Goal: Task Accomplishment & Management: Complete application form

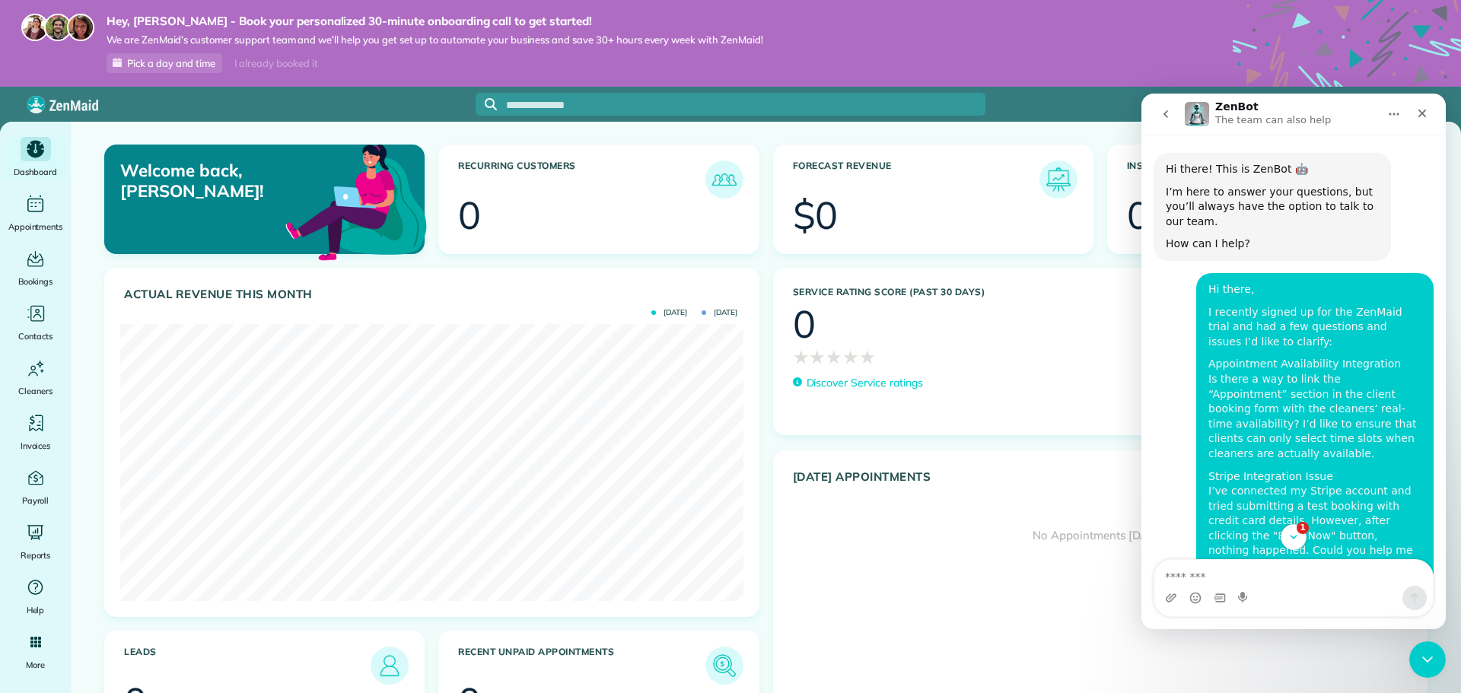
scroll to position [2, 0]
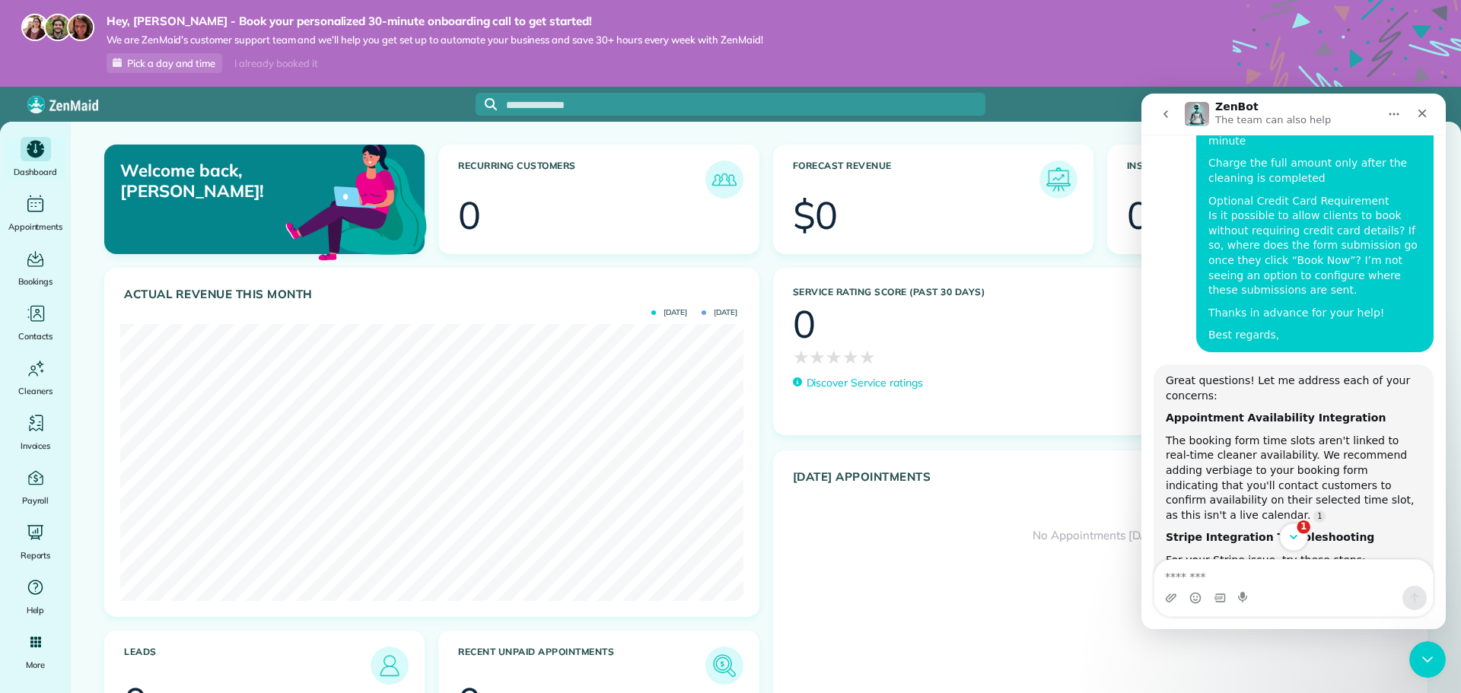
click at [1299, 540] on icon "Scroll to bottom" at bounding box center [1294, 538] width 14 height 14
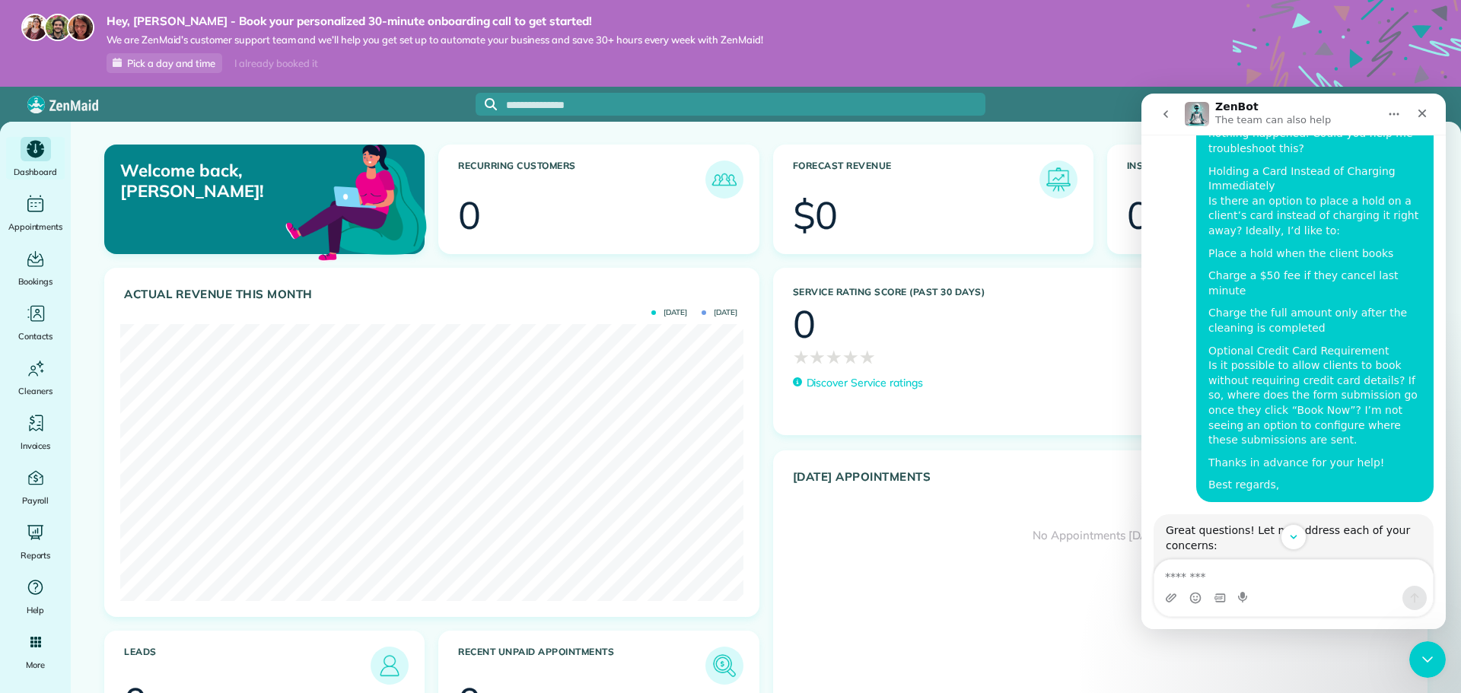
scroll to position [320, 0]
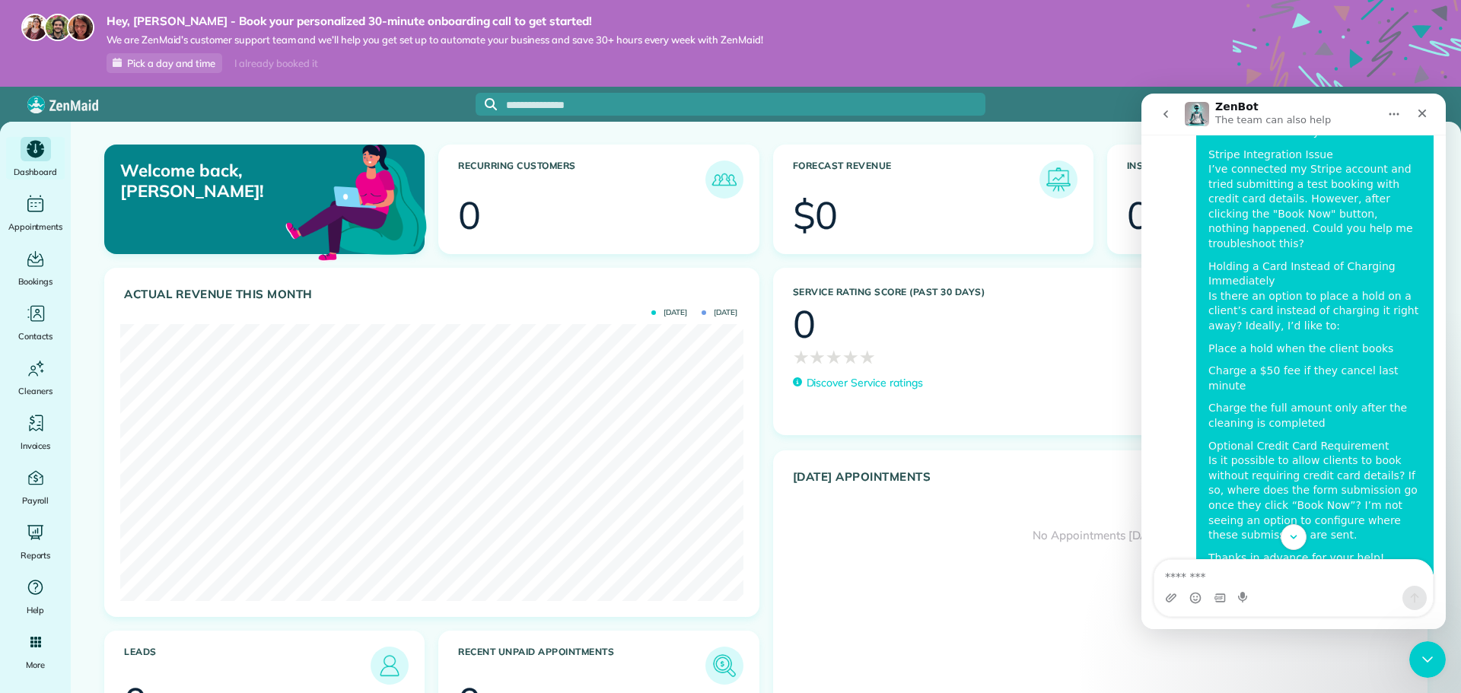
click at [1394, 114] on icon "Home" at bounding box center [1395, 114] width 10 height 2
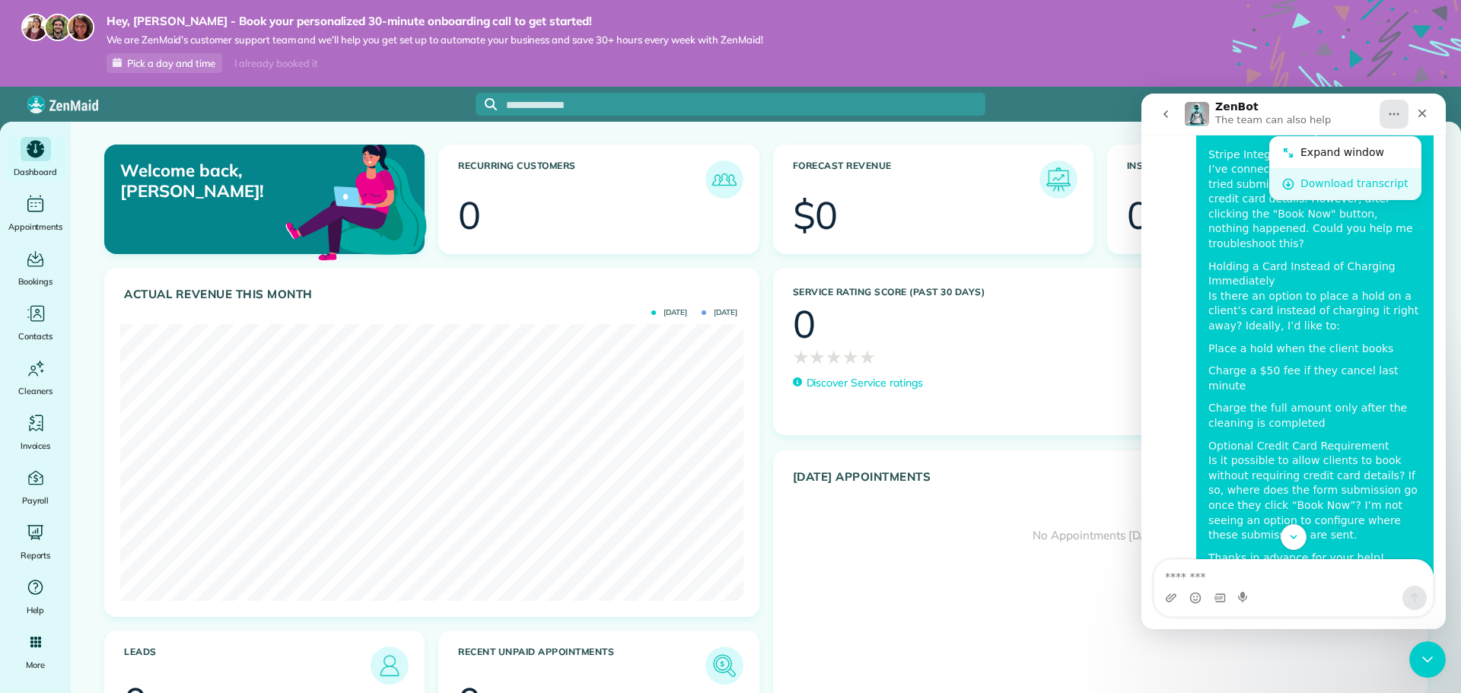
click at [1337, 191] on div "Download transcript" at bounding box center [1355, 184] width 108 height 16
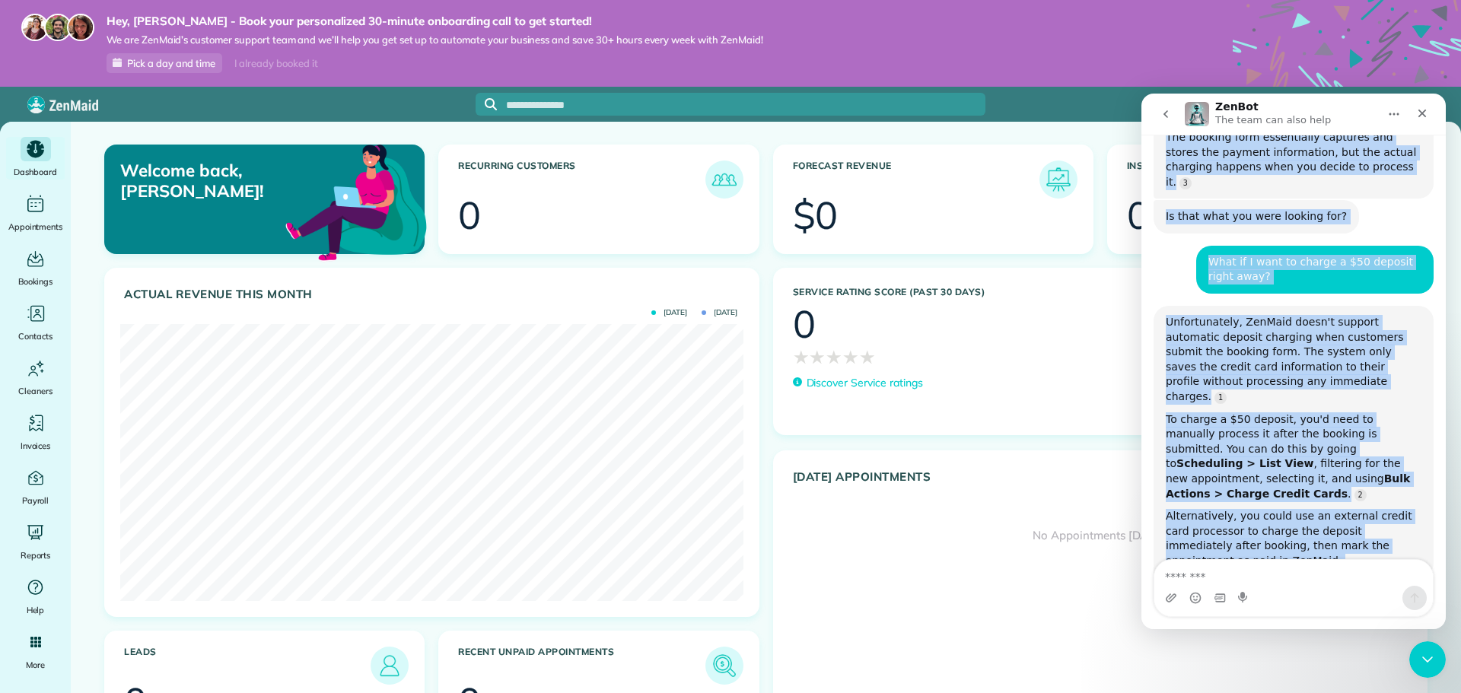
scroll to position [1766, 0]
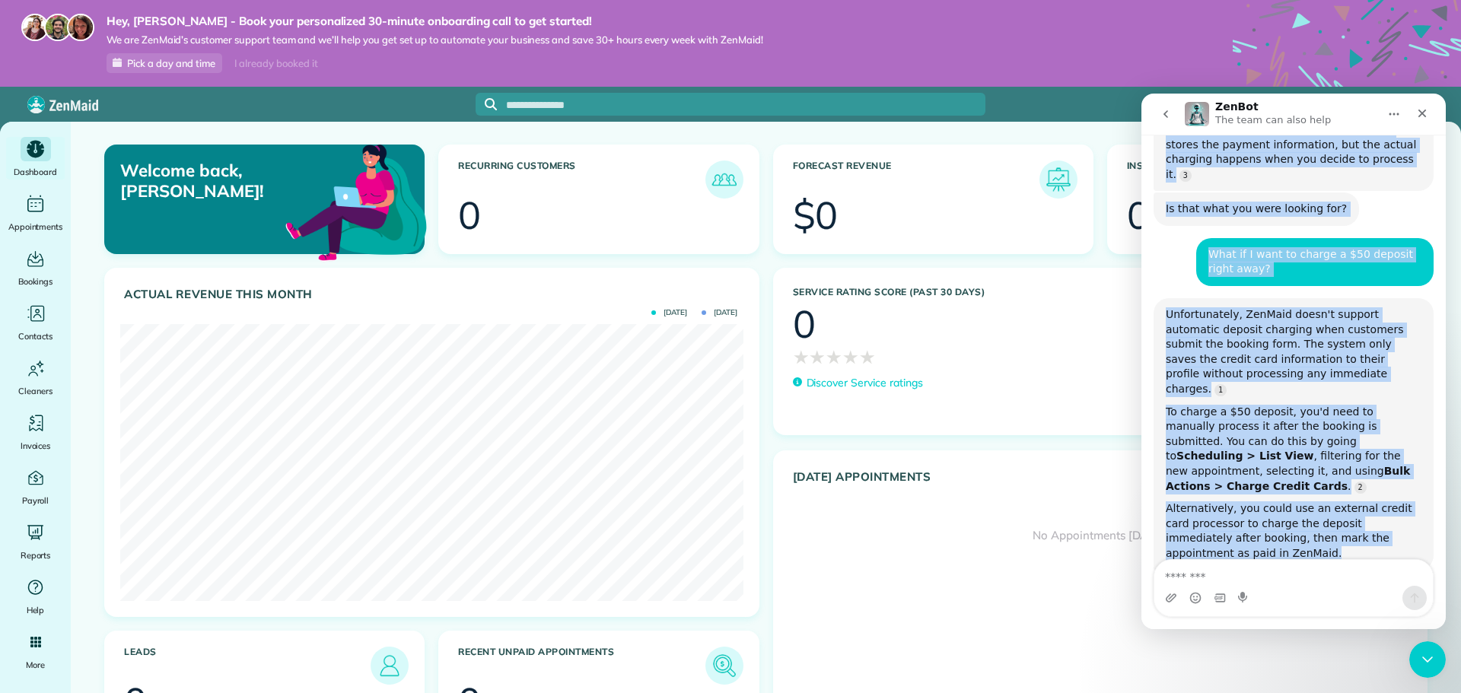
drag, startPoint x: 1198, startPoint y: 273, endPoint x: 1342, endPoint y: 362, distance: 168.8
copy div "Hi there, I recently signed up for the ZenMaid trial and had a few questions an…"
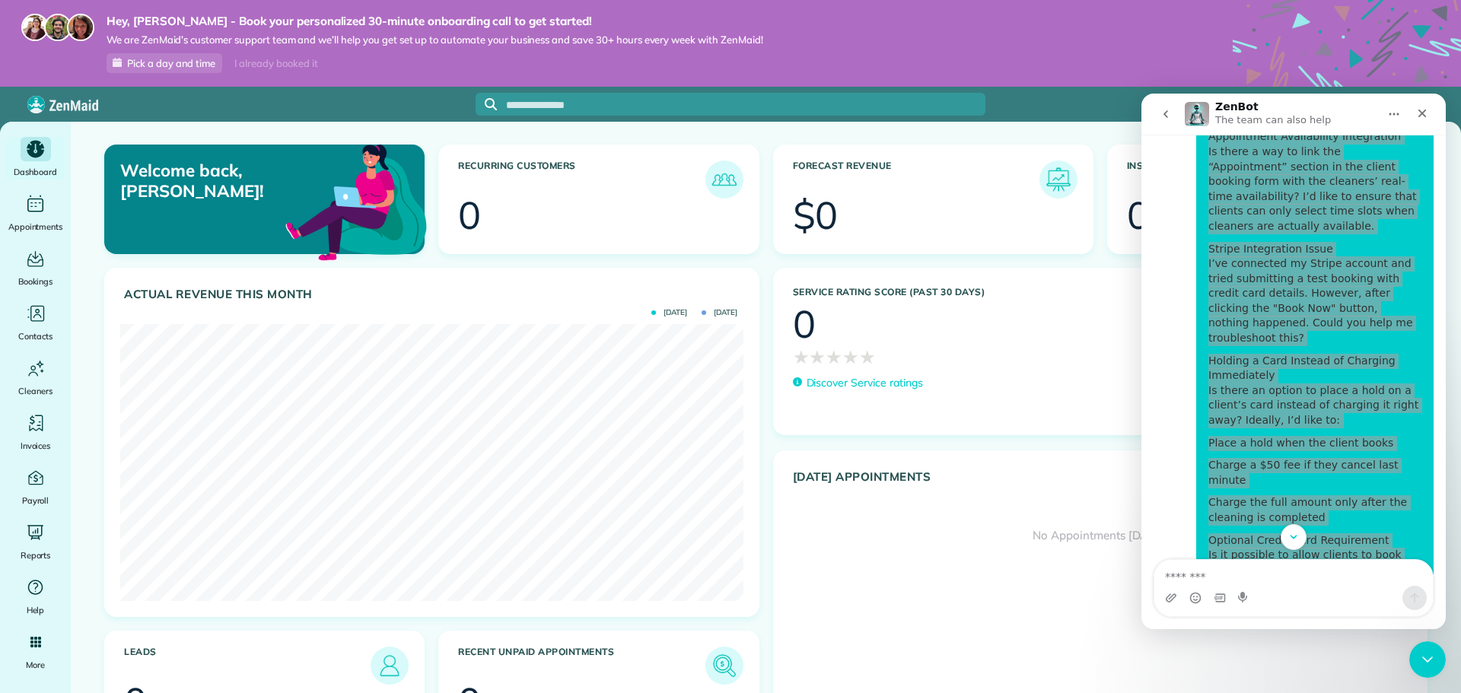
scroll to position [167, 0]
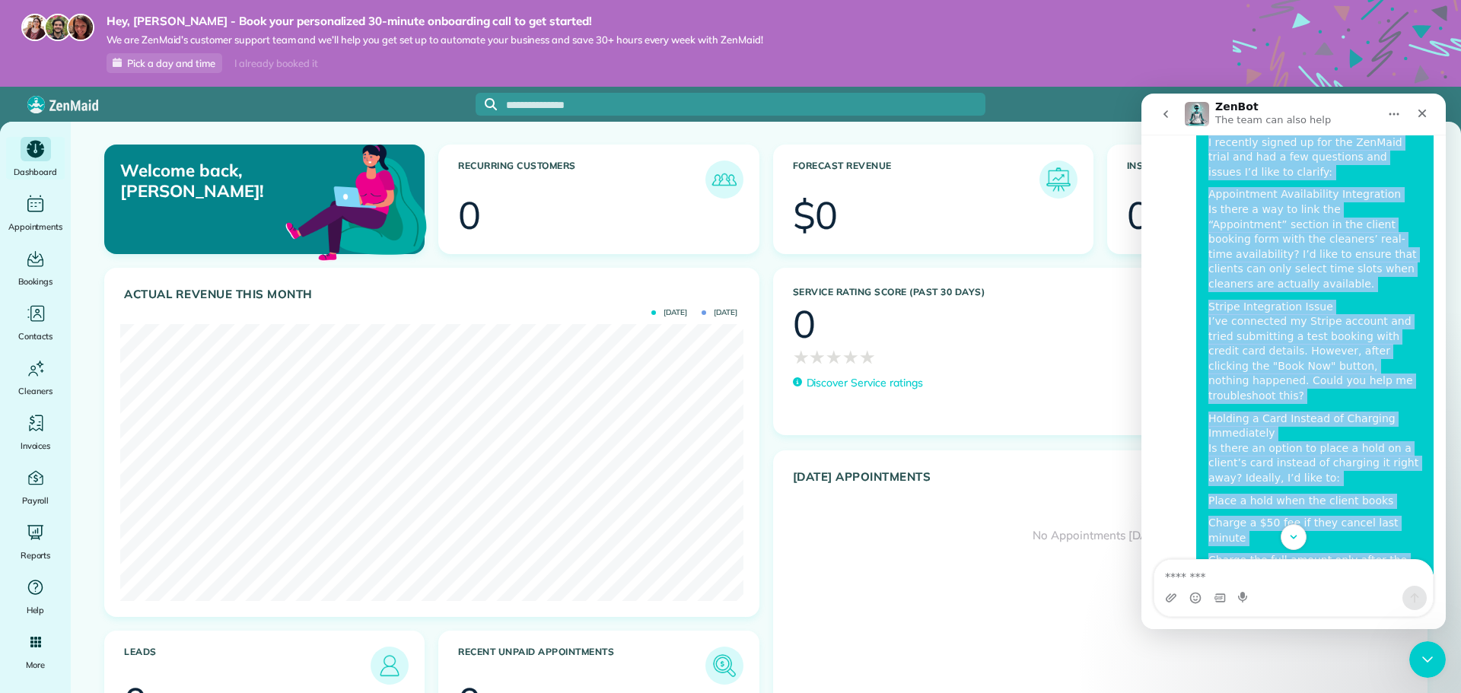
click at [1391, 412] on div "Holding a Card Instead of Charging Immediately Is there an option to place a ho…" at bounding box center [1315, 449] width 213 height 75
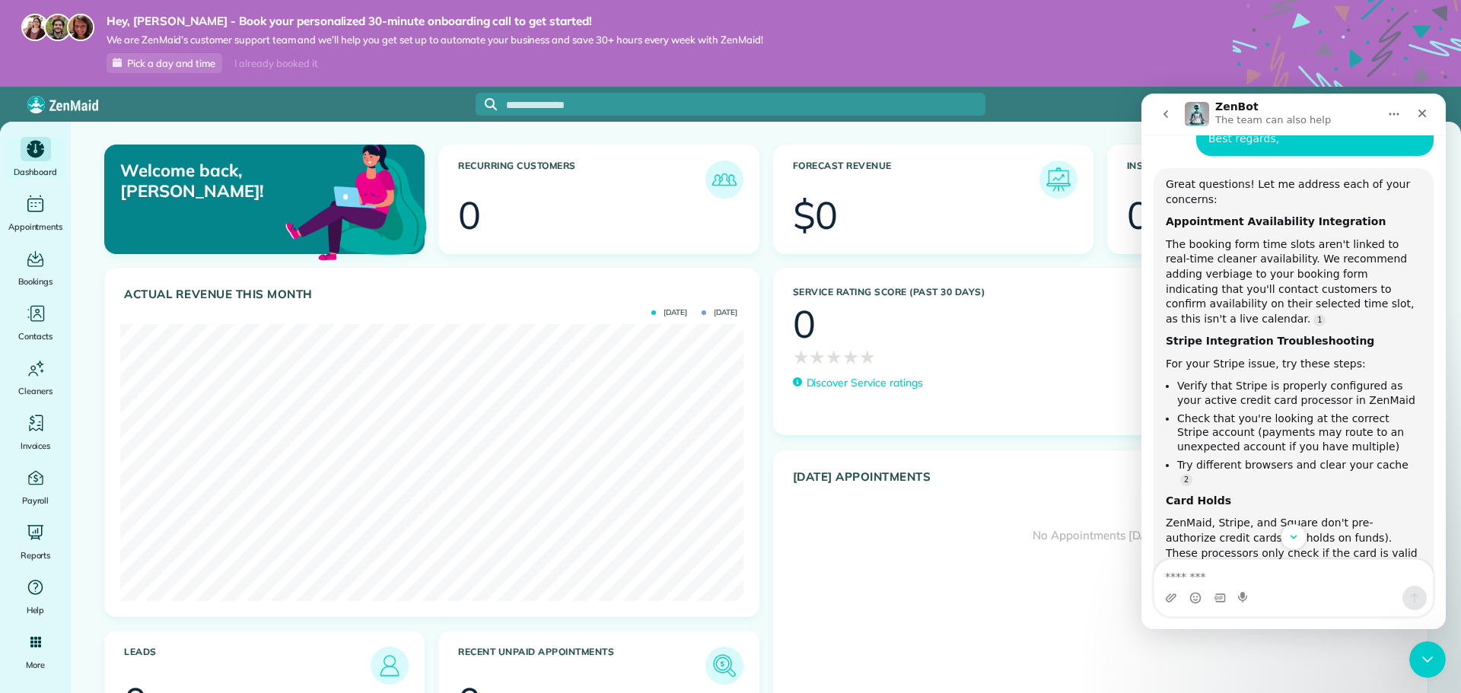
scroll to position [913, 0]
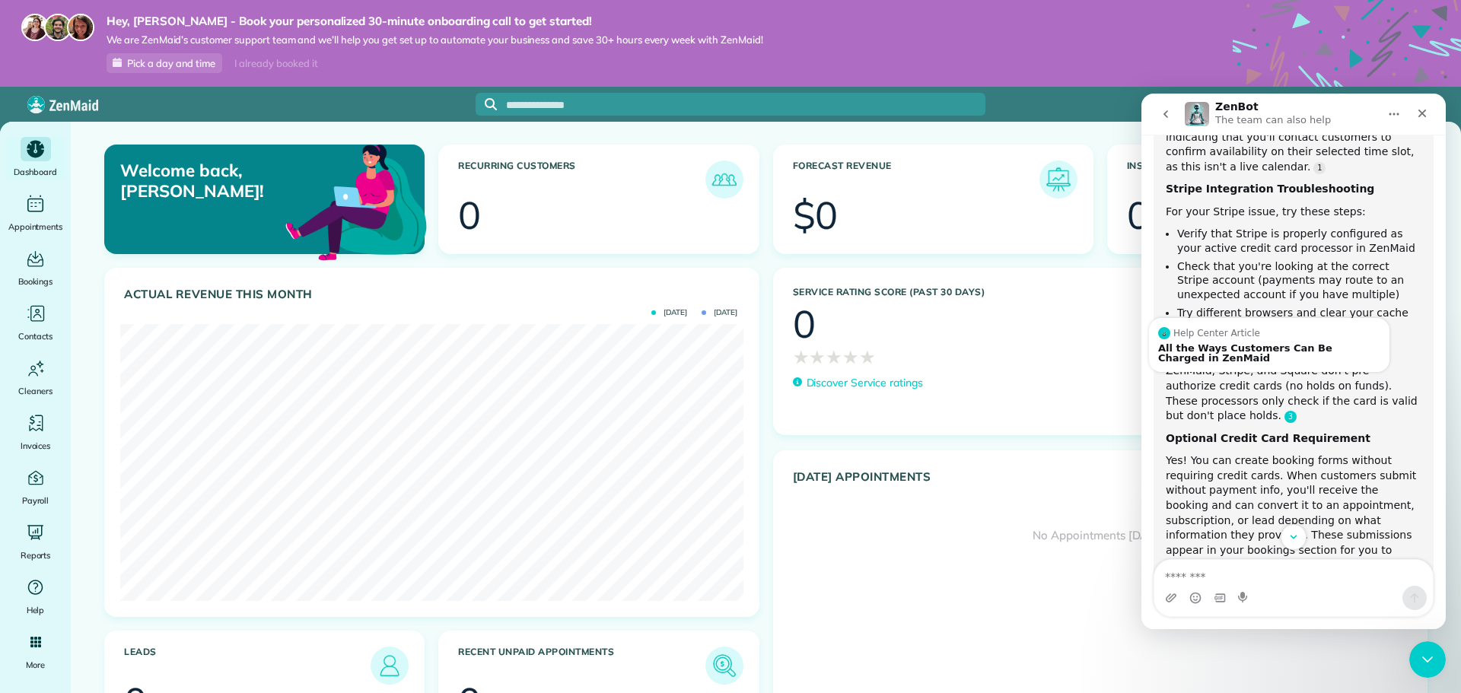
click at [1285, 411] on link "Source reference 13399461:" at bounding box center [1291, 417] width 12 height 12
click at [1186, 343] on div "All the Ways Customers Can Be Charged in ZenMaid" at bounding box center [1270, 353] width 222 height 20
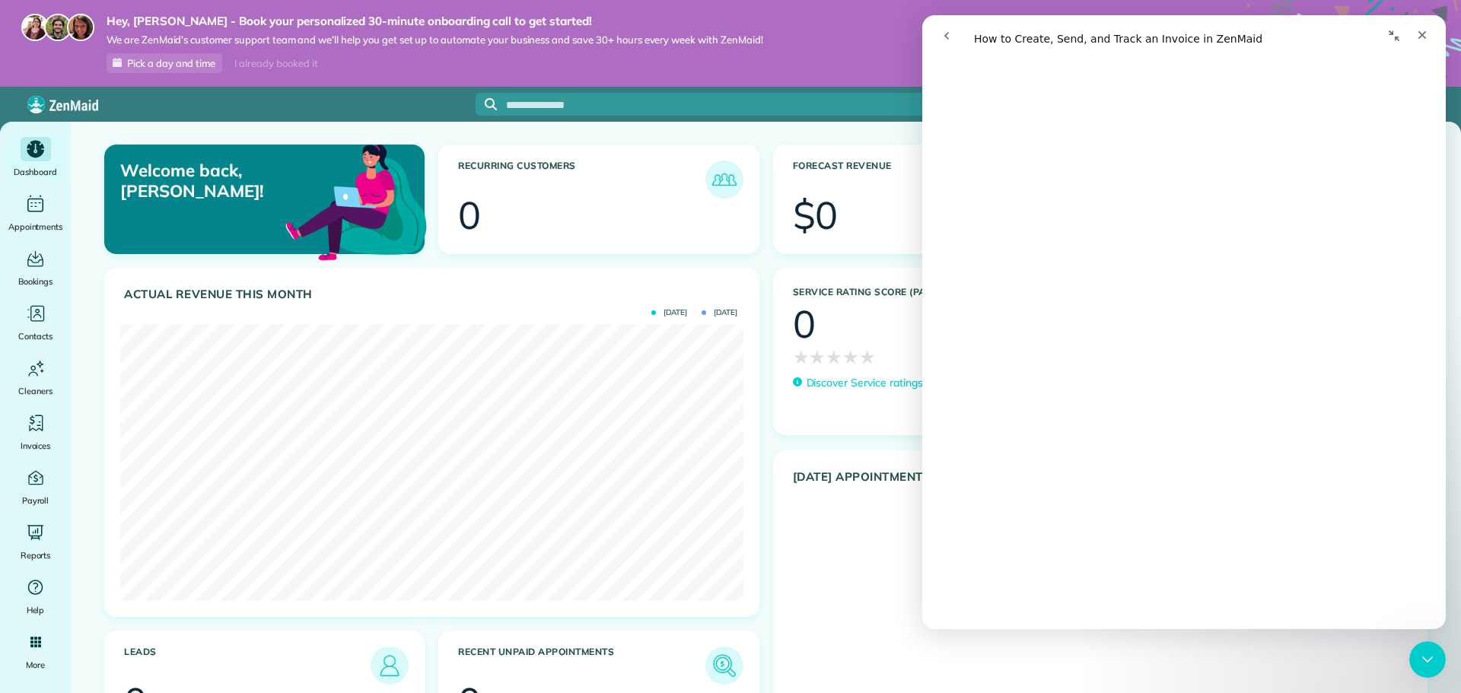
scroll to position [4480, 0]
click at [1429, 46] on div "Close" at bounding box center [1422, 34] width 27 height 27
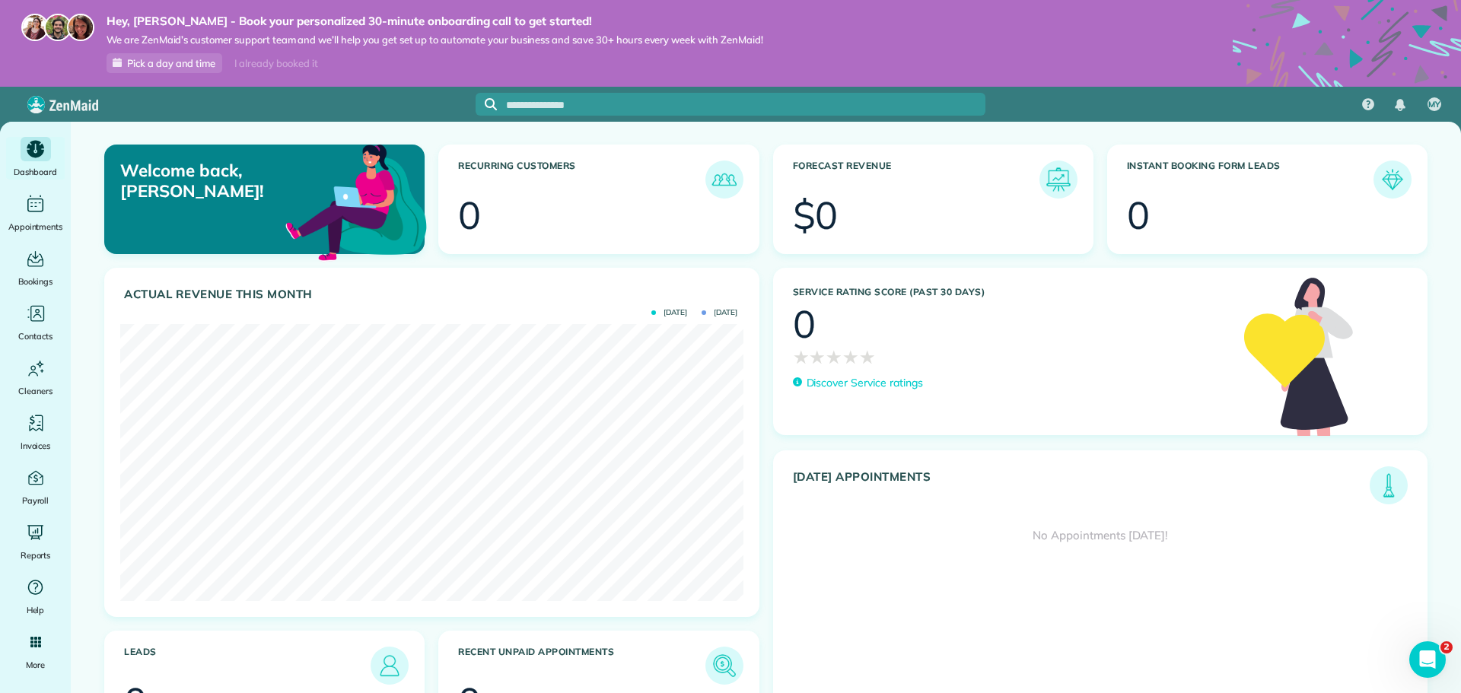
scroll to position [0, 0]
click at [1426, 665] on icon "Open Intercom Messenger" at bounding box center [1425, 657] width 25 height 25
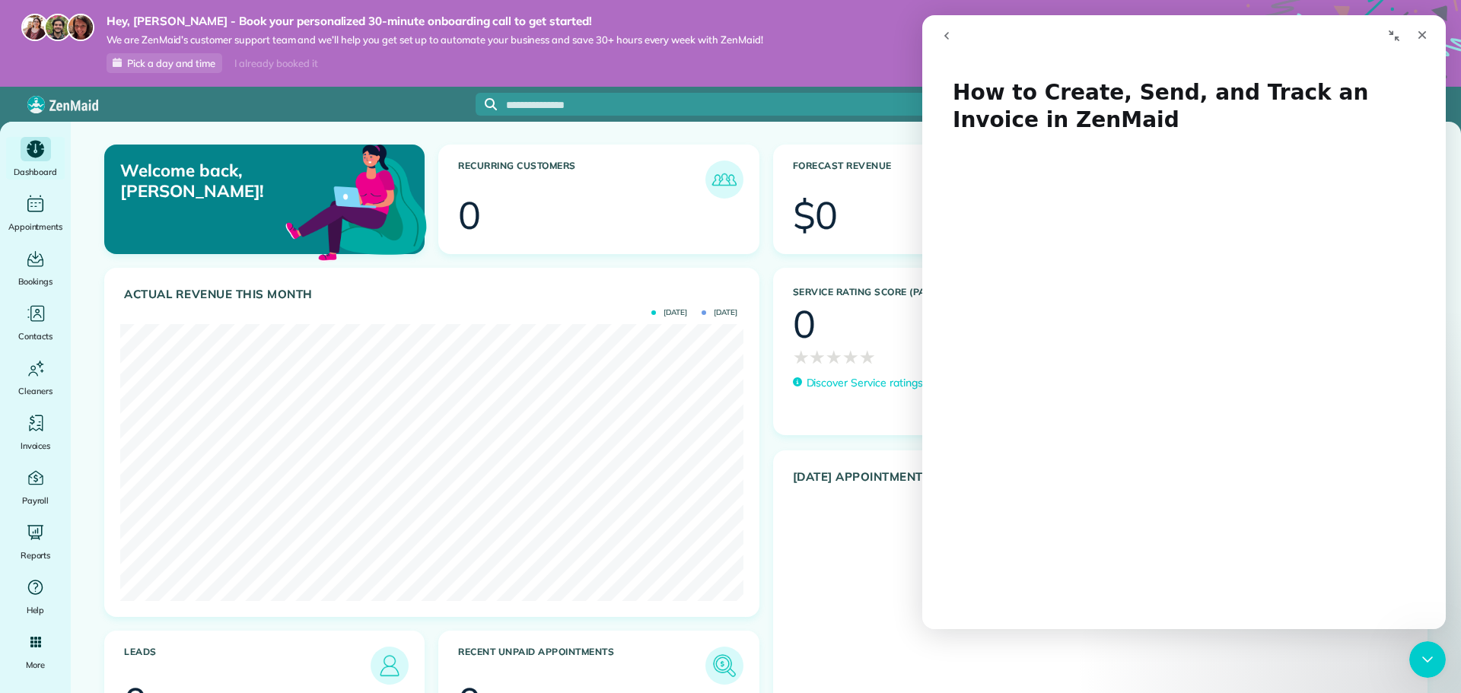
click at [957, 46] on button "go back" at bounding box center [946, 35] width 29 height 29
click at [955, 46] on button "go back" at bounding box center [946, 35] width 29 height 29
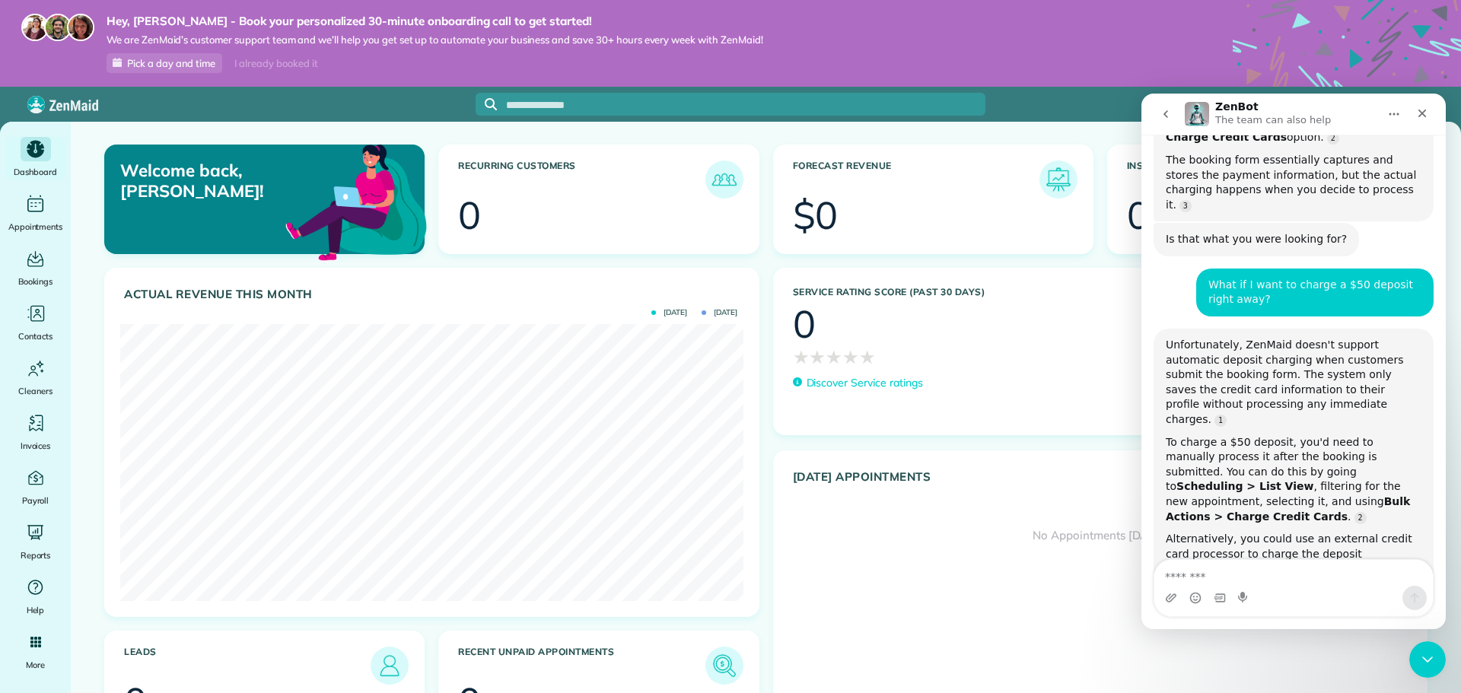
scroll to position [1741, 0]
click at [1261, 586] on div "Intercom messenger" at bounding box center [1294, 598] width 279 height 24
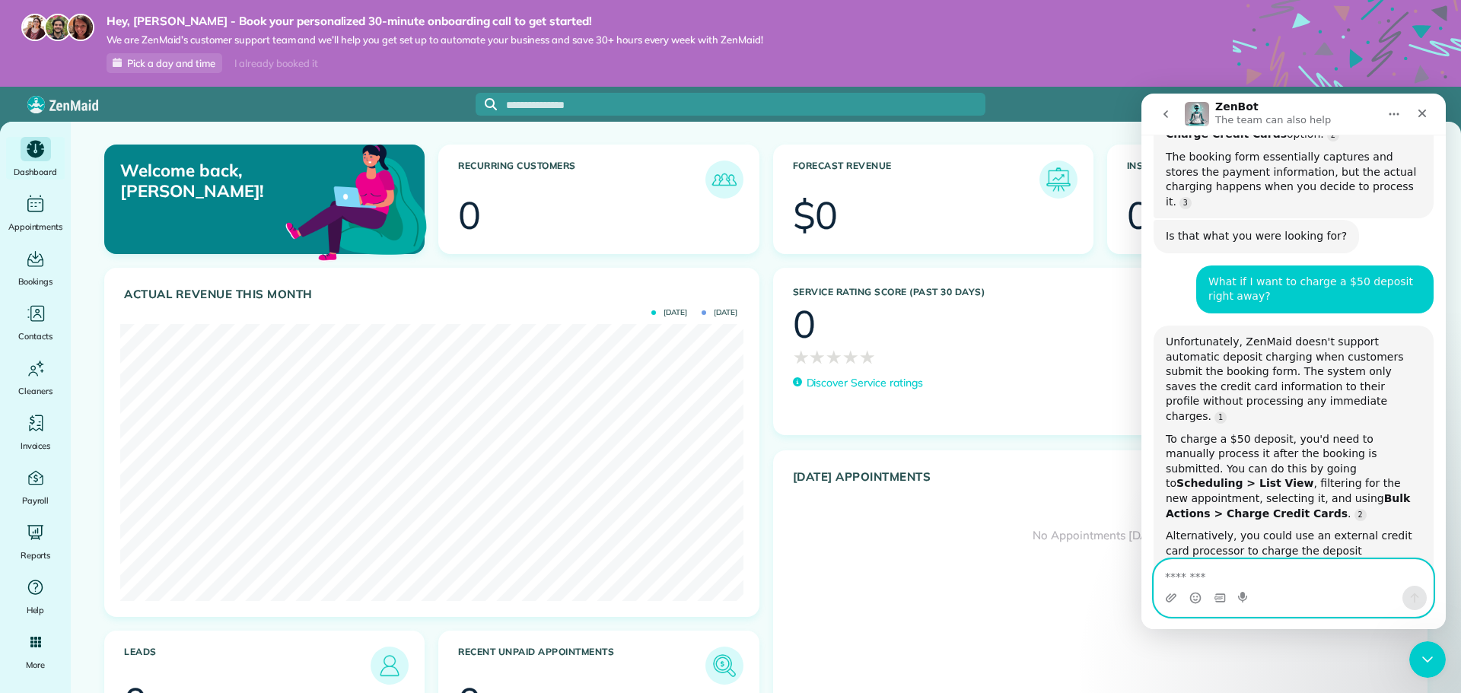
click at [1281, 566] on textarea "Message…" at bounding box center [1294, 573] width 279 height 26
type textarea "**********"
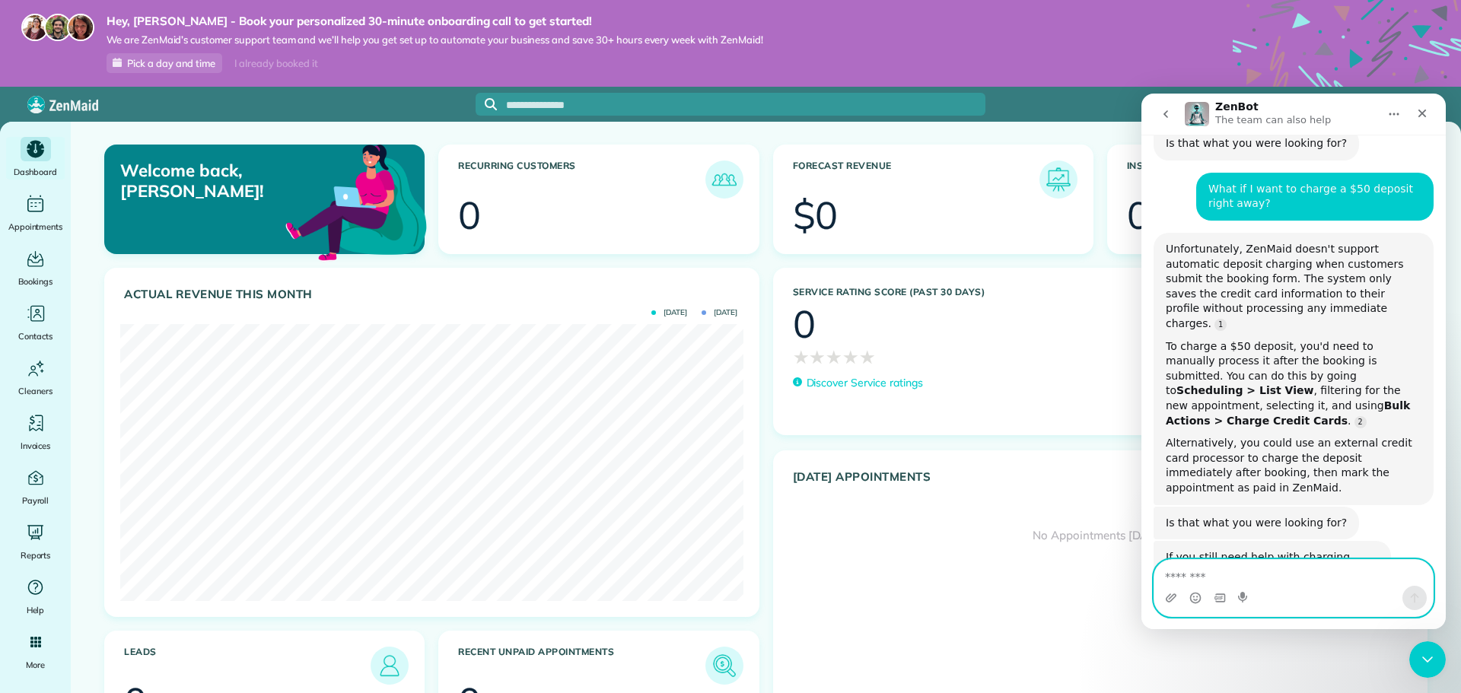
scroll to position [1835, 0]
click at [1267, 581] on textarea "Message…" at bounding box center [1294, 573] width 279 height 26
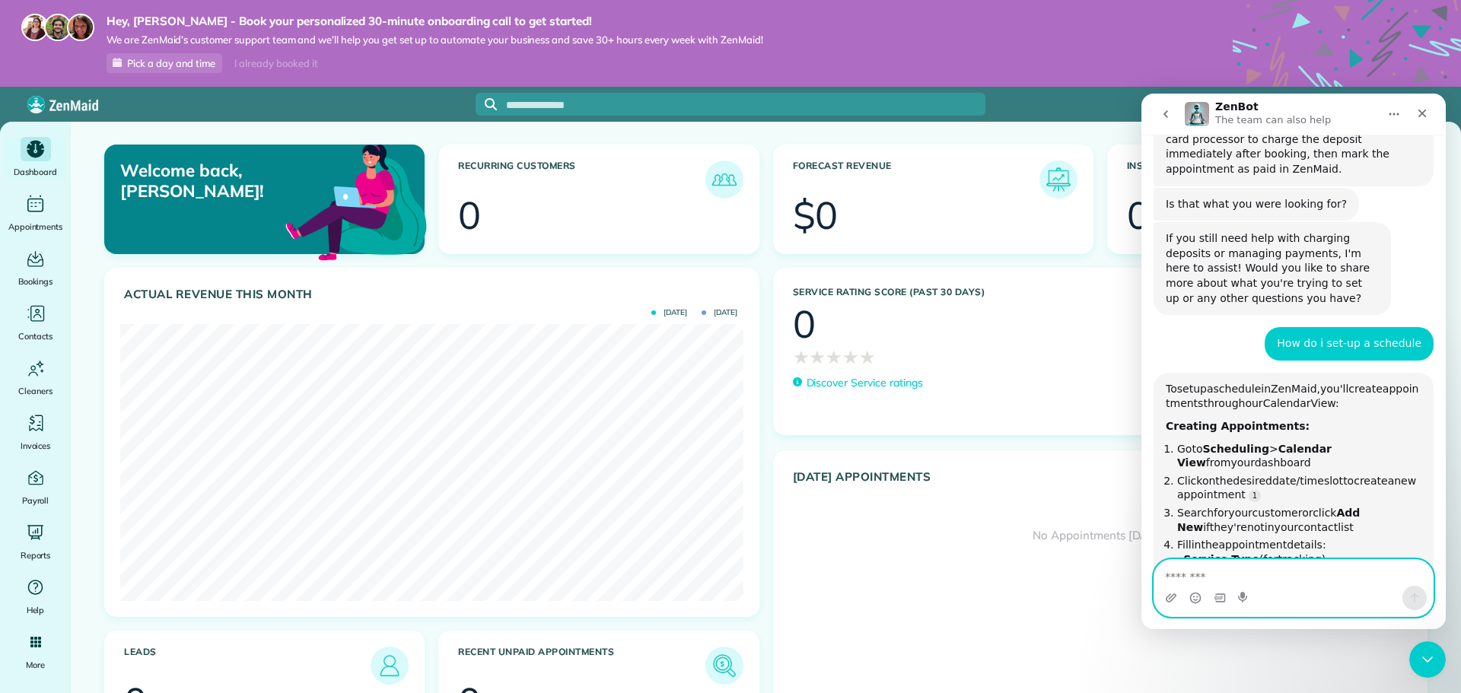
scroll to position [2182, 0]
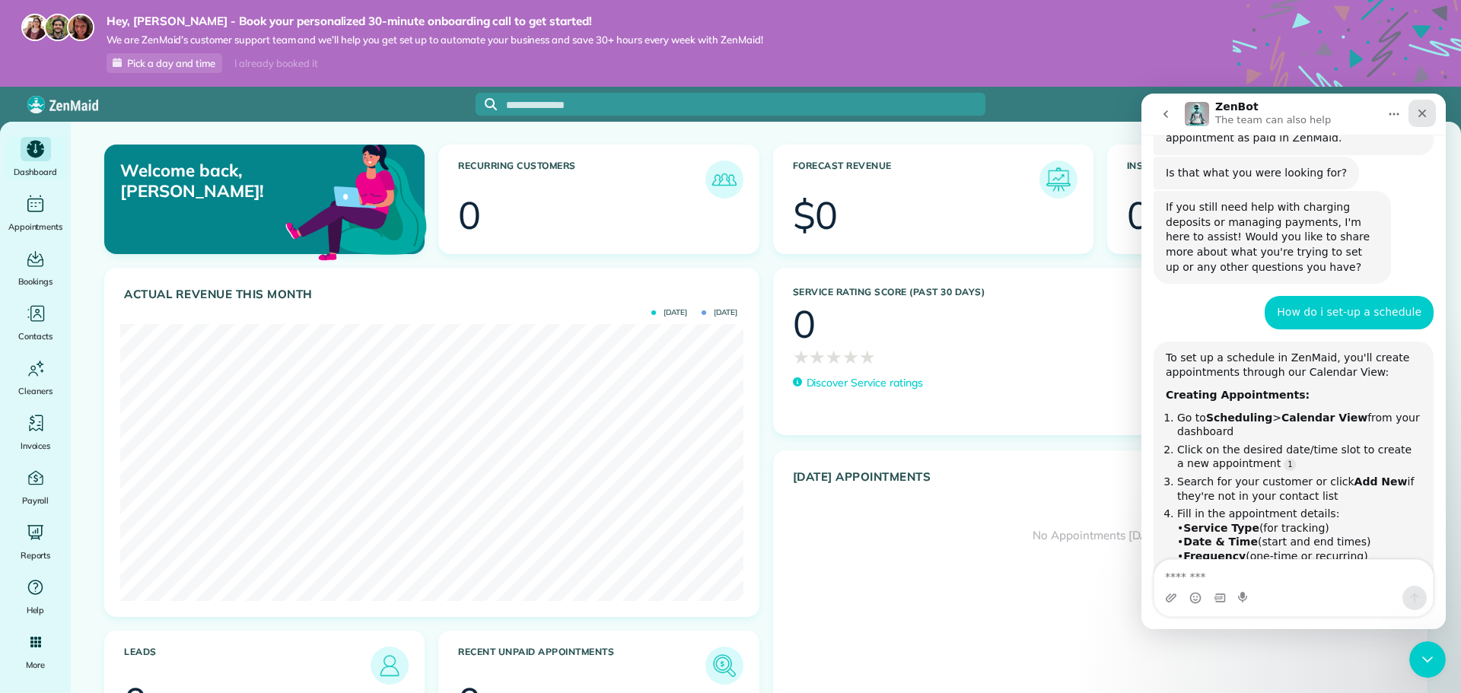
click at [1430, 122] on div "Close" at bounding box center [1422, 113] width 27 height 27
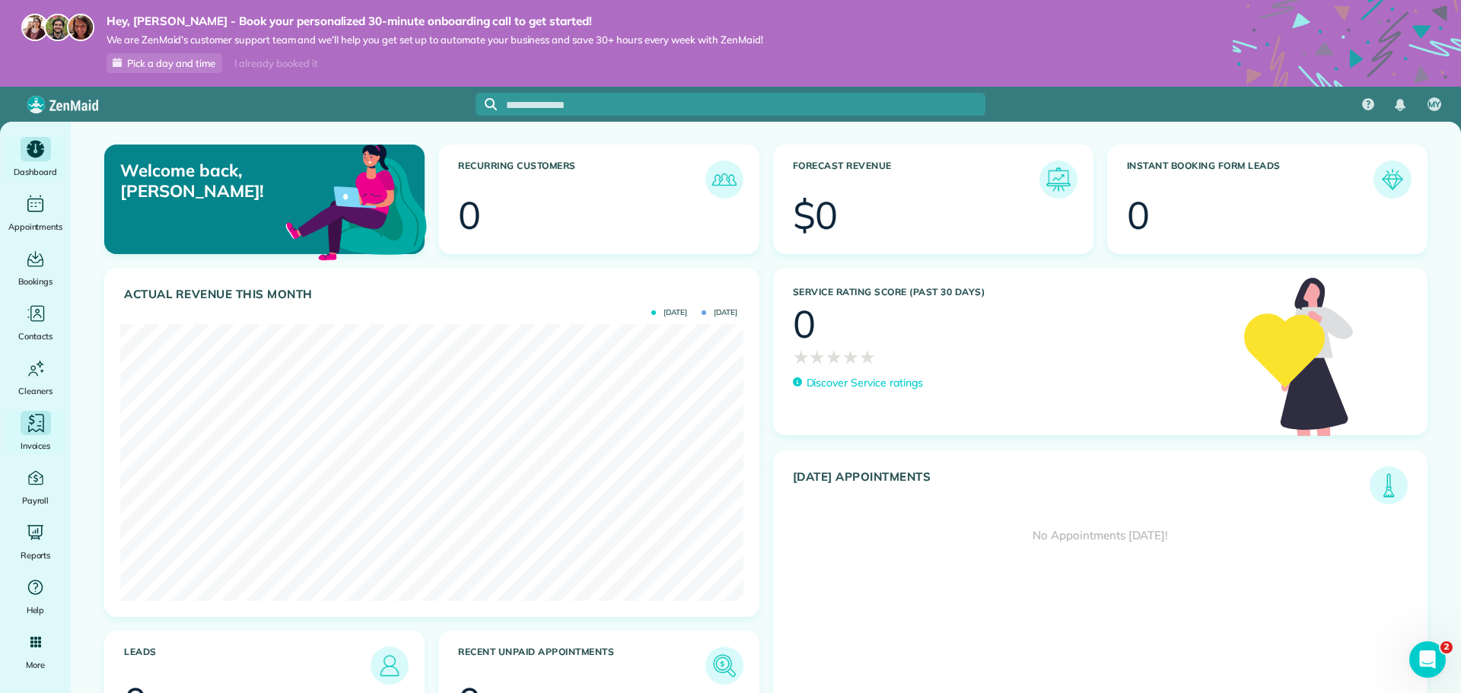
click at [43, 438] on span "Invoices" at bounding box center [36, 445] width 30 height 15
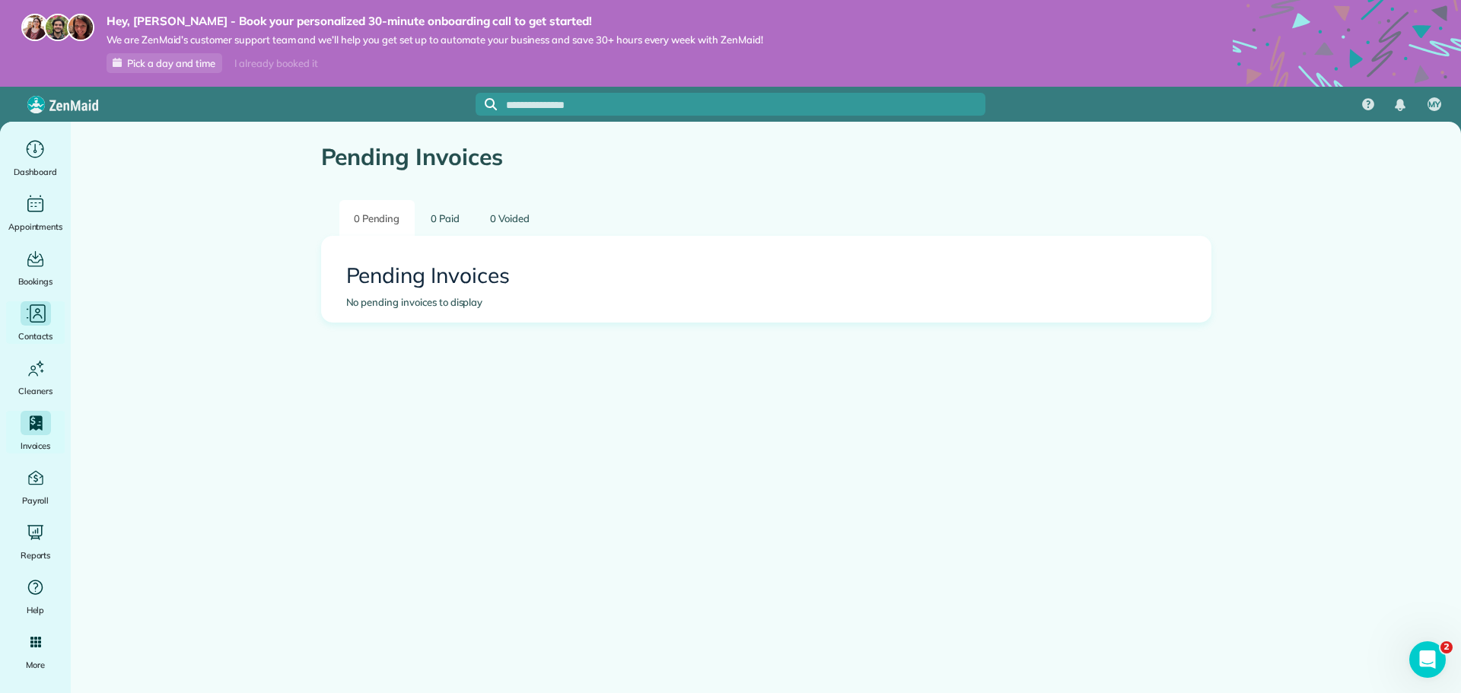
click at [28, 322] on icon "Main" at bounding box center [35, 314] width 23 height 23
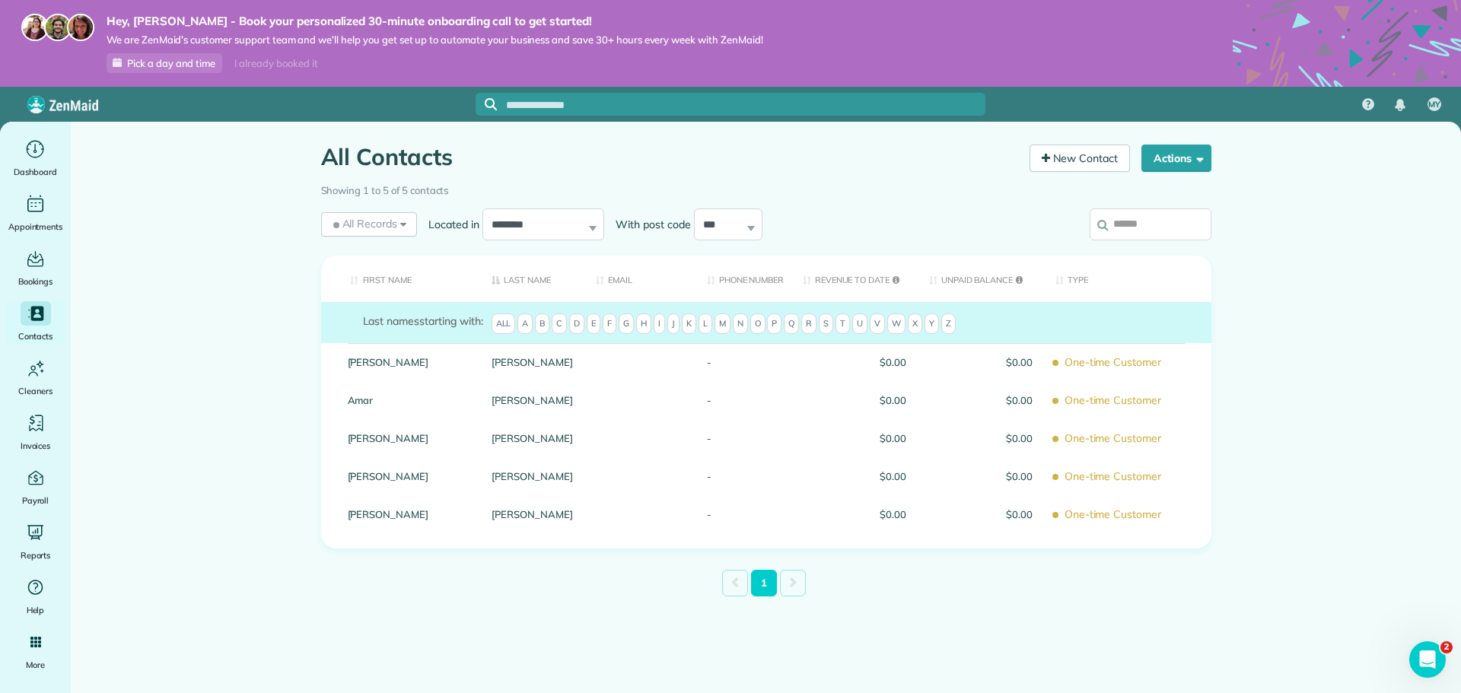
click at [746, 323] on span "N" at bounding box center [740, 324] width 15 height 21
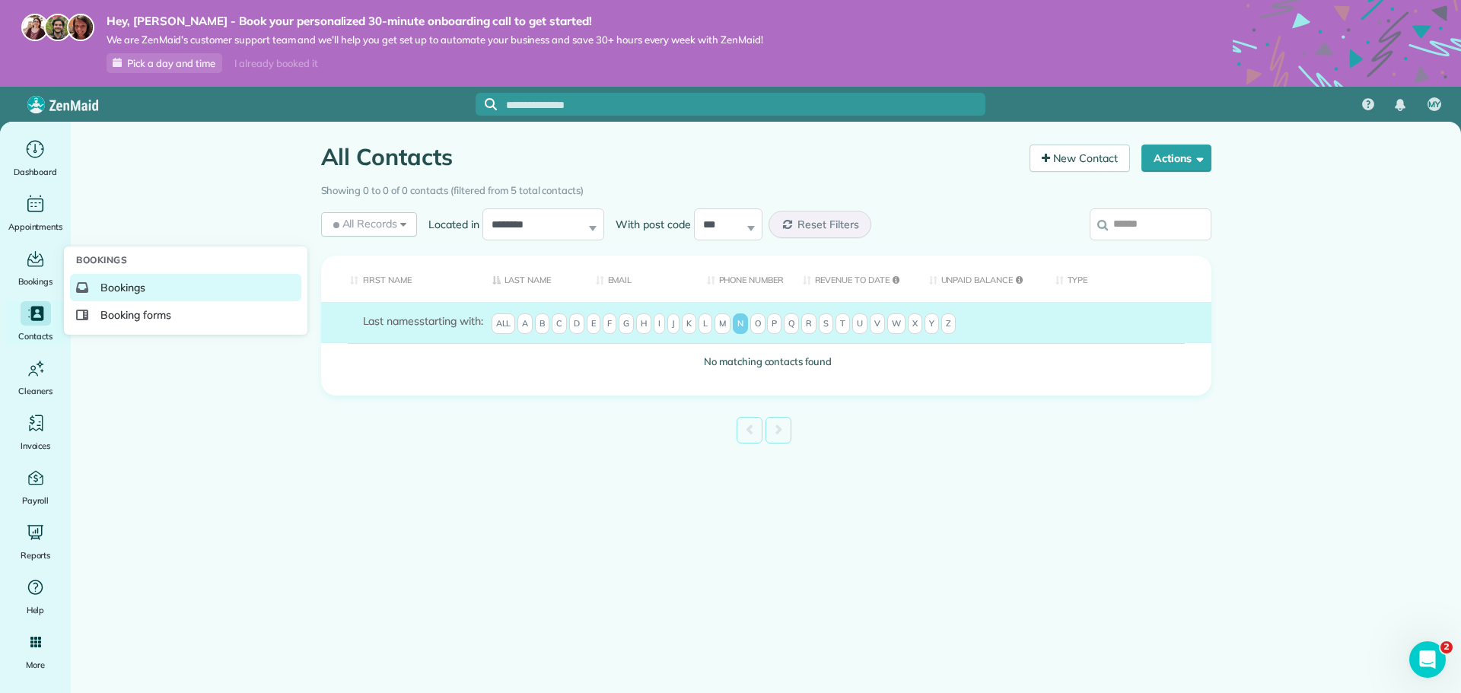
click at [130, 289] on span "Bookings" at bounding box center [122, 287] width 45 height 15
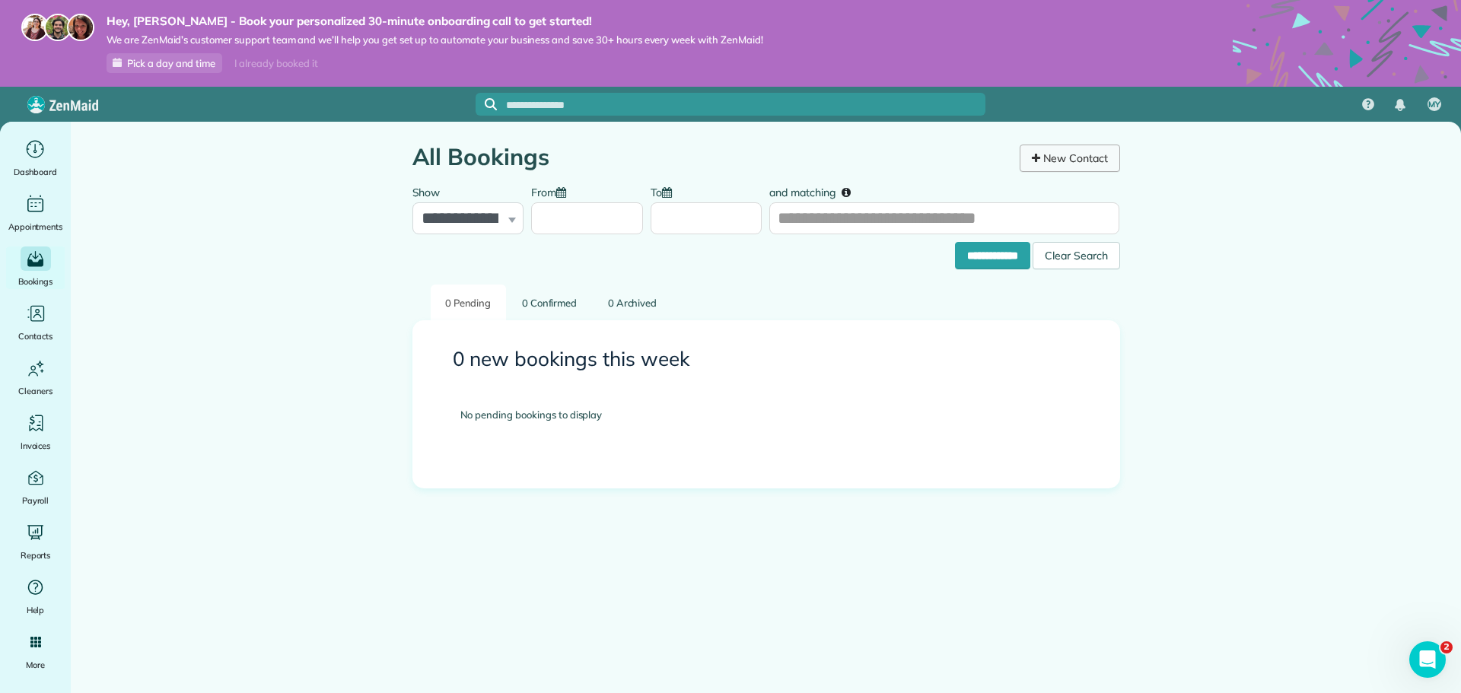
click at [1079, 166] on link "New Contact" at bounding box center [1070, 158] width 100 height 27
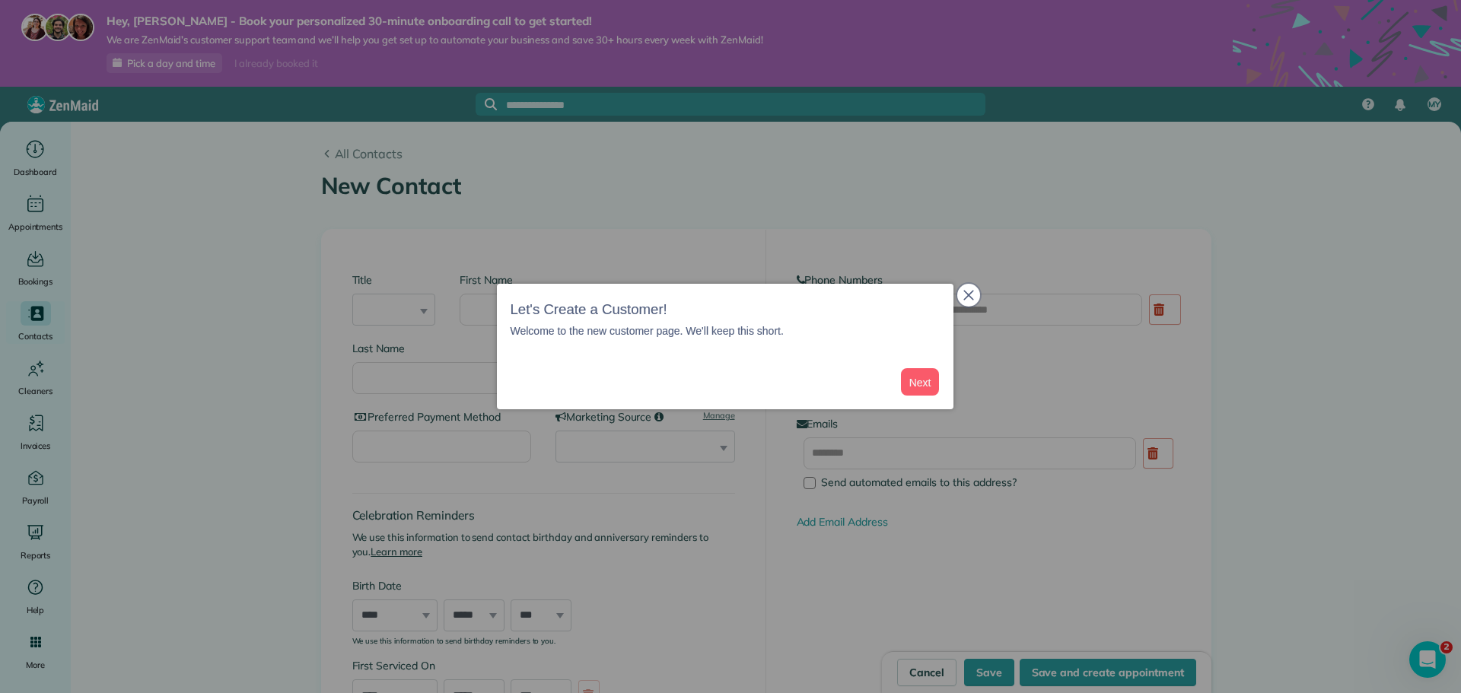
click at [970, 292] on icon "close," at bounding box center [969, 295] width 11 height 11
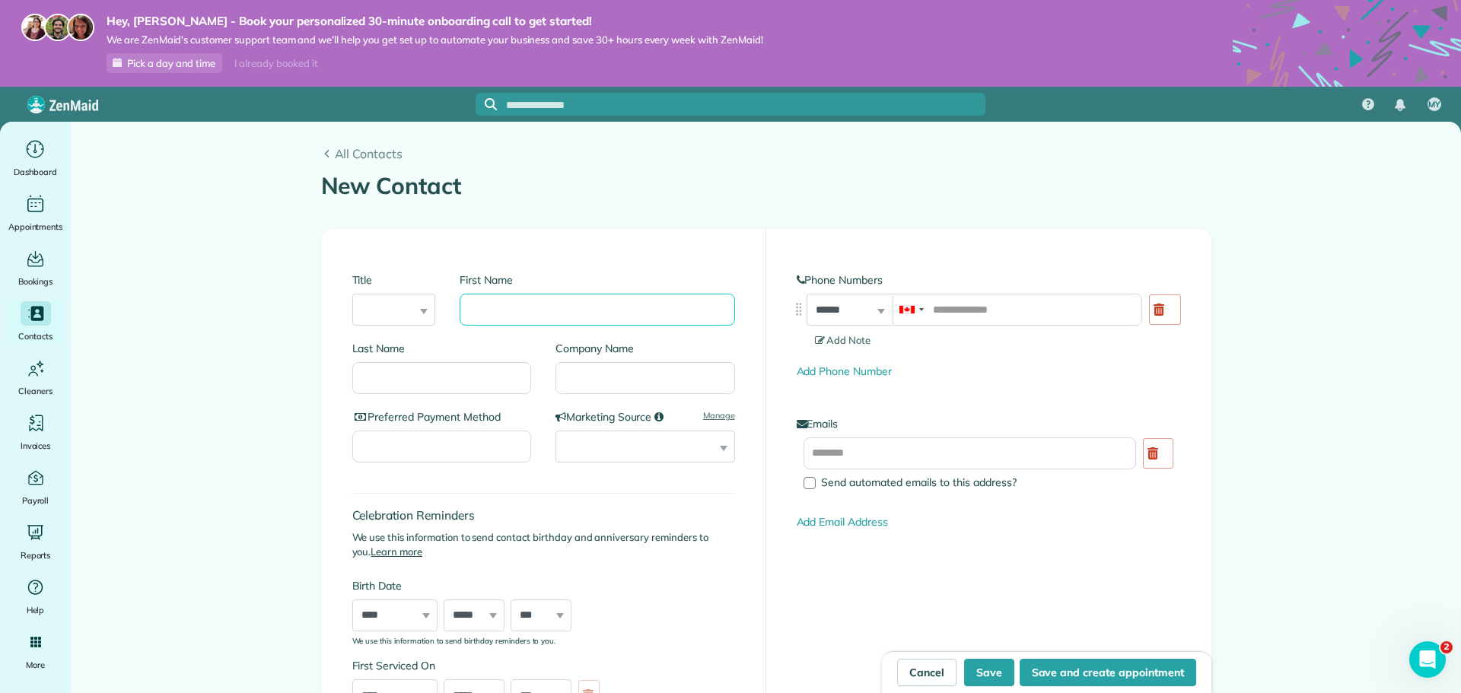
click at [563, 315] on input "First Name" at bounding box center [597, 310] width 275 height 32
type input "****"
click at [477, 388] on input "Last Name" at bounding box center [442, 378] width 180 height 32
type input "**"
click at [493, 446] on input "Preferred Payment Method" at bounding box center [442, 447] width 180 height 32
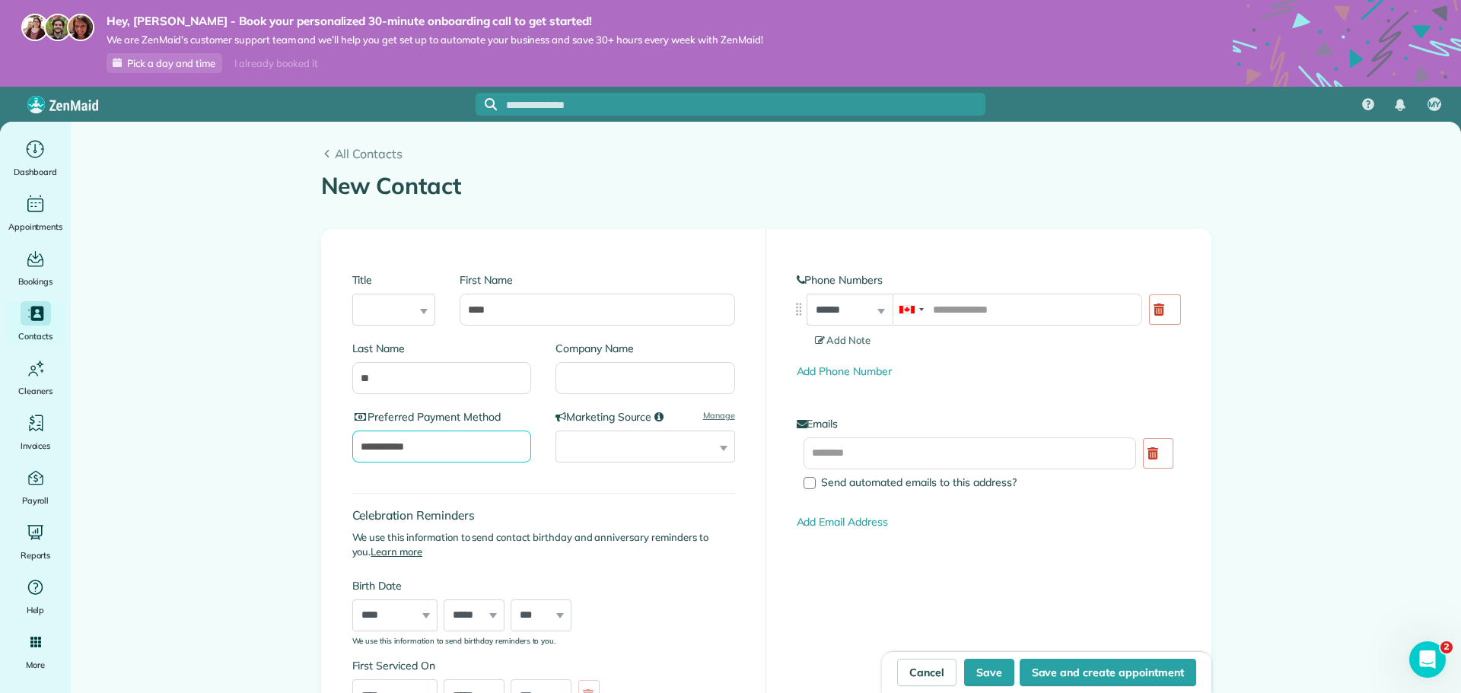
type input "**********"
click at [677, 440] on select "**********" at bounding box center [646, 447] width 180 height 32
click at [718, 550] on p "We use this information to send contact birthday and anniversary reminders to y…" at bounding box center [543, 546] width 383 height 30
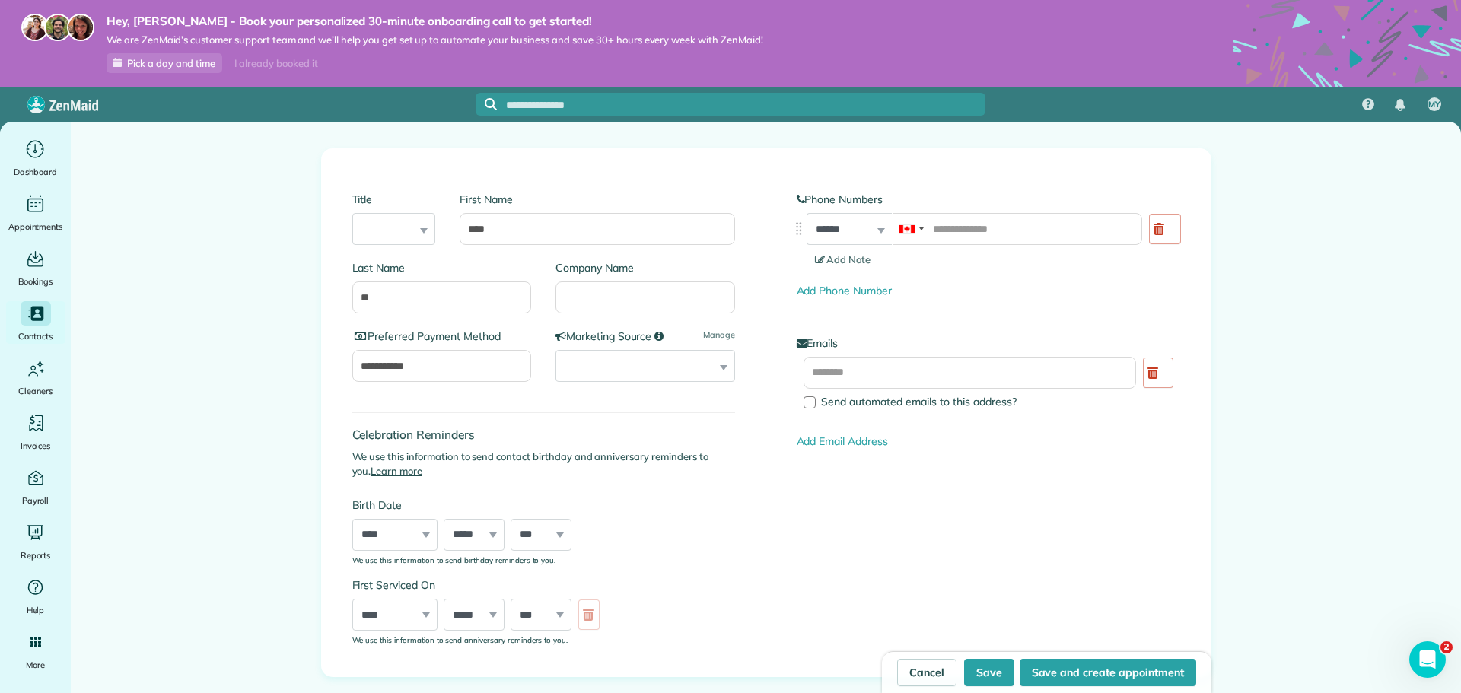
scroll to position [152, 0]
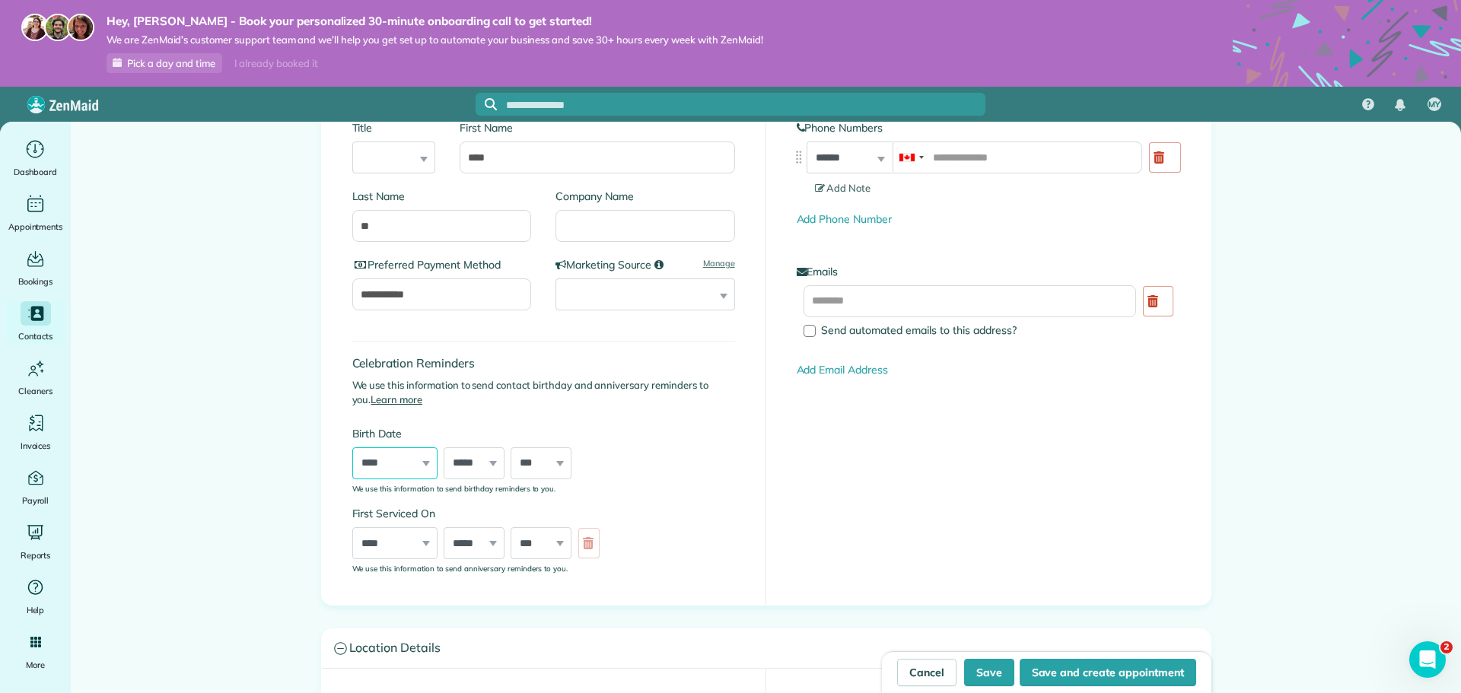
click at [395, 475] on select "**** **** **** **** **** **** **** **** **** **** **** **** **** **** **** ****…" at bounding box center [394, 464] width 85 height 32
click at [818, 403] on div "**********" at bounding box center [989, 243] width 445 height 331
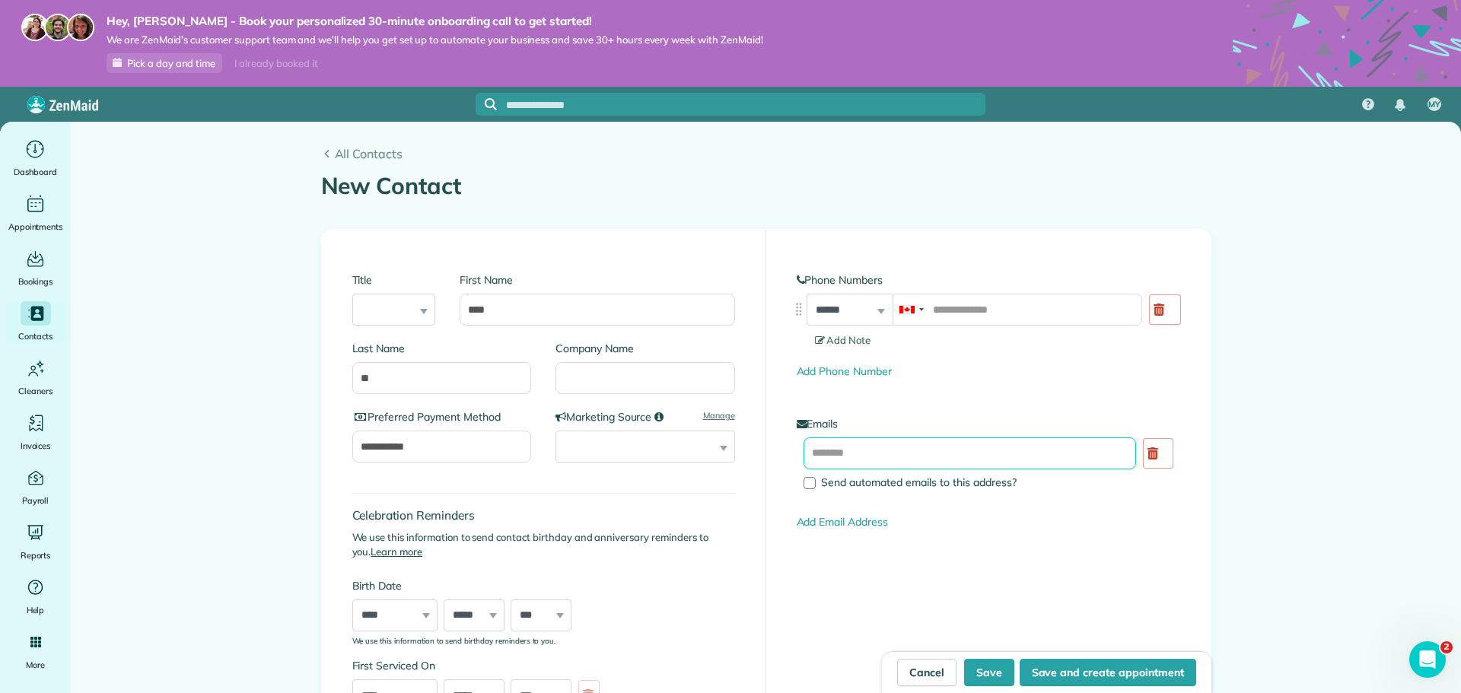
click at [878, 461] on input "text" at bounding box center [970, 454] width 333 height 32
type input "**********"
click at [1031, 315] on input "tel" at bounding box center [1018, 310] width 250 height 32
type input "**********"
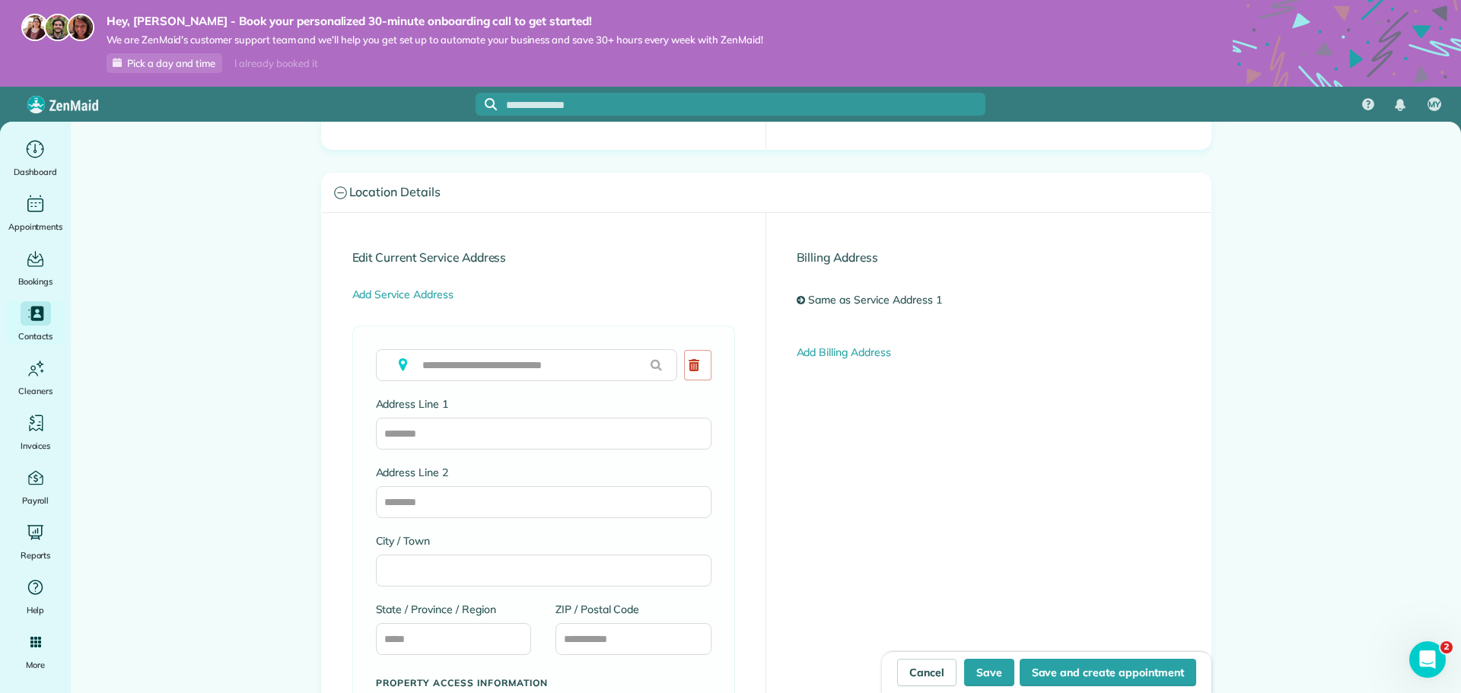
scroll to position [609, 0]
click at [541, 365] on input "text" at bounding box center [526, 365] width 301 height 32
click at [489, 447] on input "Address Line 1" at bounding box center [544, 433] width 336 height 32
type input "**********"
click at [600, 567] on input "City / Town" at bounding box center [544, 570] width 336 height 32
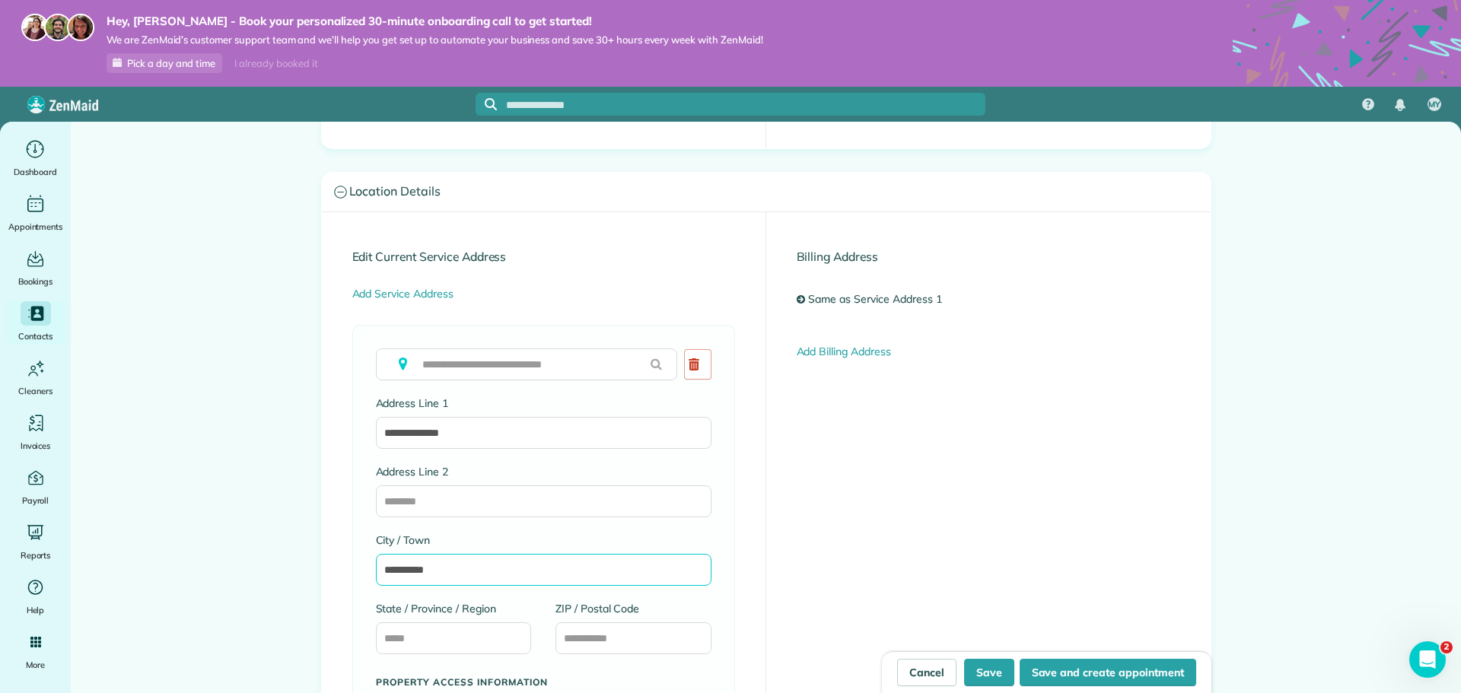
type input "**********"
type input "**"
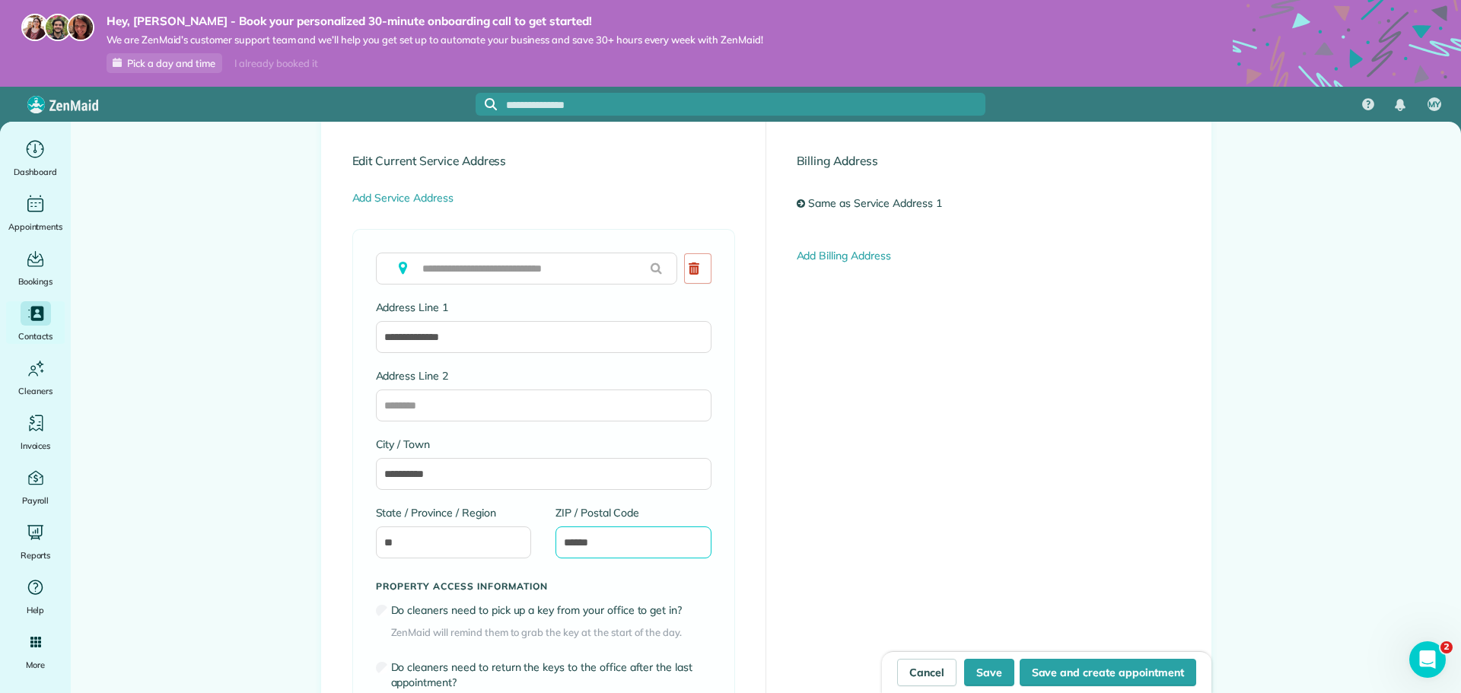
scroll to position [837, 0]
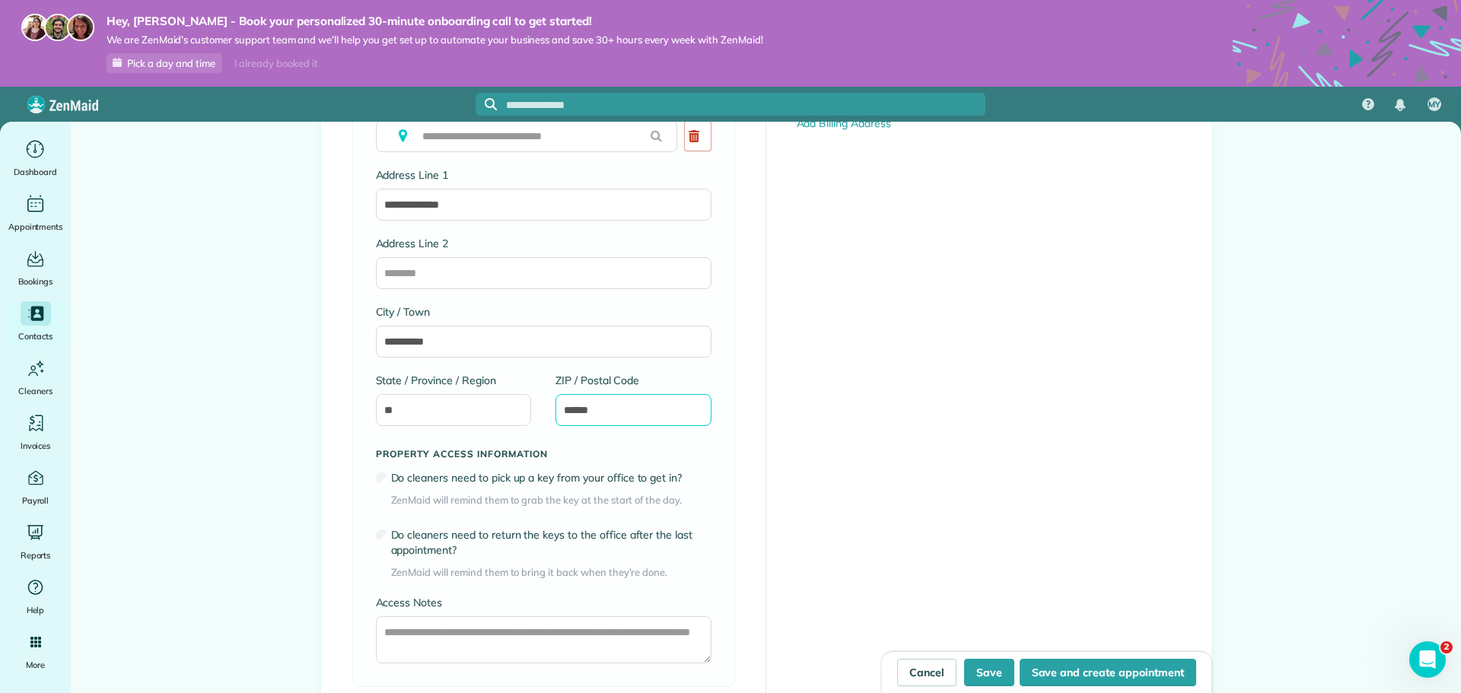
type input "******"
click at [512, 546] on label "Do cleaners need to return the keys to the office after the last appointment?" at bounding box center [551, 542] width 320 height 30
click at [506, 546] on label "Do cleaners need to return the keys to the office after the last appointment?" at bounding box center [551, 542] width 320 height 30
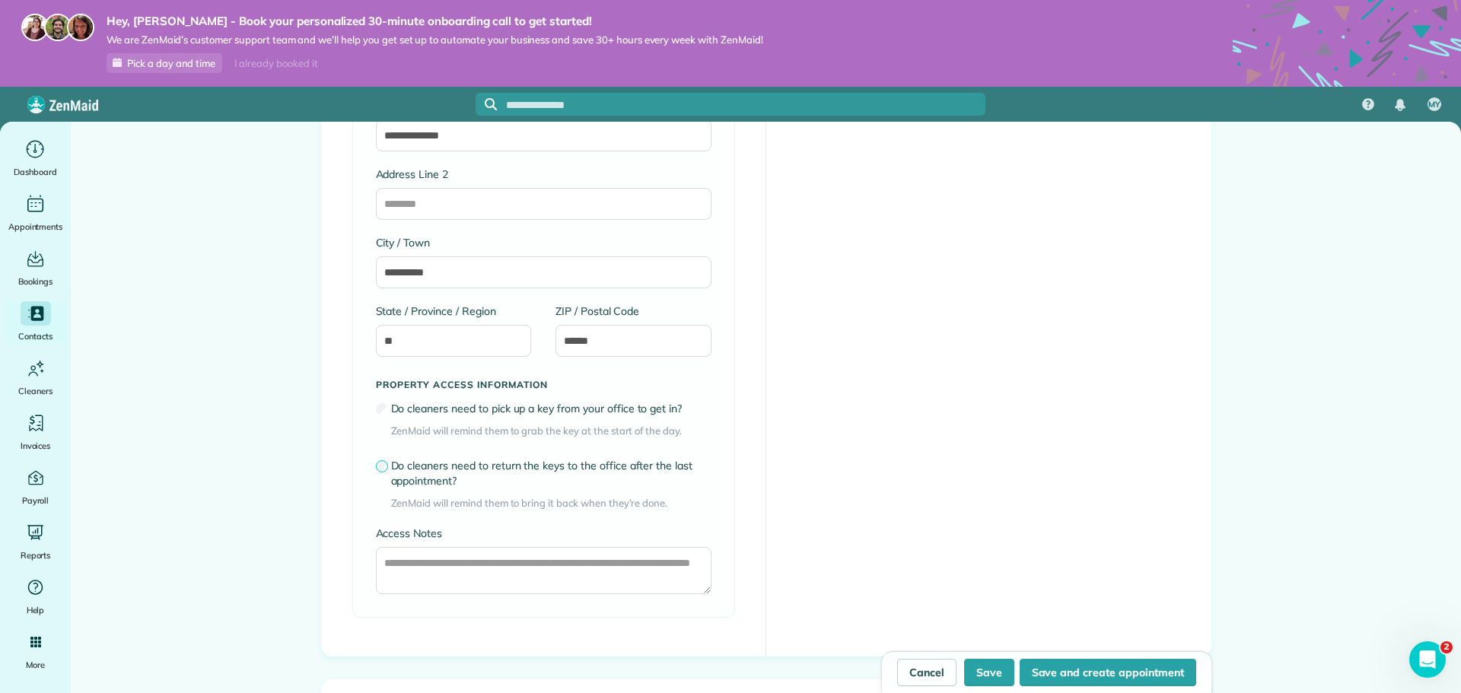
scroll to position [990, 0]
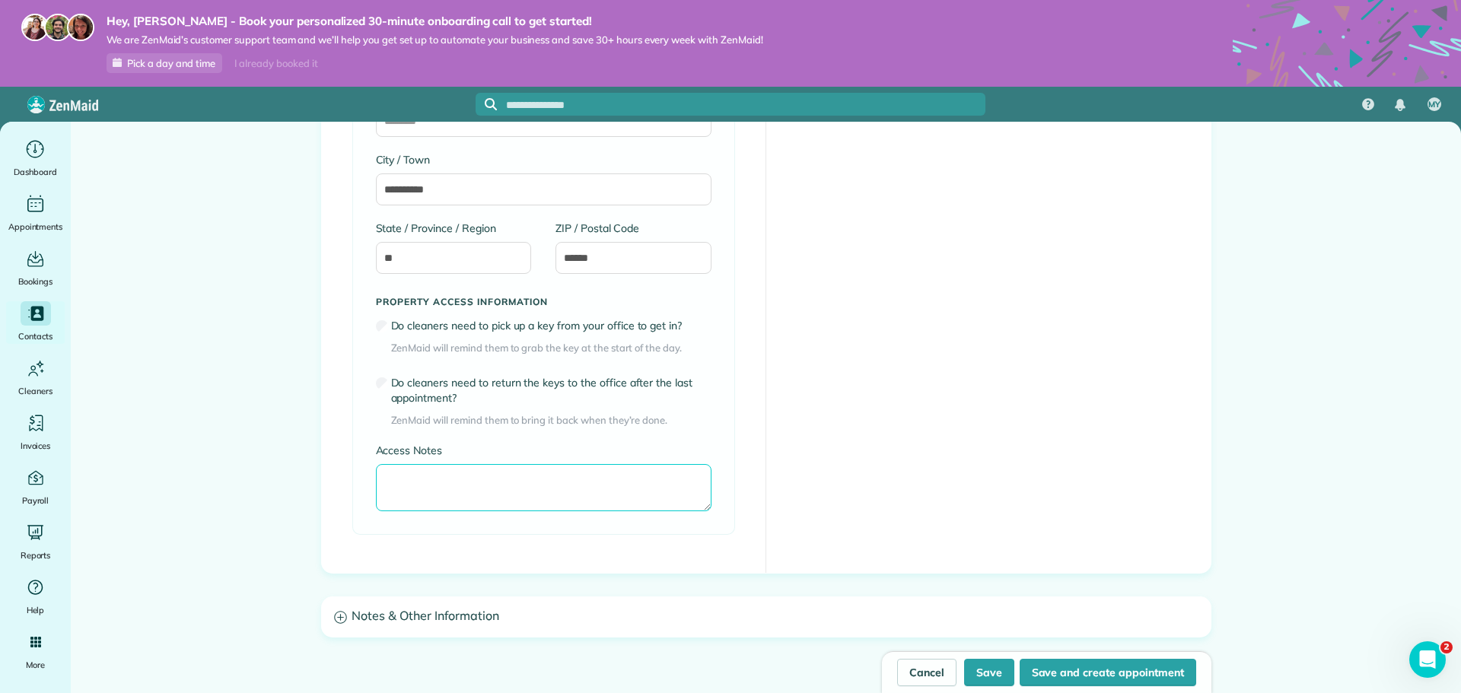
click at [521, 491] on textarea "Access Notes" at bounding box center [544, 487] width 336 height 47
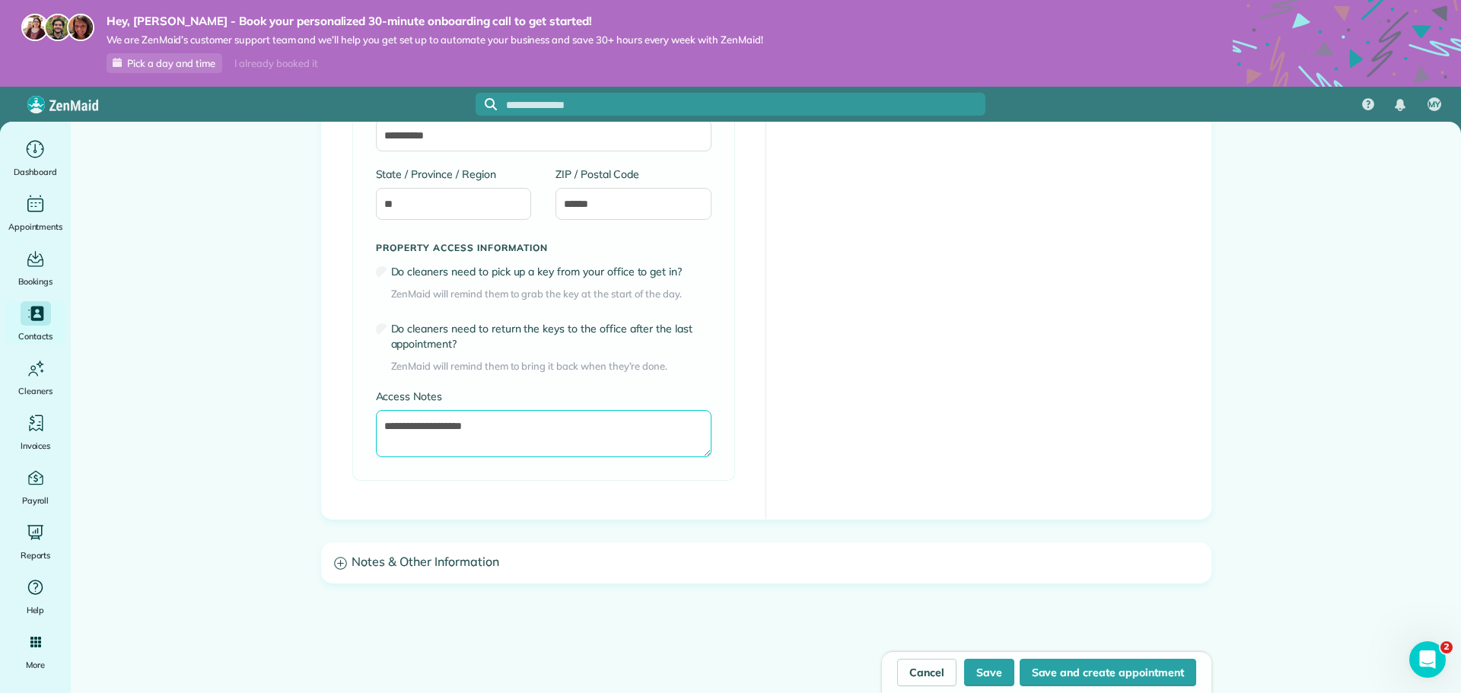
scroll to position [1108, 0]
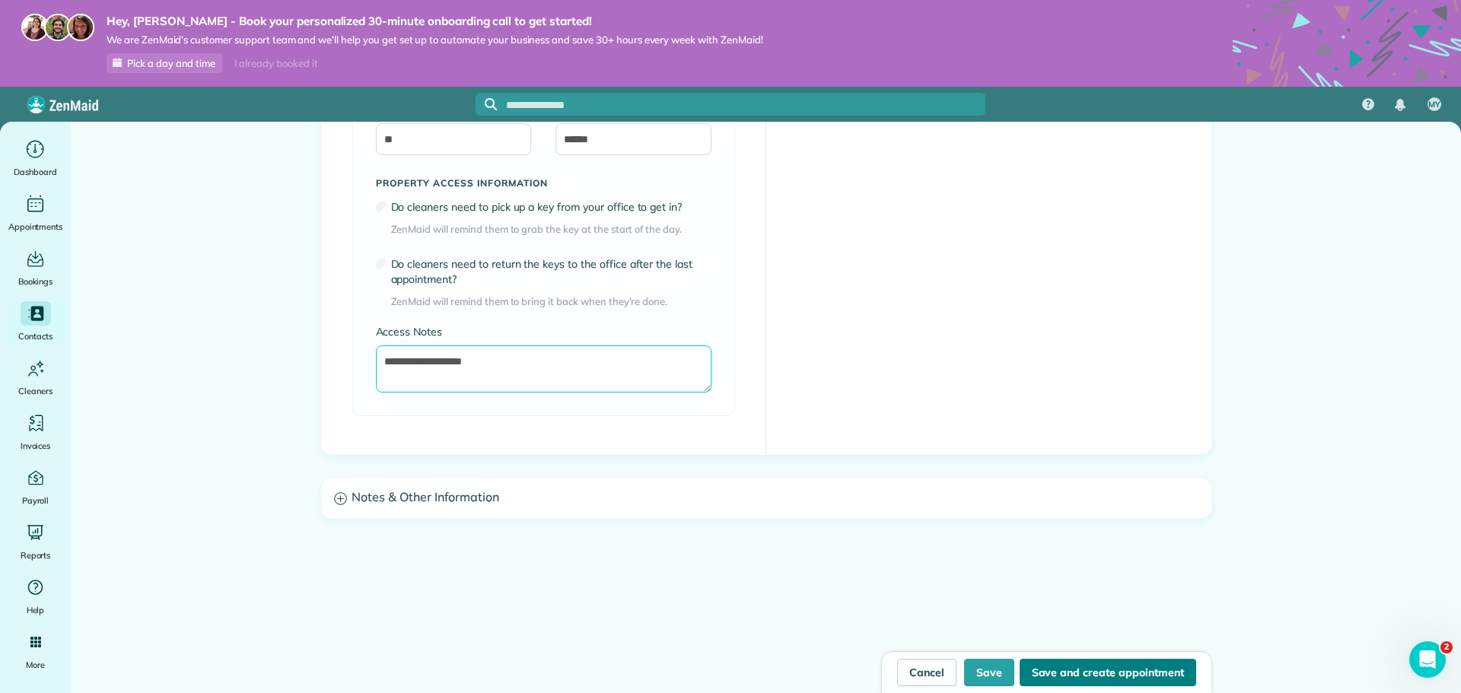
type textarea "**********"
click at [1130, 669] on button "Save and create appointment" at bounding box center [1108, 672] width 177 height 27
type input "**********"
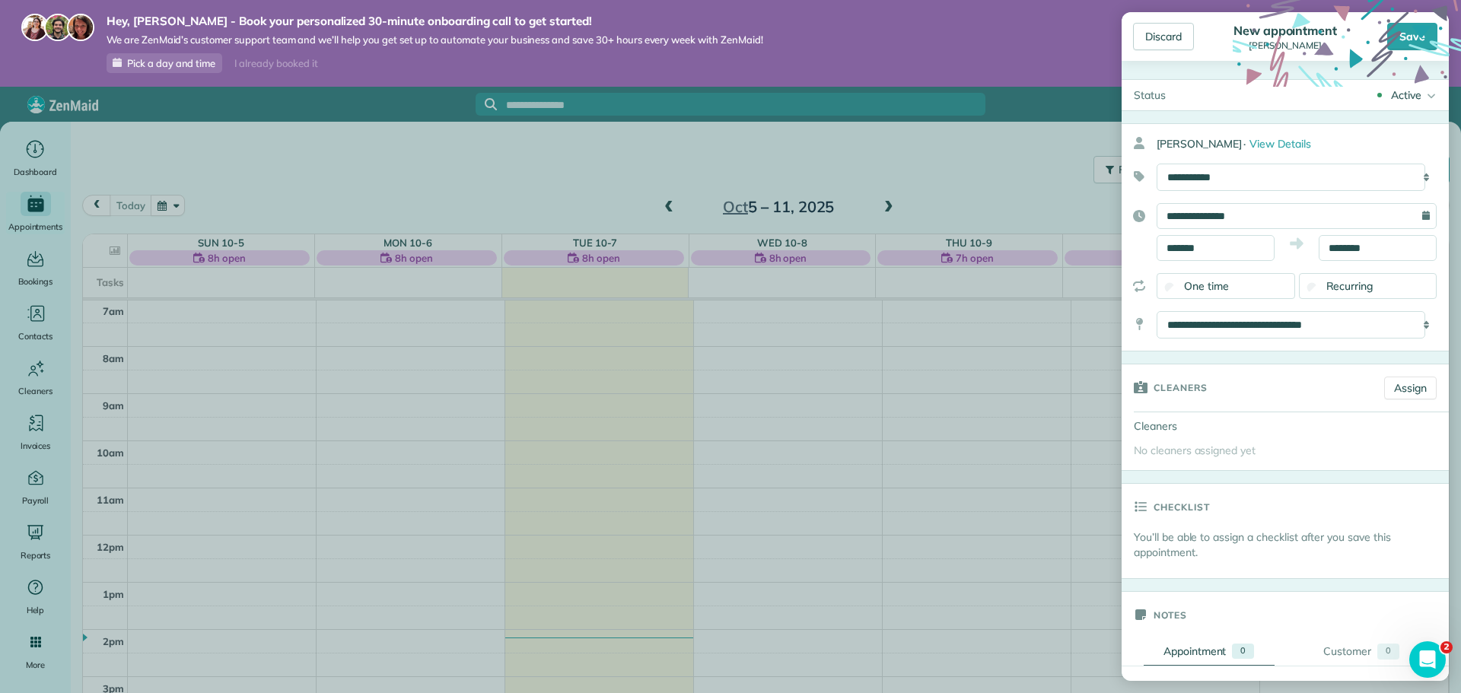
click at [1270, 449] on div "No cleaners assigned yet" at bounding box center [1285, 455] width 327 height 30
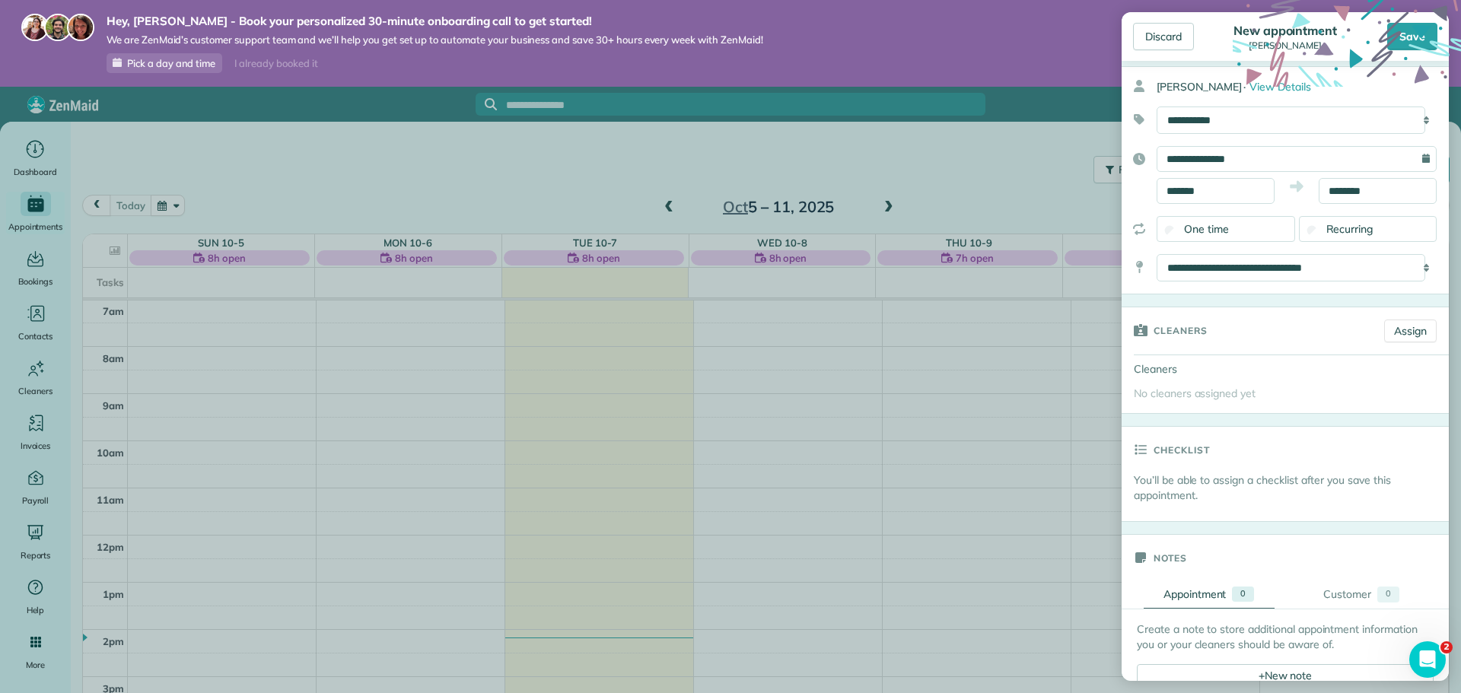
scroll to position [152, 0]
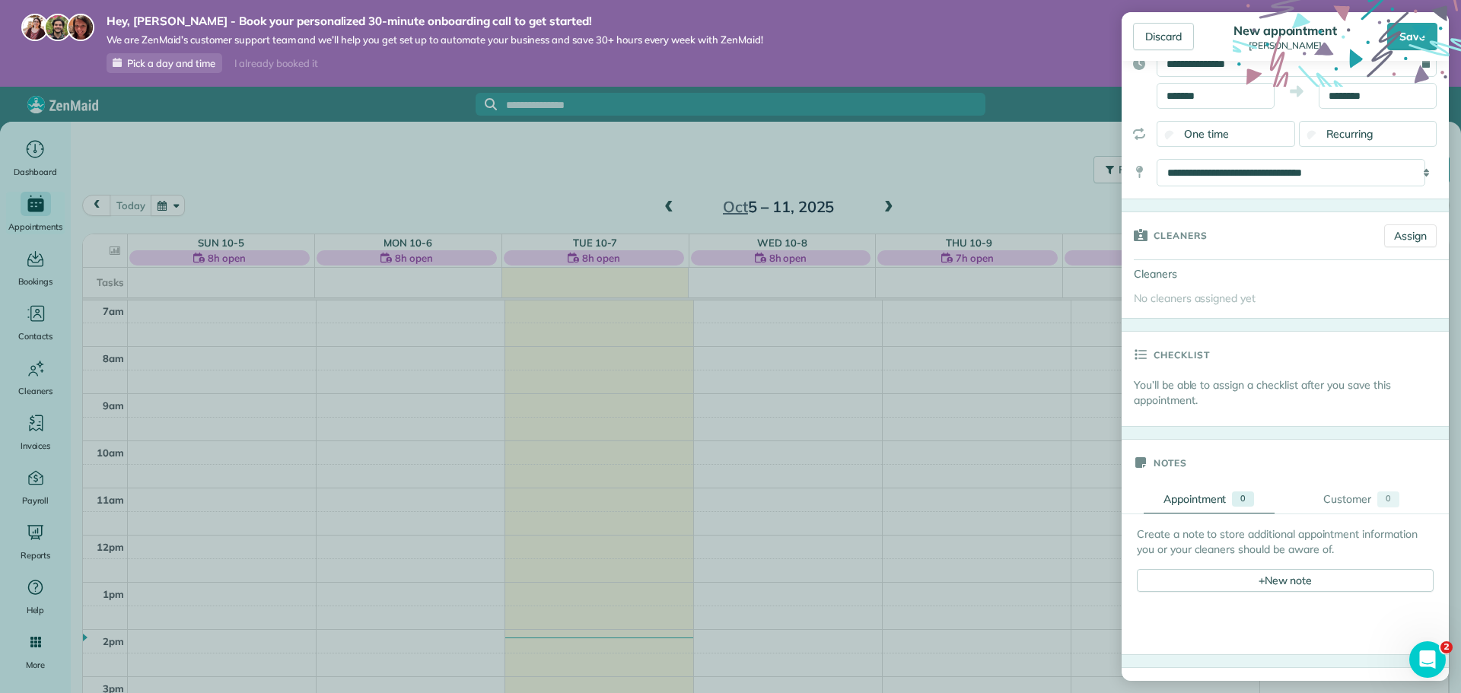
click at [1417, 37] on icon at bounding box center [1347, 114] width 228 height 228
click at [918, 441] on body "Hey, [PERSON_NAME] - Book your personalized 30-minute onboarding call to get st…" at bounding box center [730, 346] width 1461 height 693
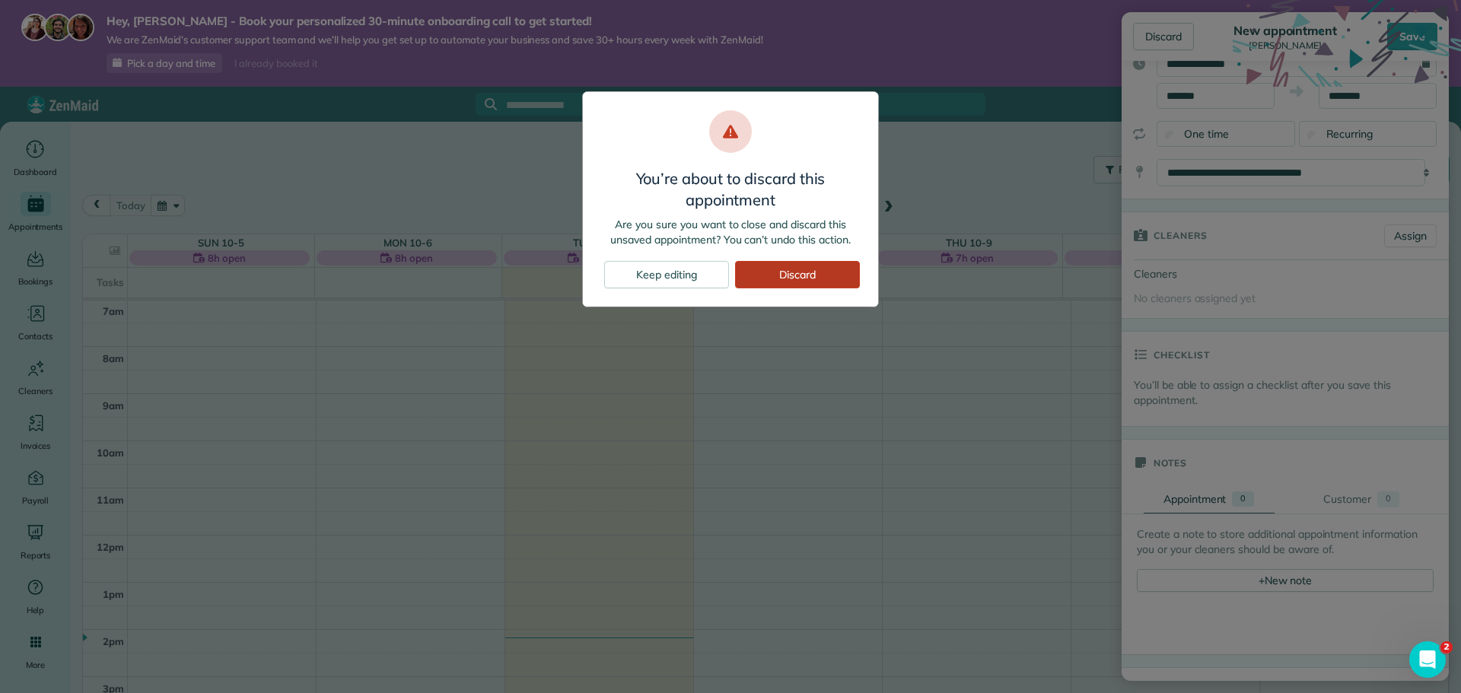
click at [814, 285] on div "Discard" at bounding box center [797, 274] width 125 height 27
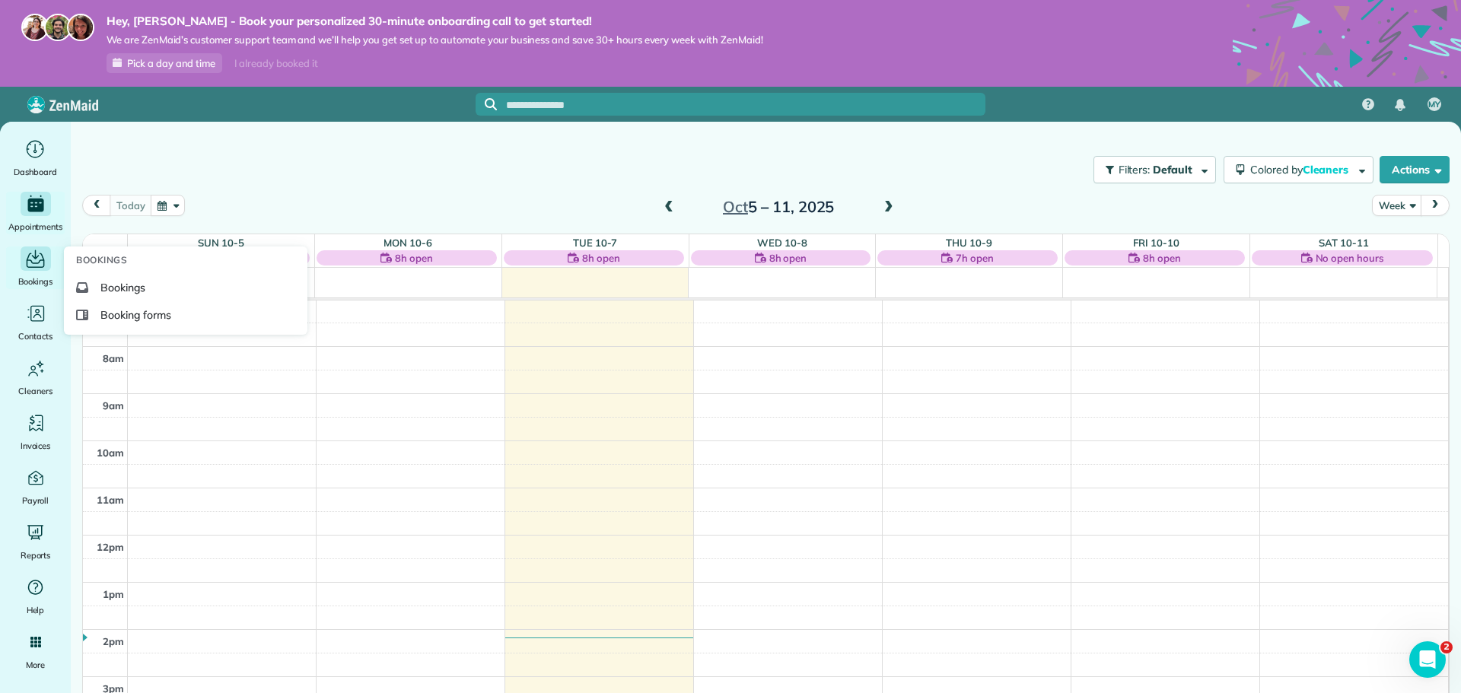
click at [30, 274] on span "Bookings" at bounding box center [35, 281] width 35 height 15
click at [121, 310] on span "Booking forms" at bounding box center [135, 315] width 71 height 15
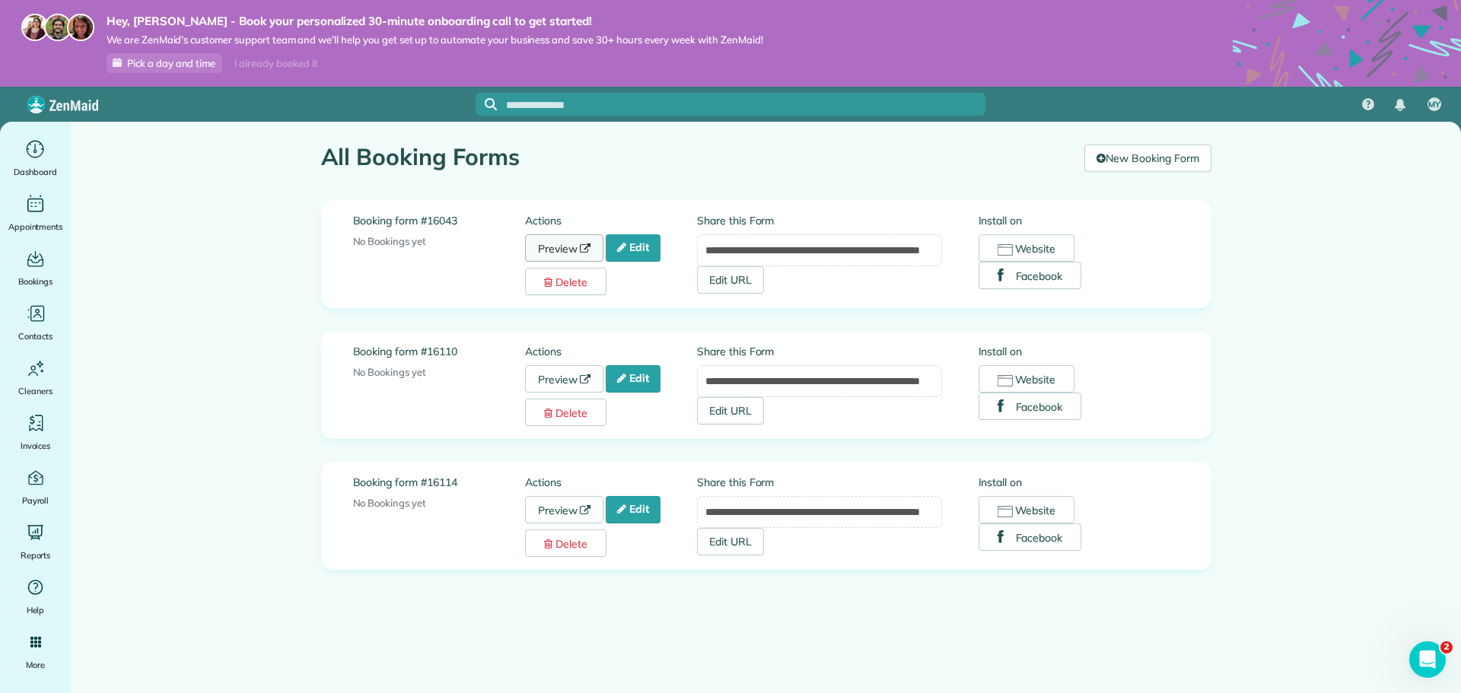
click at [564, 245] on link "Preview" at bounding box center [564, 247] width 79 height 27
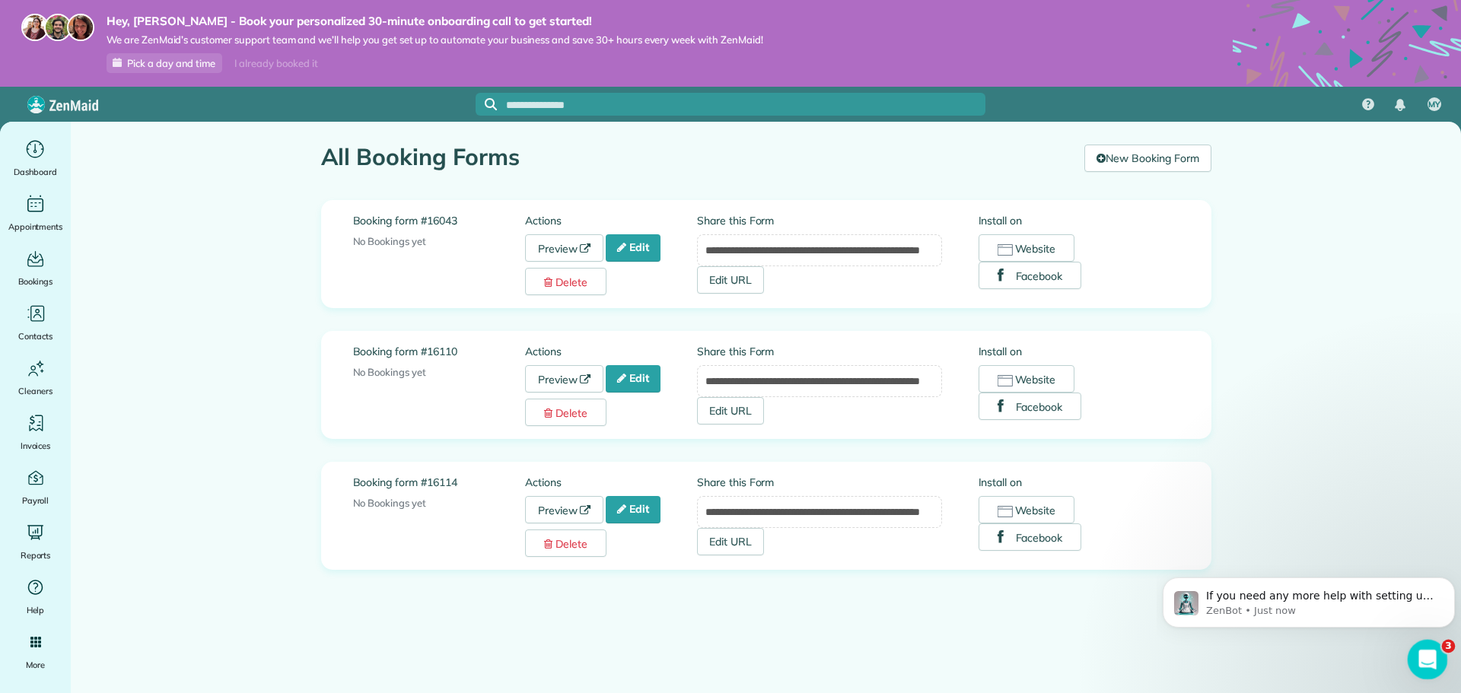
click at [1442, 656] on div "Open Intercom Messenger" at bounding box center [1426, 658] width 50 height 50
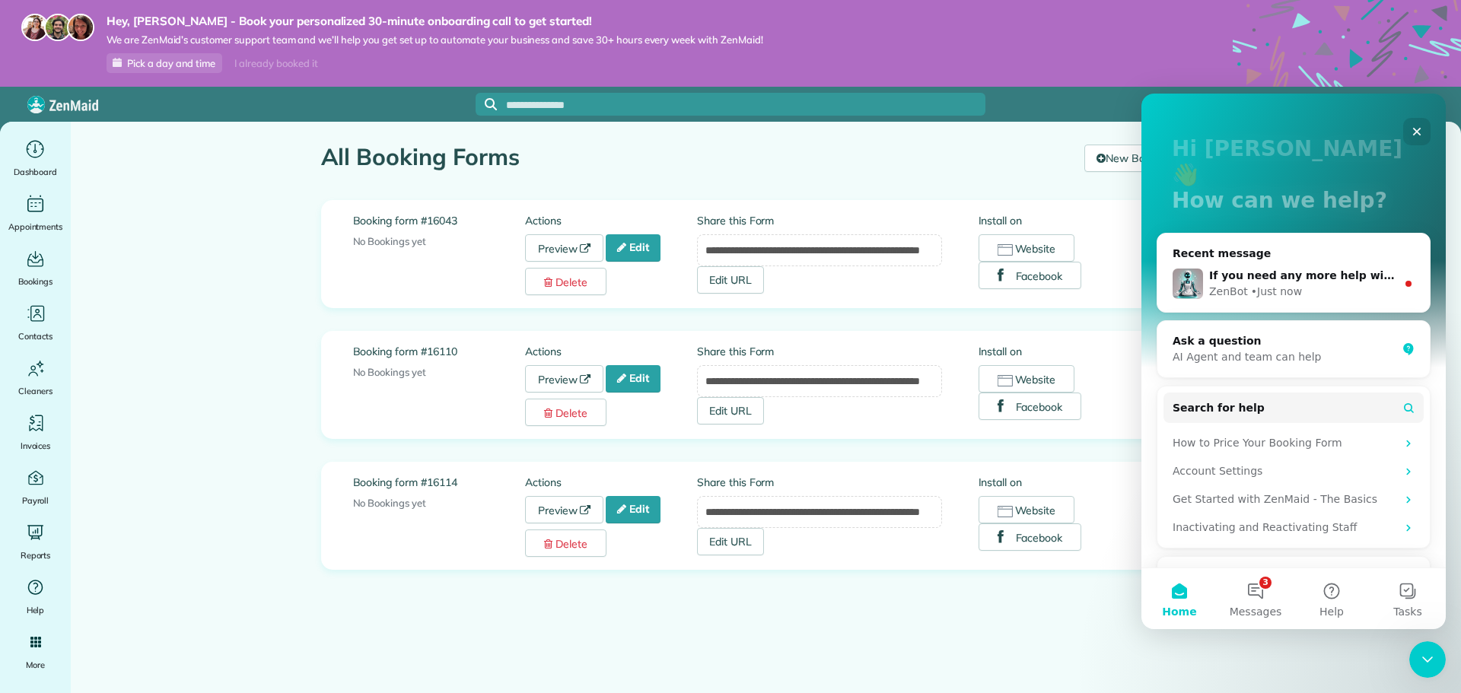
scroll to position [130, 0]
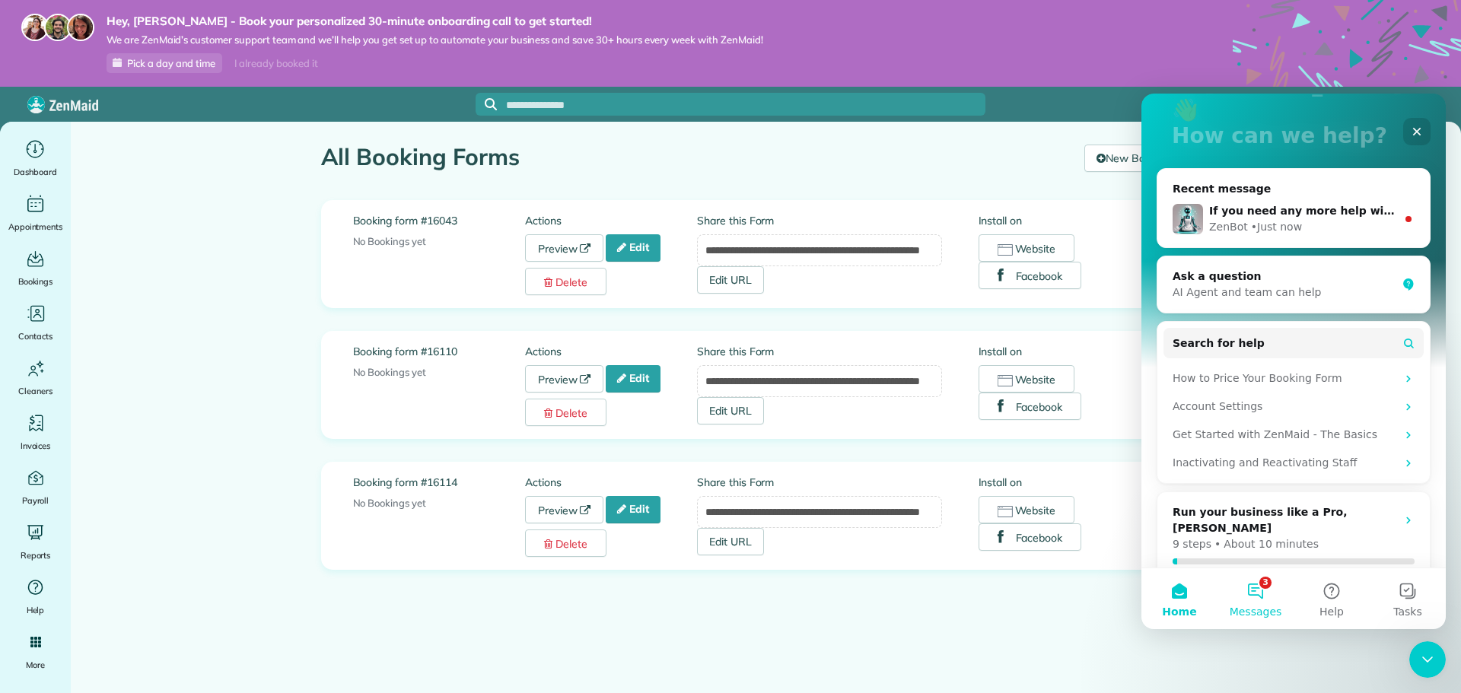
click at [1256, 599] on button "3 Messages" at bounding box center [1256, 599] width 76 height 61
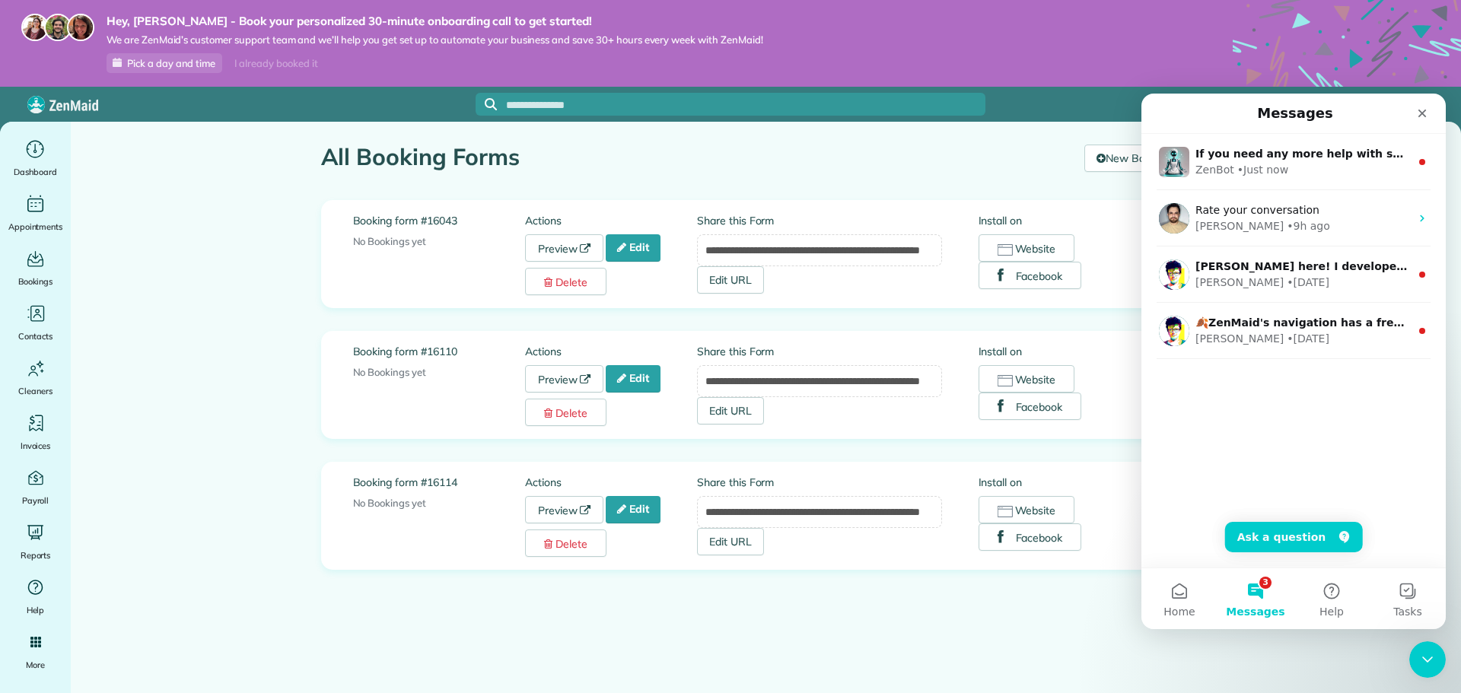
click at [1255, 599] on button "3 Messages" at bounding box center [1256, 599] width 76 height 61
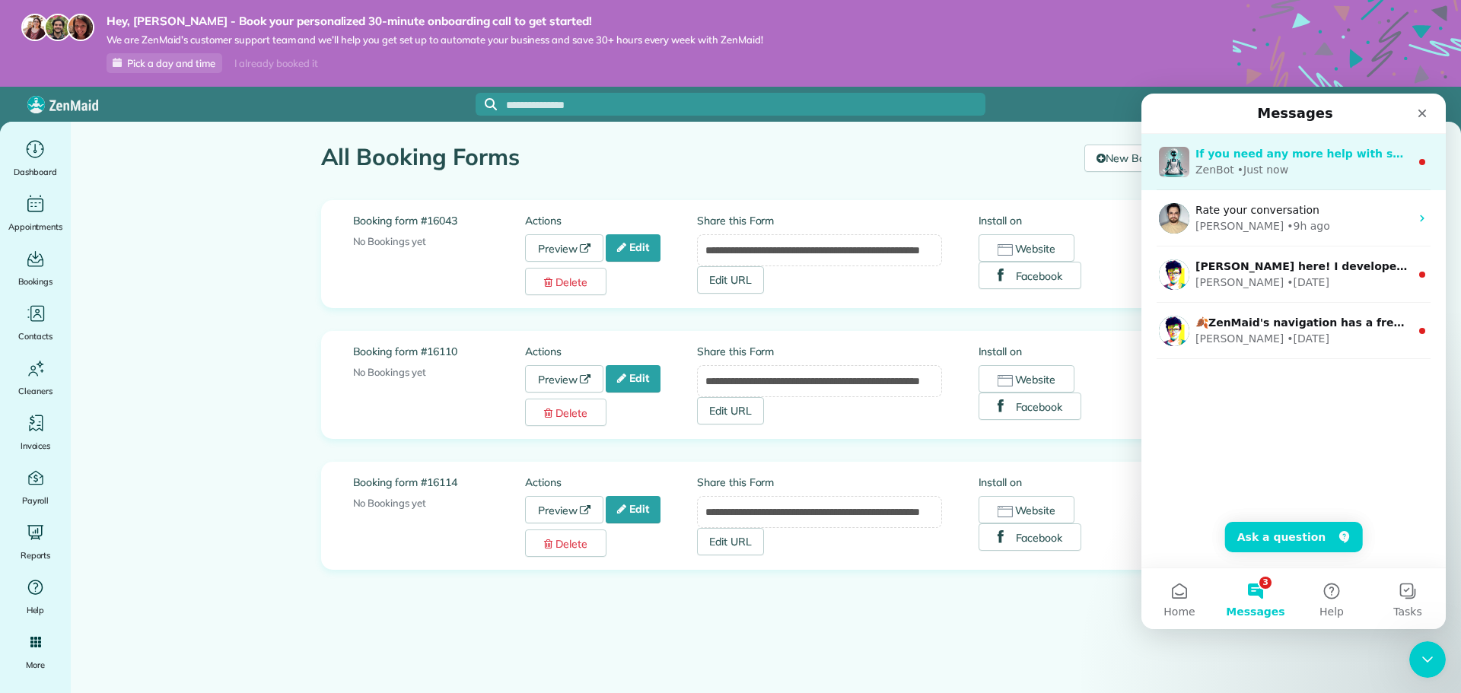
click at [1276, 170] on div "• Just now" at bounding box center [1263, 170] width 51 height 16
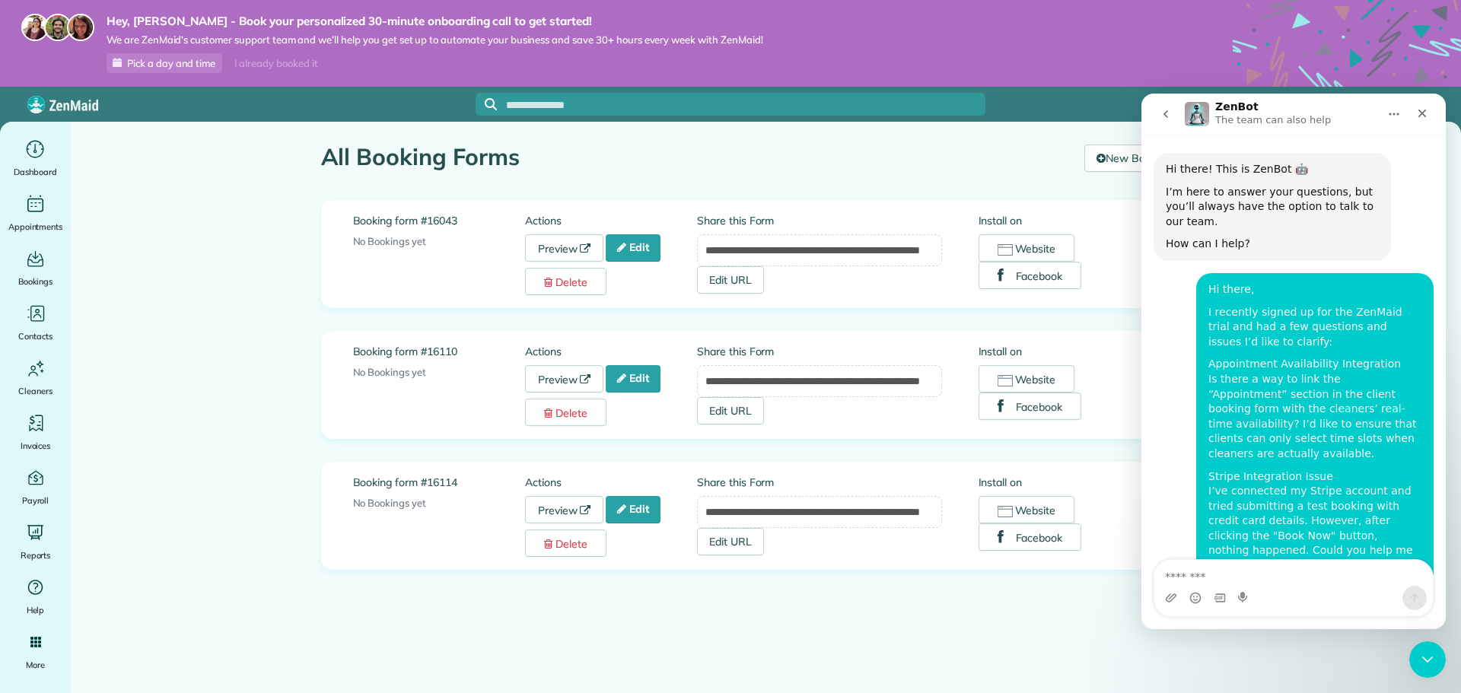
scroll to position [2, 0]
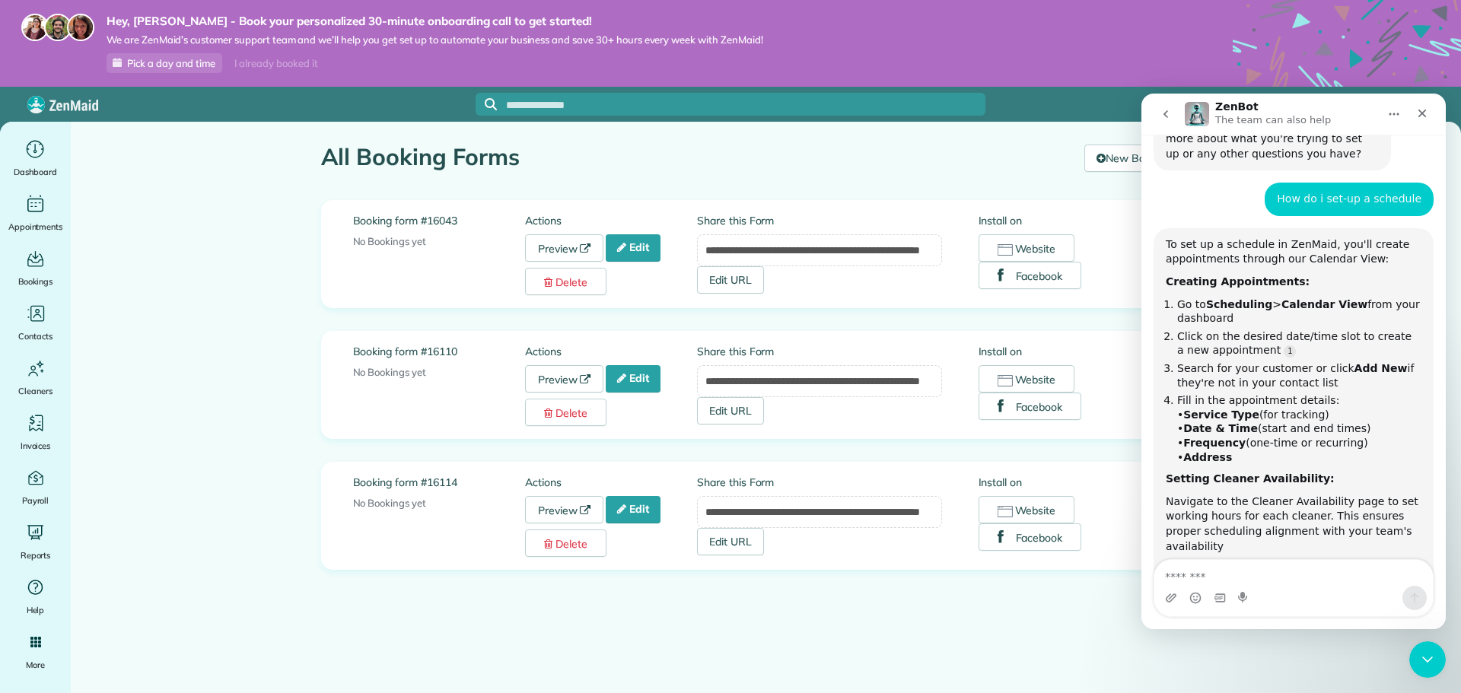
click at [1256, 579] on textarea "Message…" at bounding box center [1294, 573] width 279 height 26
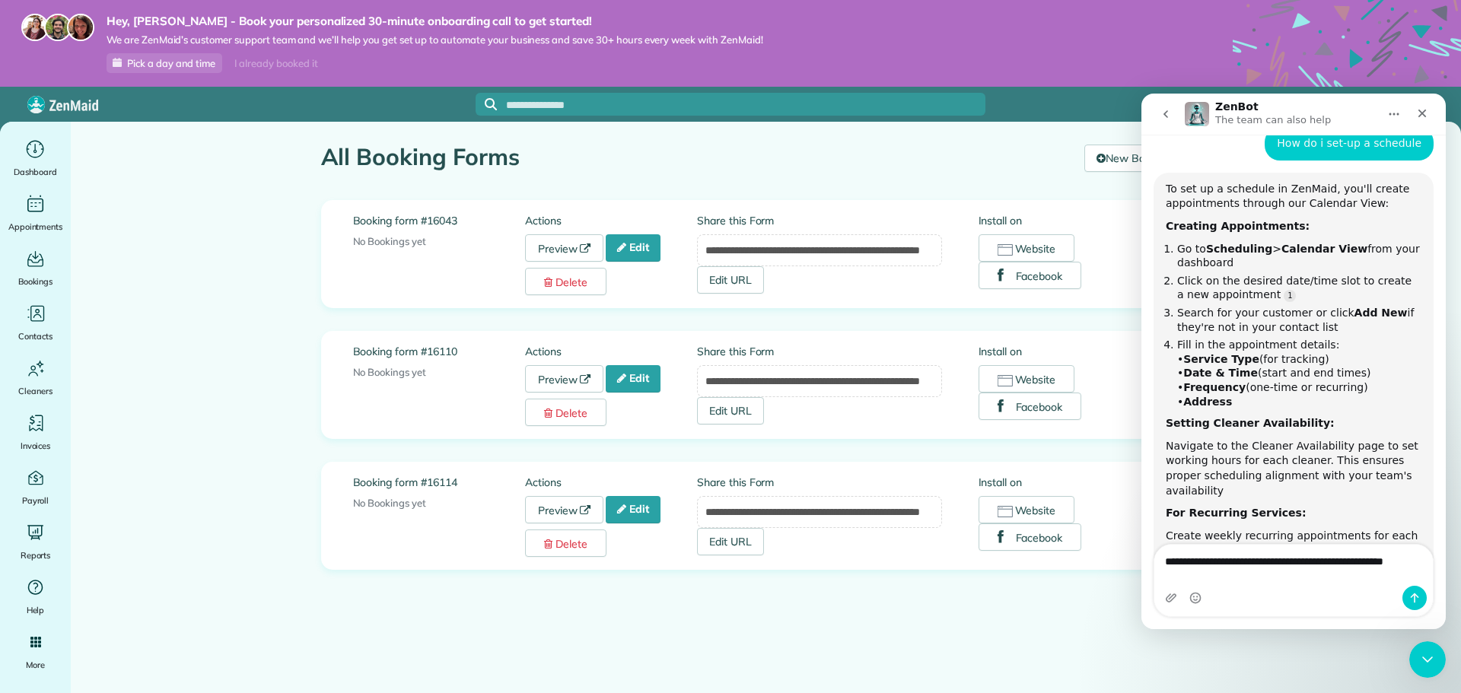
scroll to position [2366, 0]
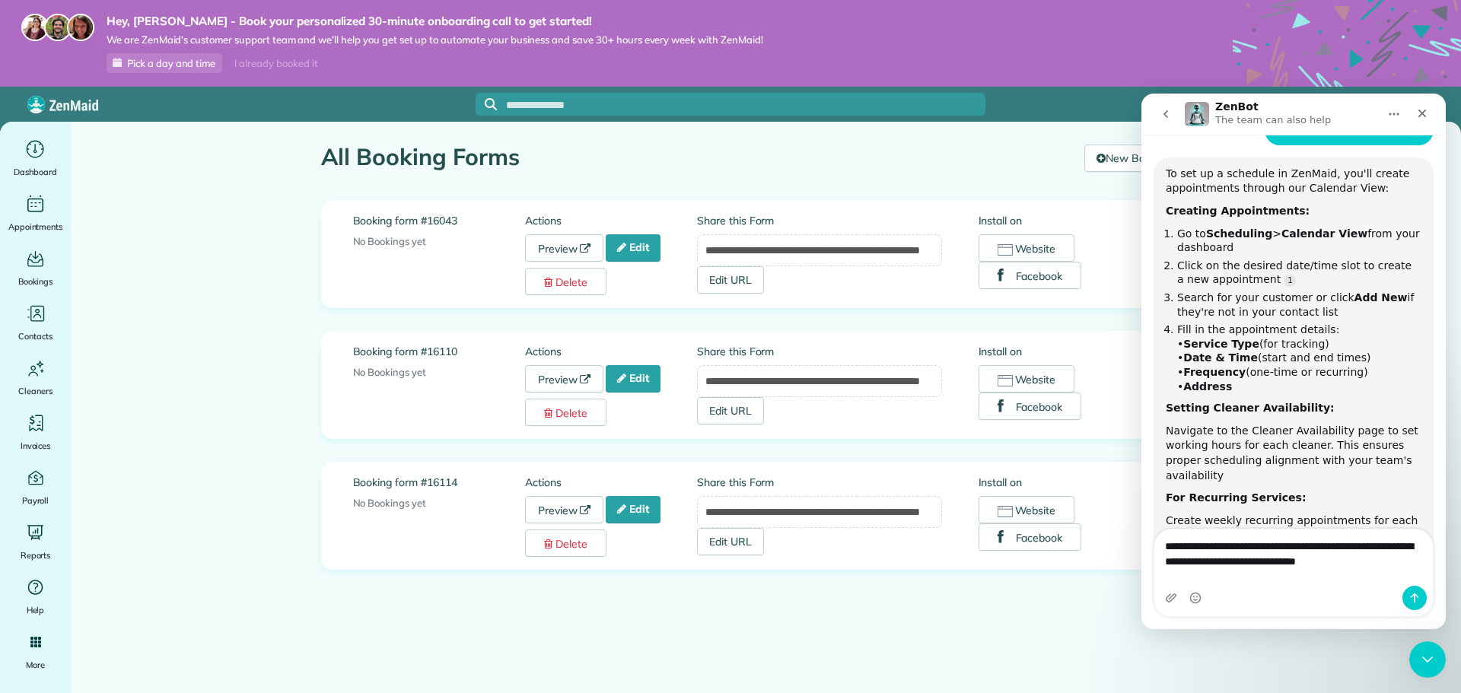
click at [1245, 571] on textarea "**********" at bounding box center [1294, 550] width 279 height 41
type textarea "**********"
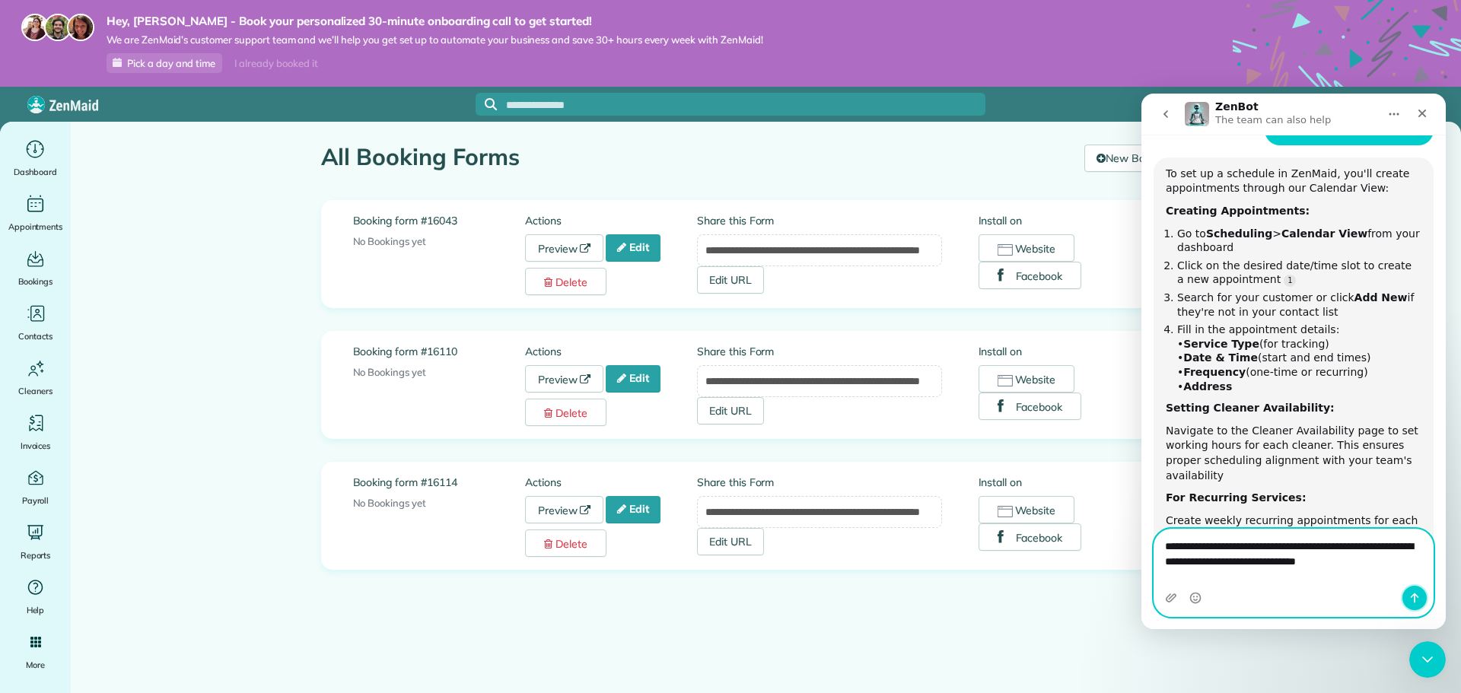
click at [1420, 594] on icon "Send a message…" at bounding box center [1415, 598] width 12 height 12
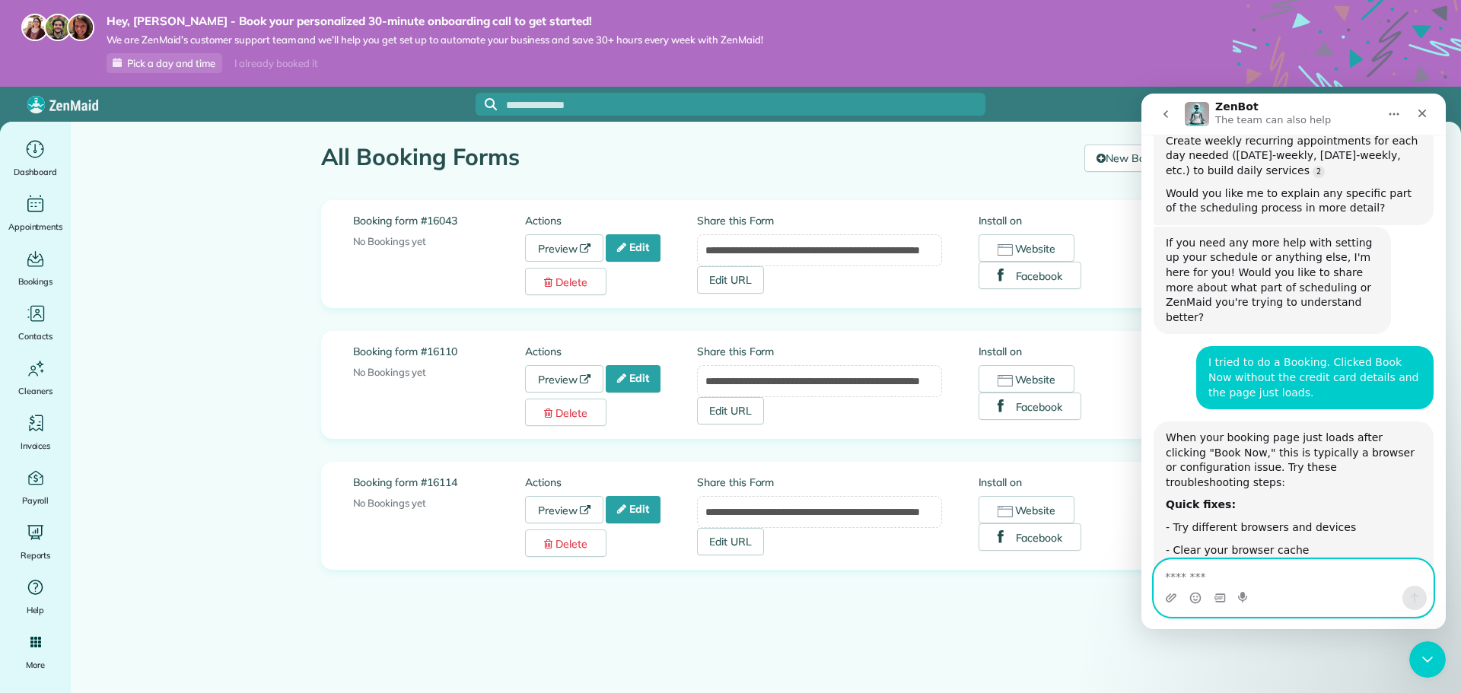
scroll to position [2758, 0]
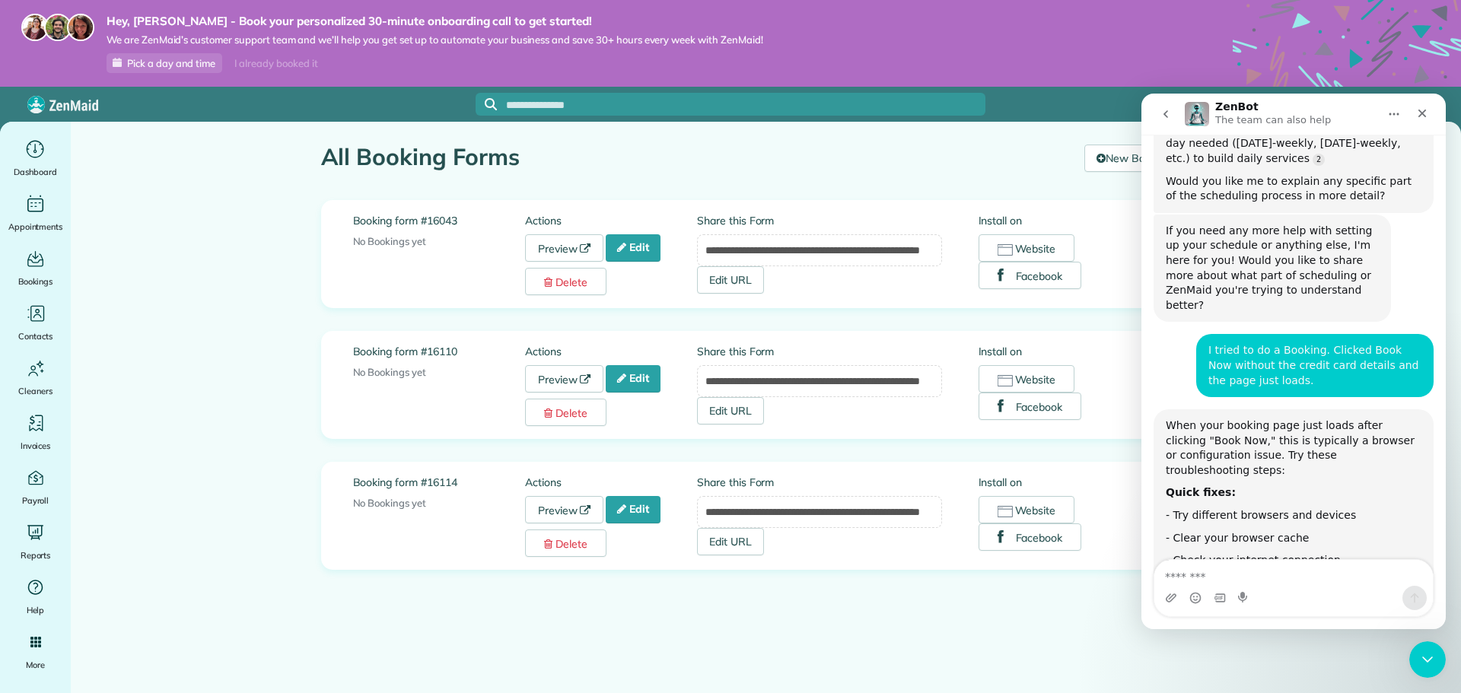
click at [1261, 586] on div "Intercom messenger" at bounding box center [1294, 598] width 279 height 24
click at [964, 615] on div "**********" at bounding box center [766, 403] width 913 height 563
click at [1257, 573] on textarea "Message…" at bounding box center [1294, 573] width 279 height 26
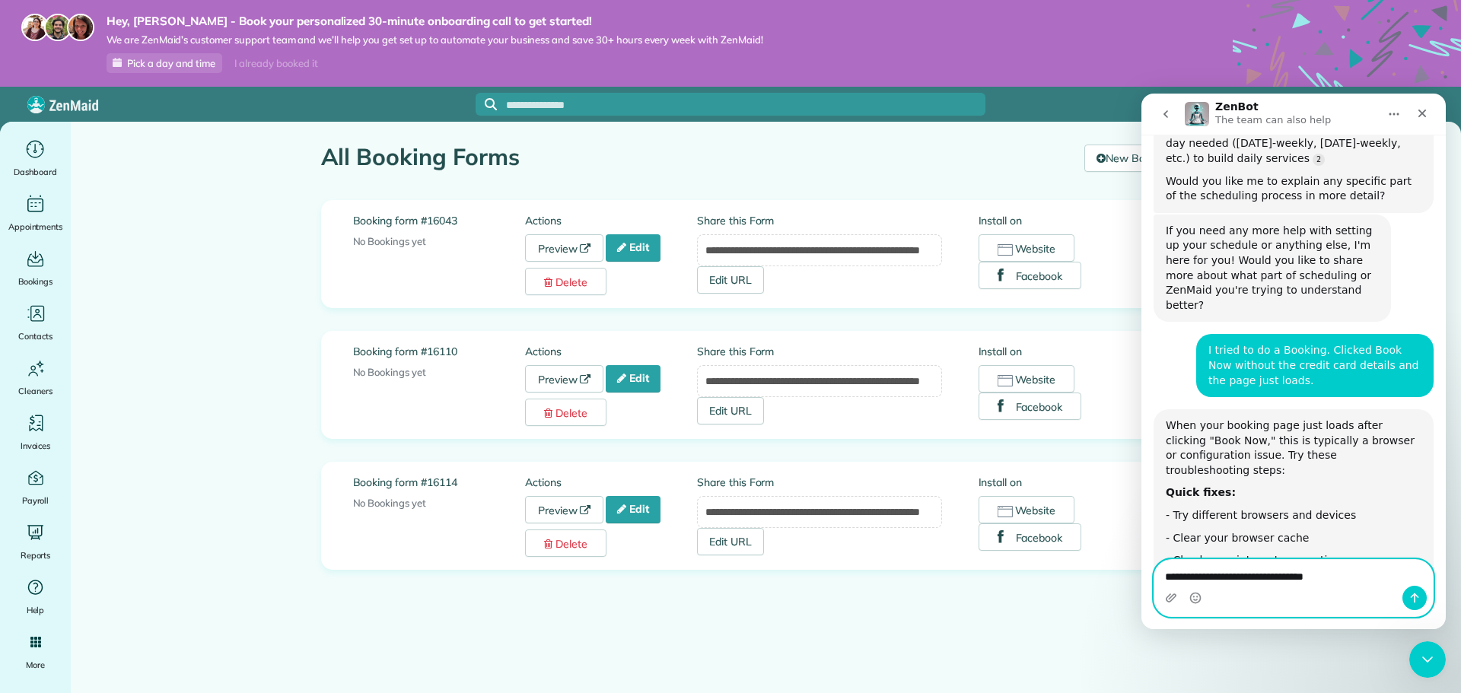
type textarea "**********"
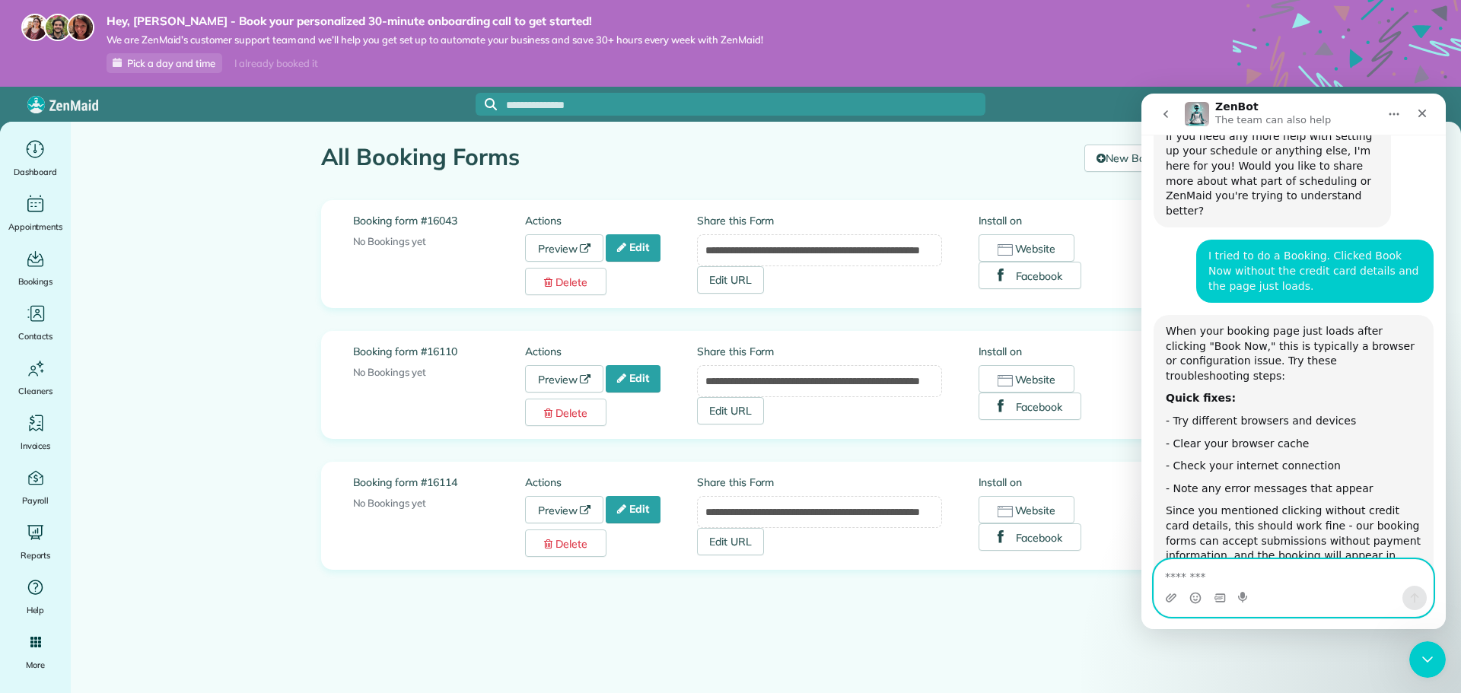
click at [1224, 566] on textarea "Message…" at bounding box center [1294, 573] width 279 height 26
click at [1265, 574] on textarea "Message…" at bounding box center [1294, 573] width 279 height 26
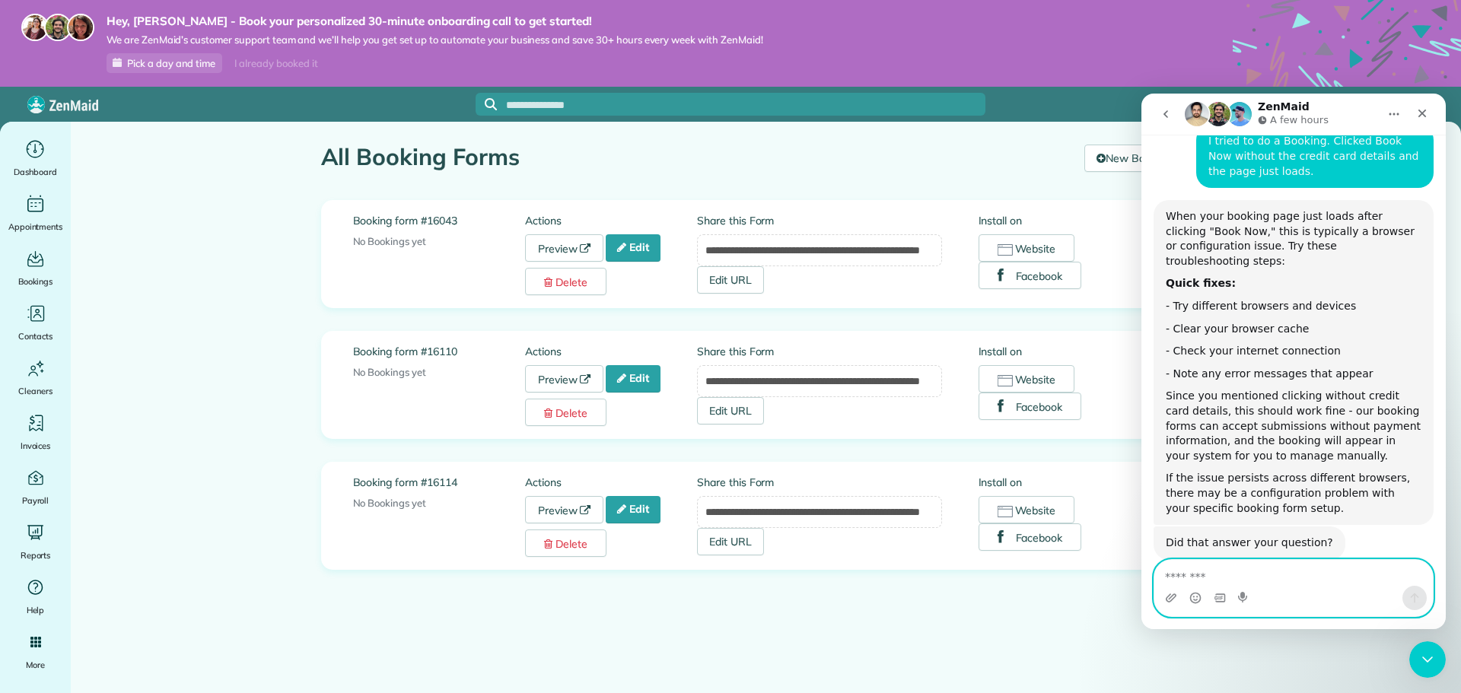
scroll to position [2985, 0]
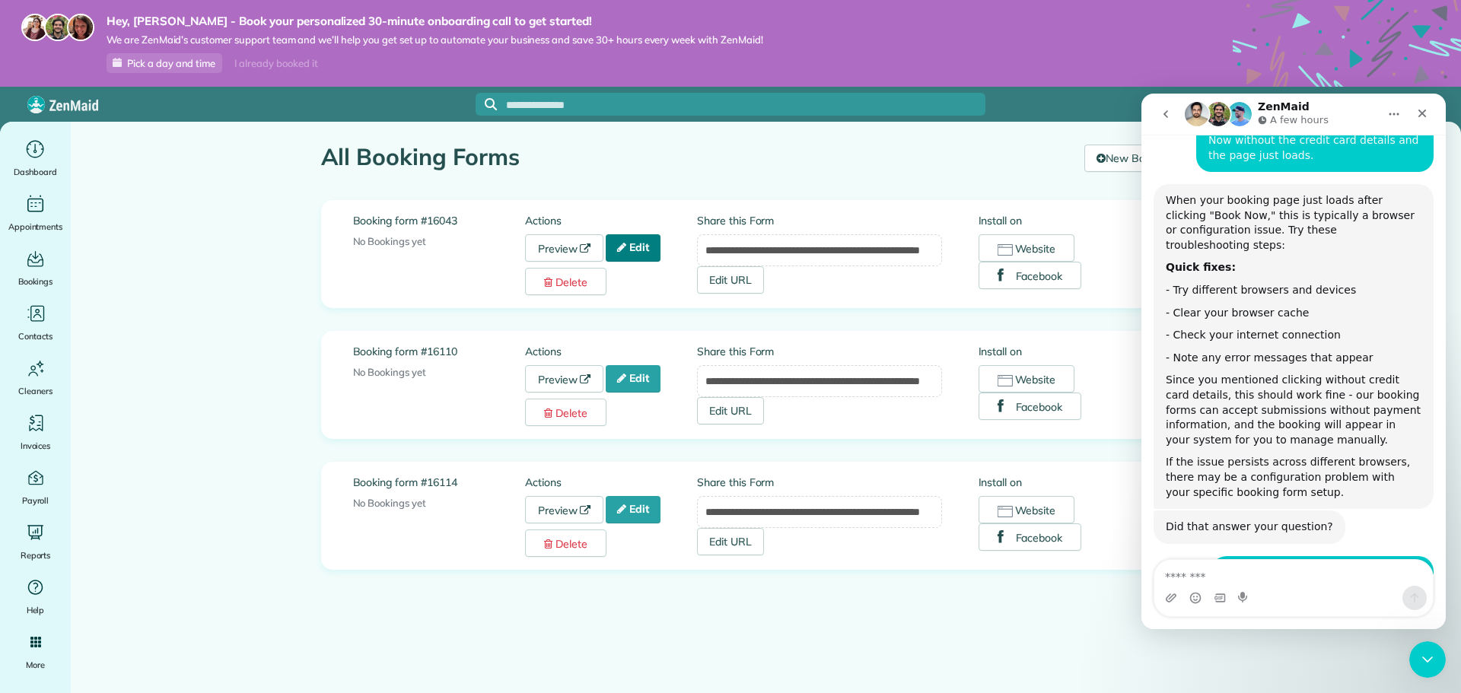
click at [637, 251] on link "Edit" at bounding box center [633, 247] width 55 height 27
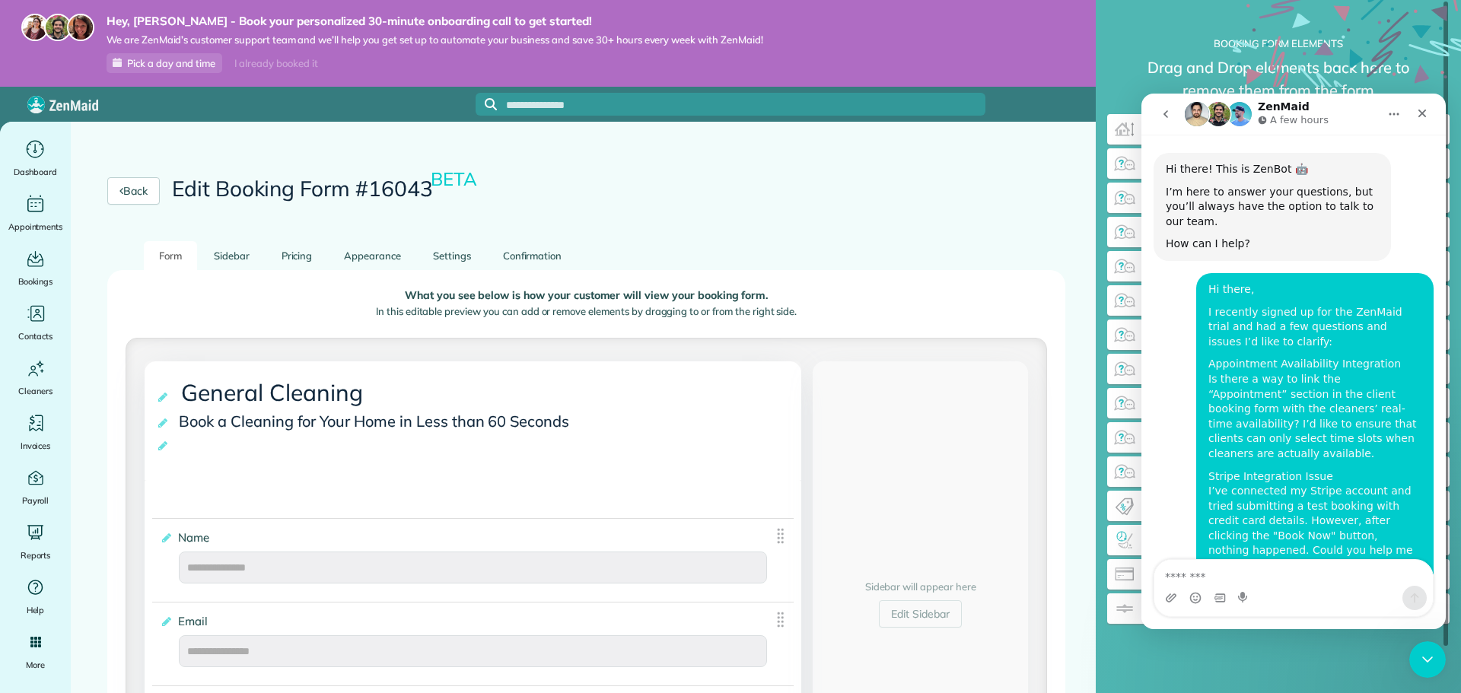
scroll to position [2985, 0]
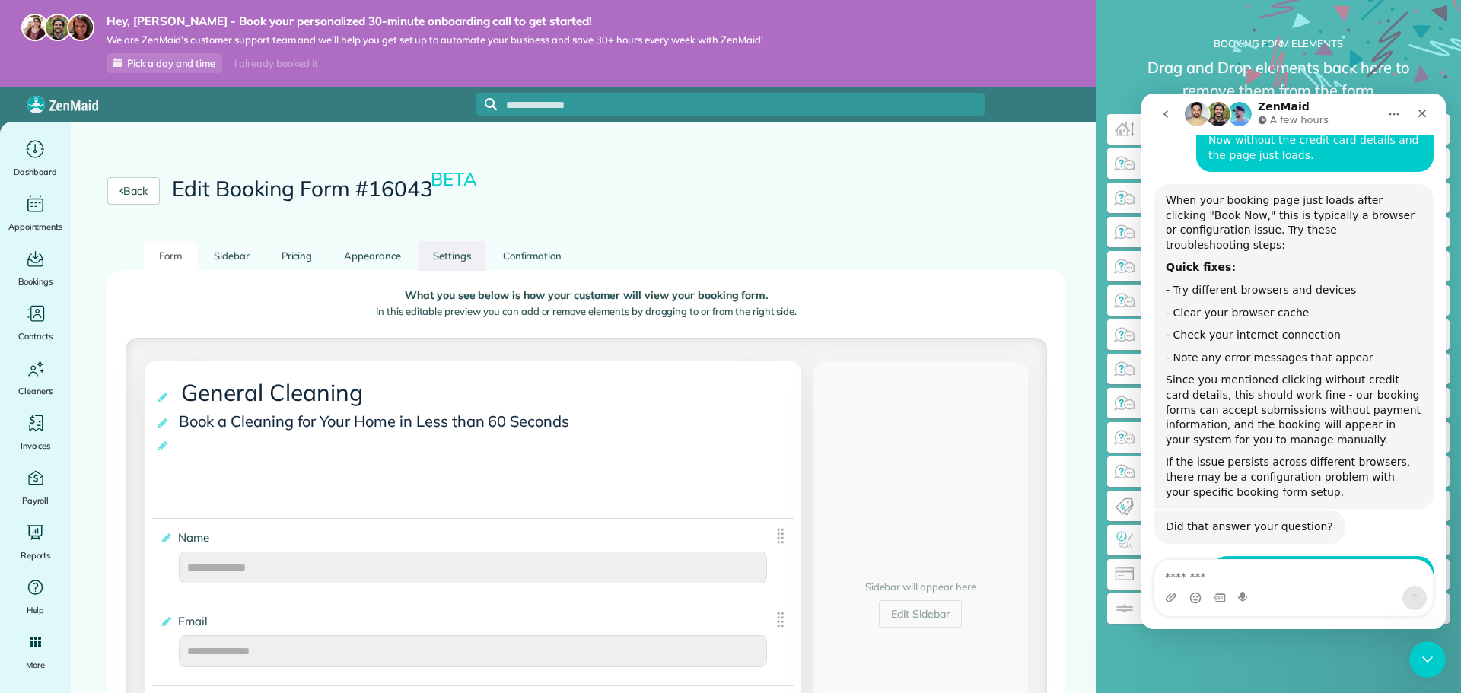
click at [454, 260] on link "Settings" at bounding box center [452, 256] width 69 height 30
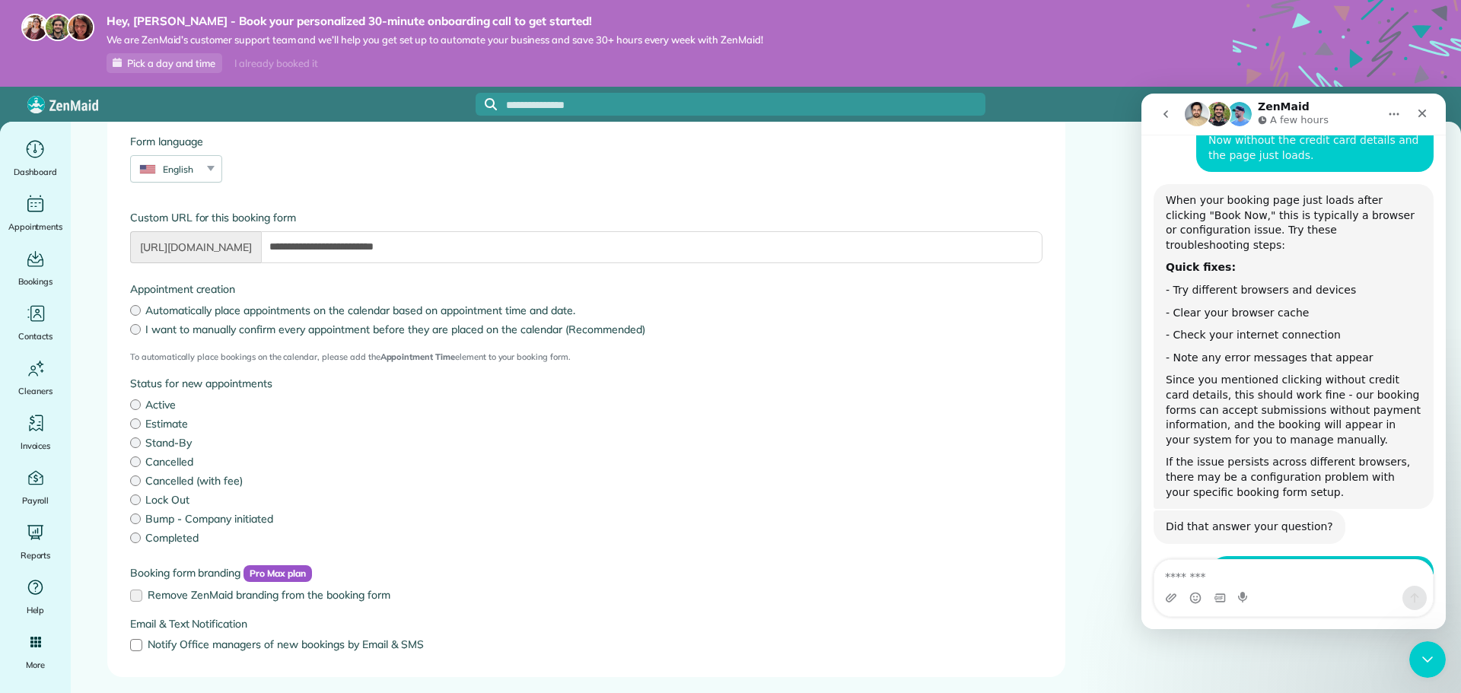
scroll to position [123, 0]
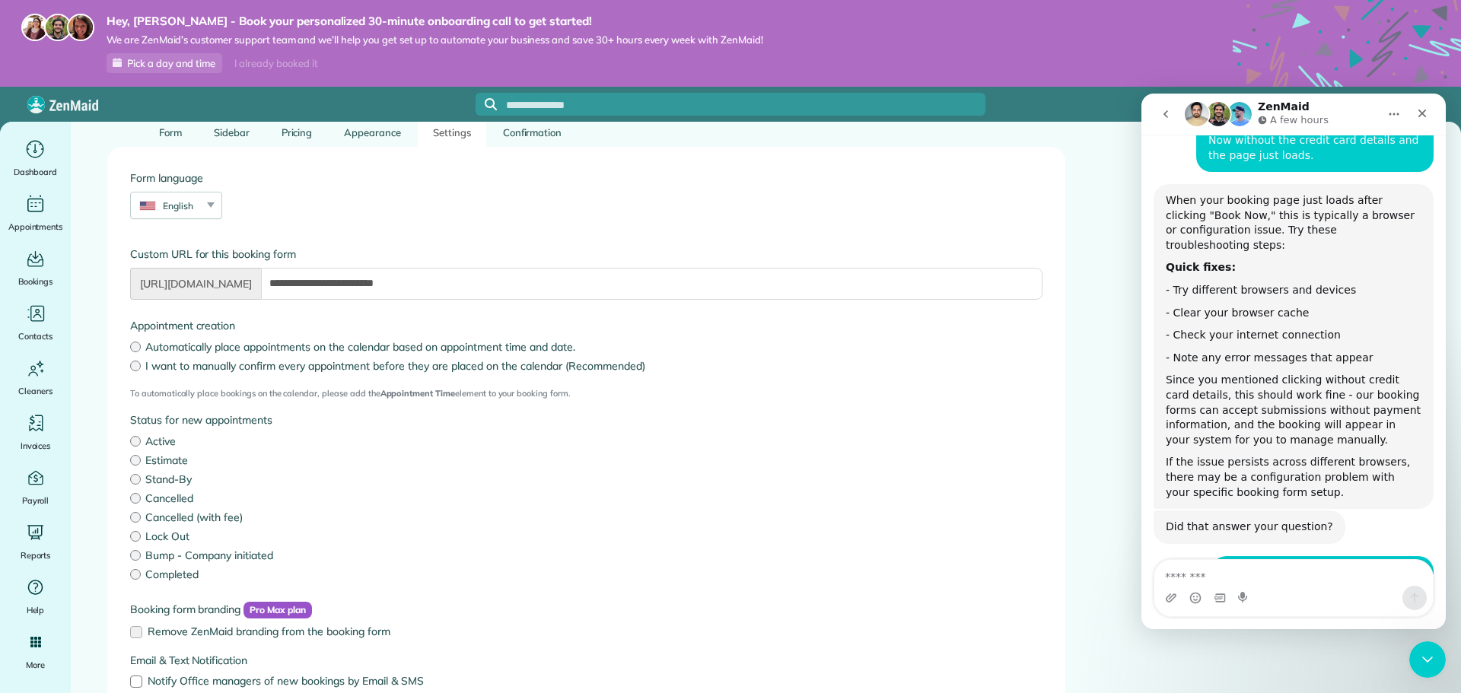
click at [1276, 588] on div "Intercom messenger" at bounding box center [1294, 598] width 279 height 24
click at [1238, 574] on textarea "Message…" at bounding box center [1294, 573] width 279 height 26
click at [521, 132] on link "Confirmation" at bounding box center [533, 133] width 90 height 30
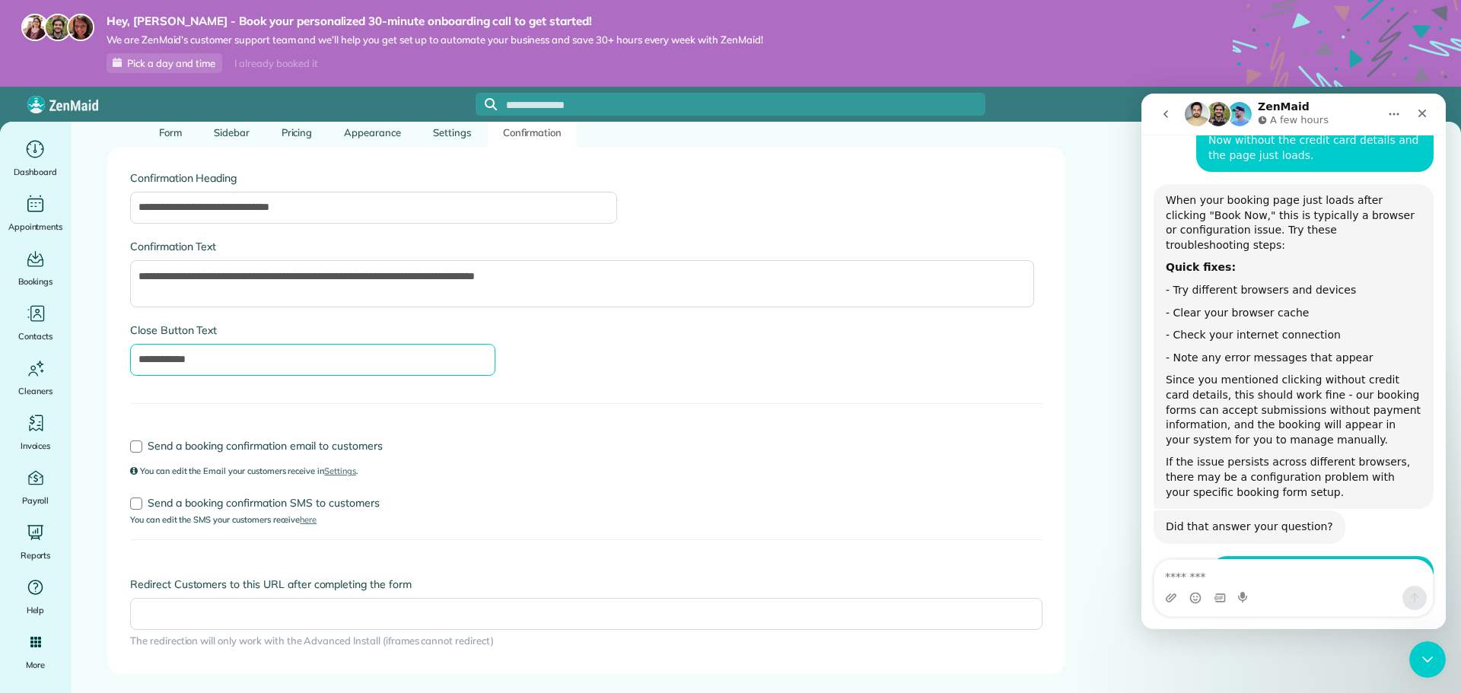
click at [215, 352] on input "**********" at bounding box center [312, 360] width 365 height 32
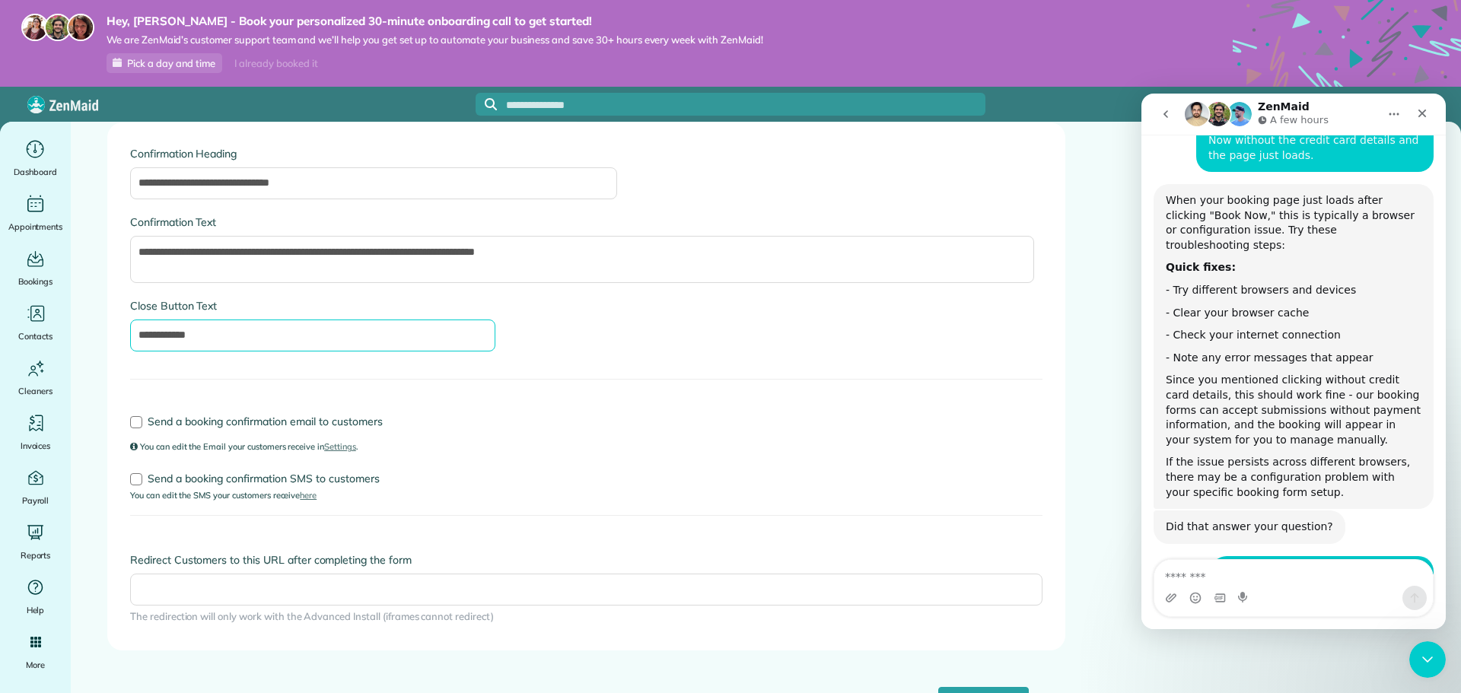
scroll to position [161, 0]
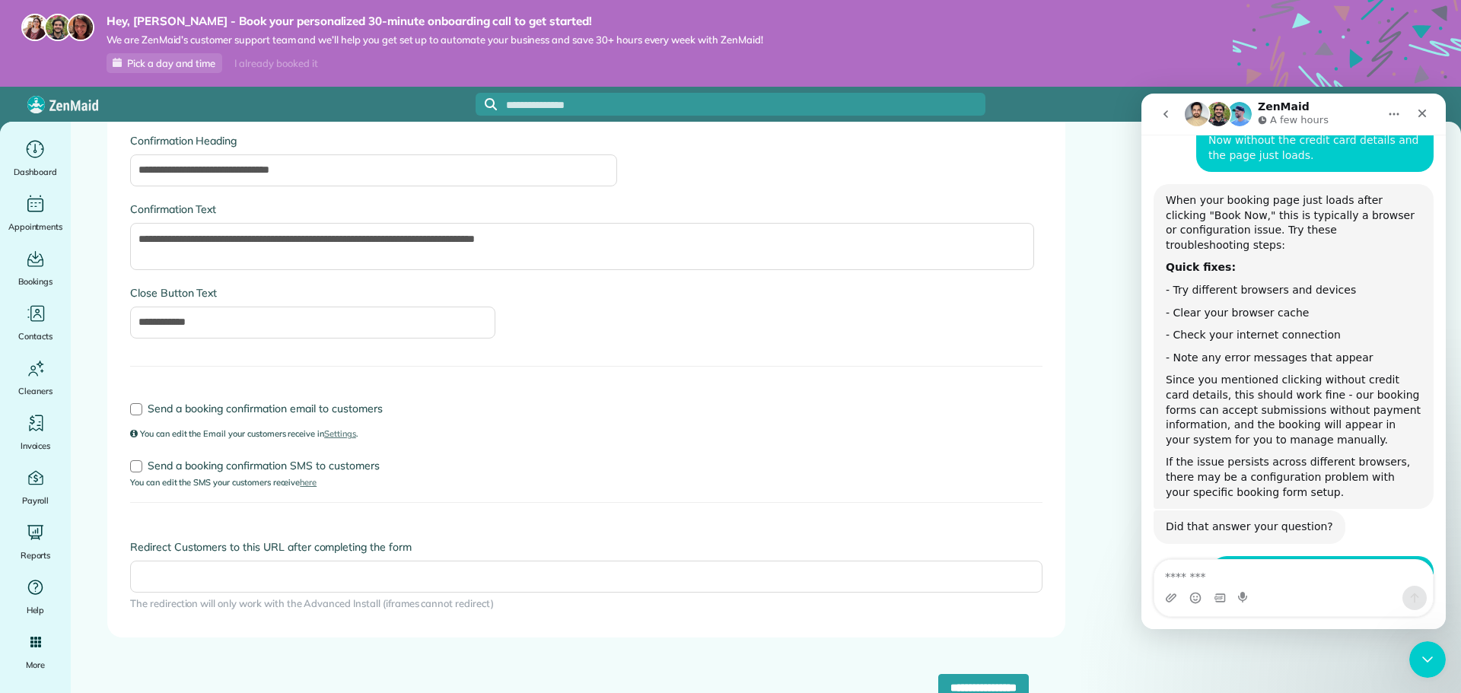
click at [537, 559] on div "Redirect Customers to this URL after completing the form The redirection will o…" at bounding box center [586, 576] width 913 height 72
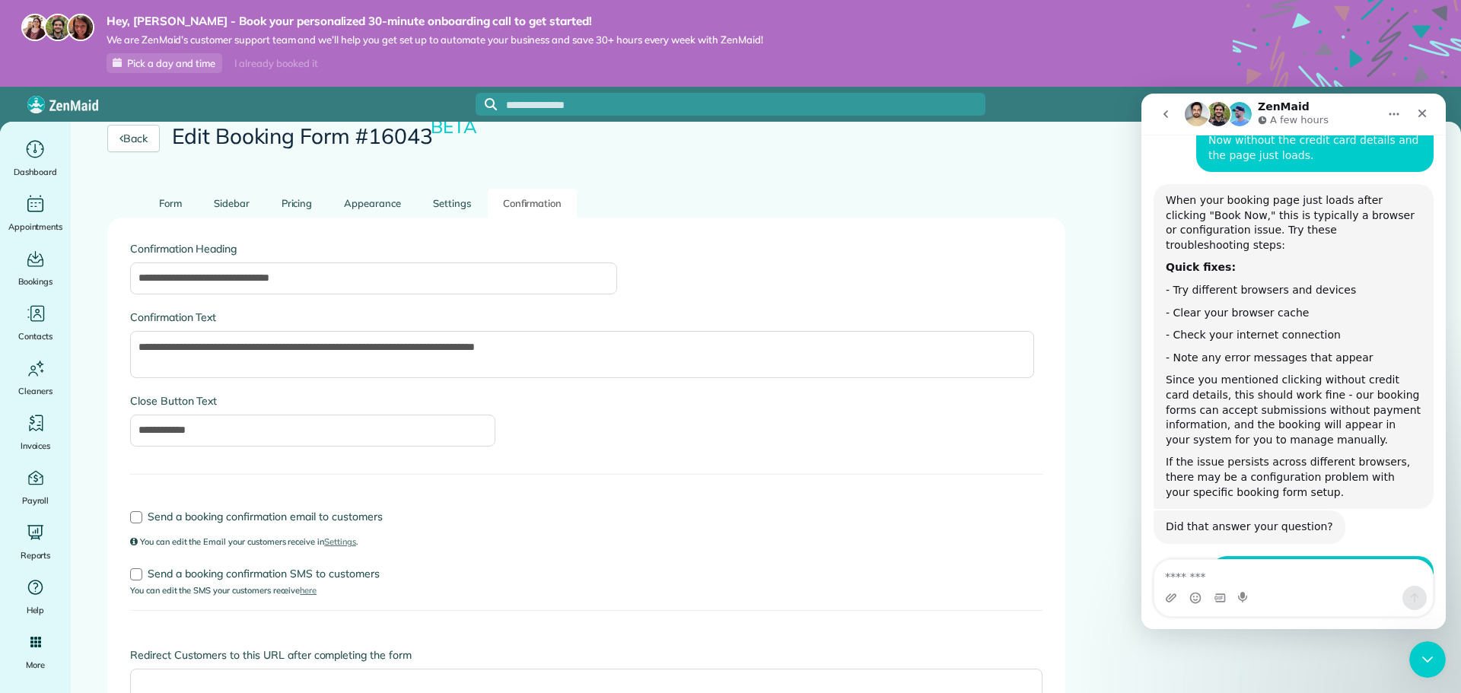
scroll to position [0, 0]
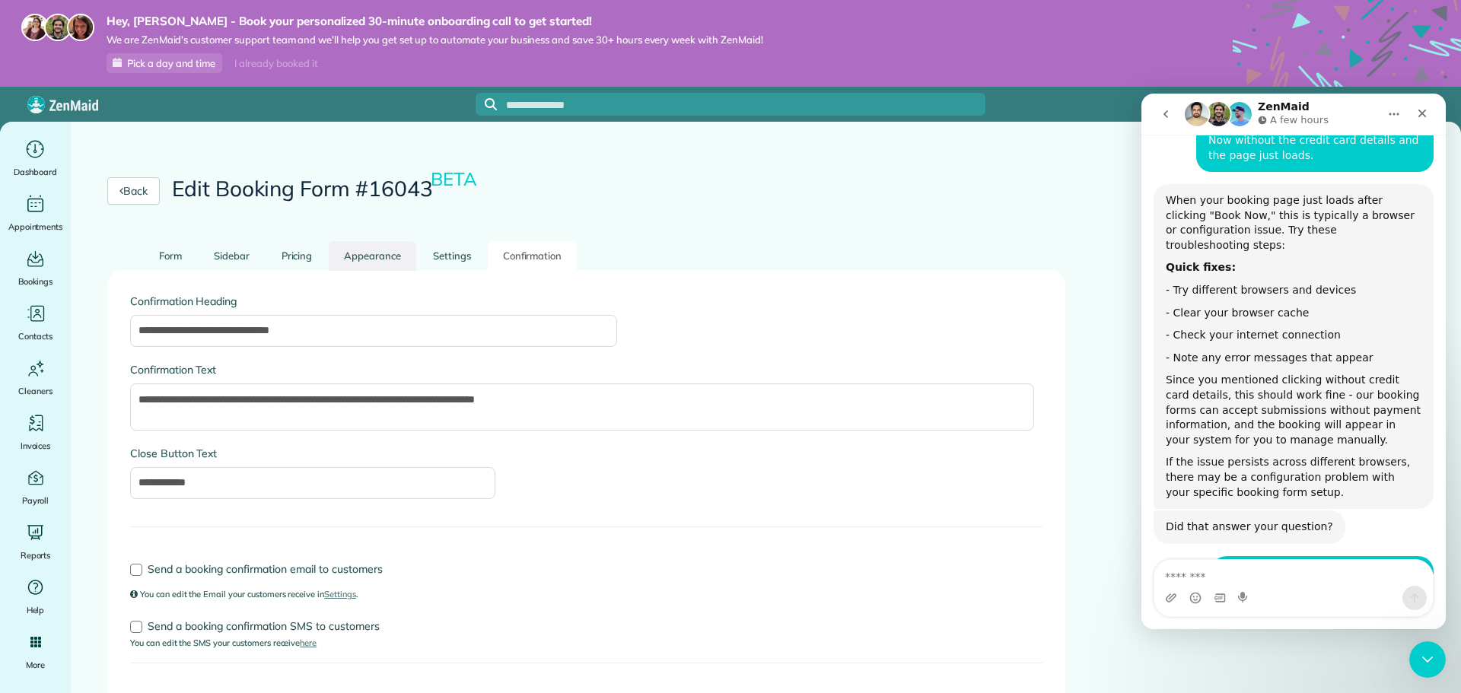
click at [362, 257] on link "Appearance" at bounding box center [373, 256] width 88 height 30
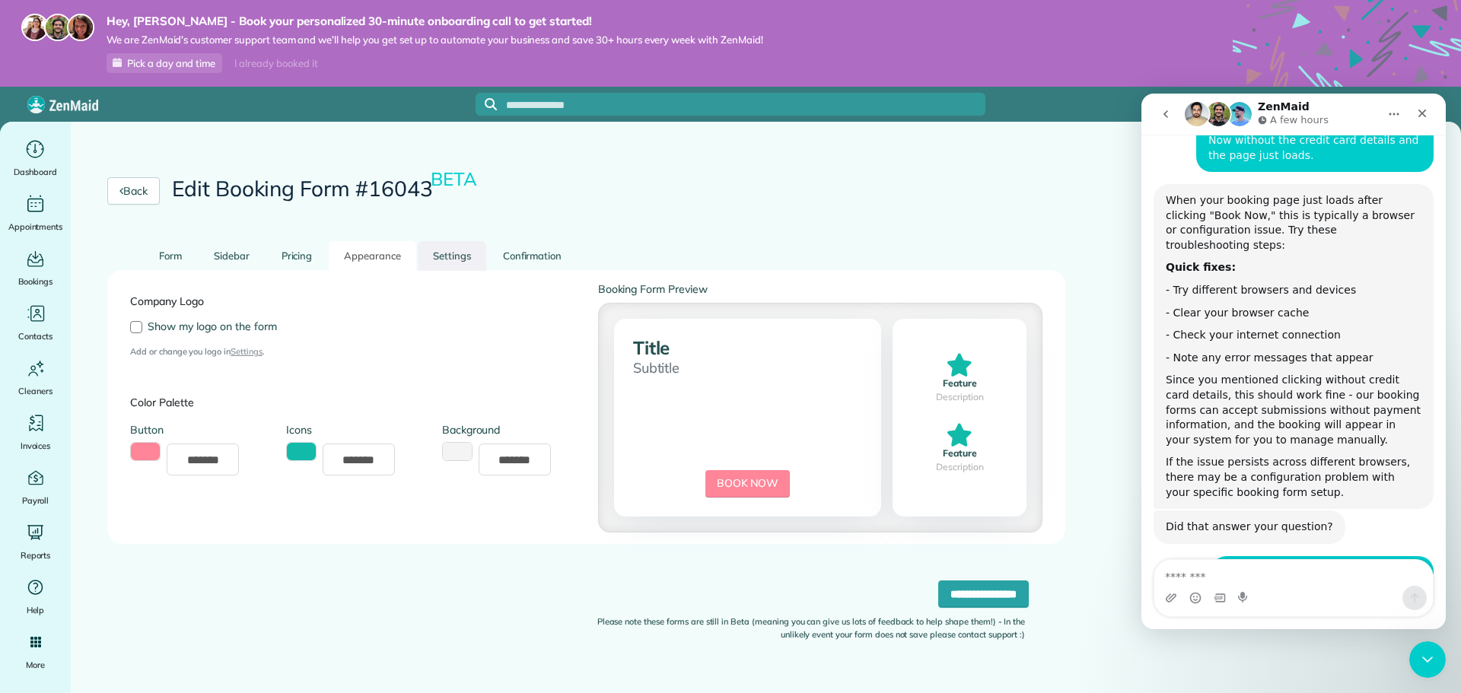
click at [457, 250] on link "Settings" at bounding box center [452, 256] width 69 height 30
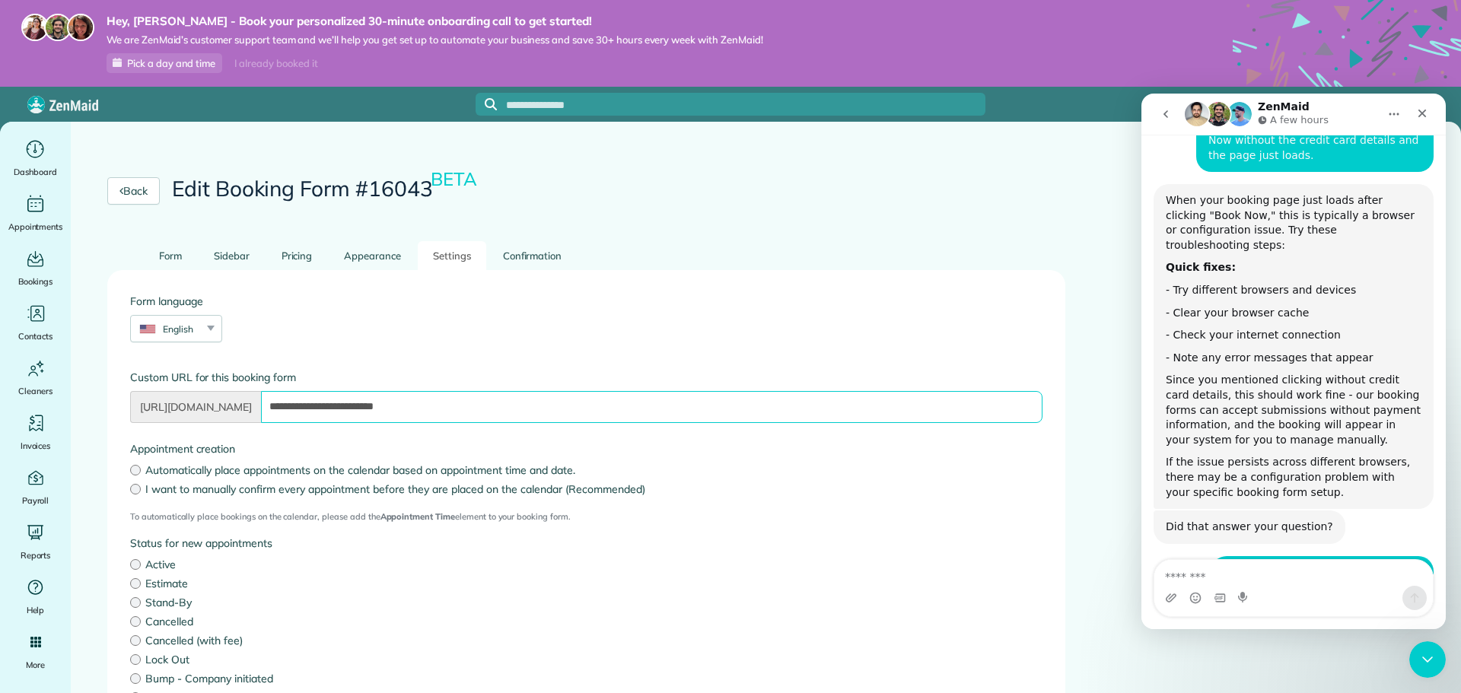
click at [467, 412] on input "**********" at bounding box center [652, 407] width 782 height 32
click at [174, 258] on link "Form" at bounding box center [170, 256] width 53 height 30
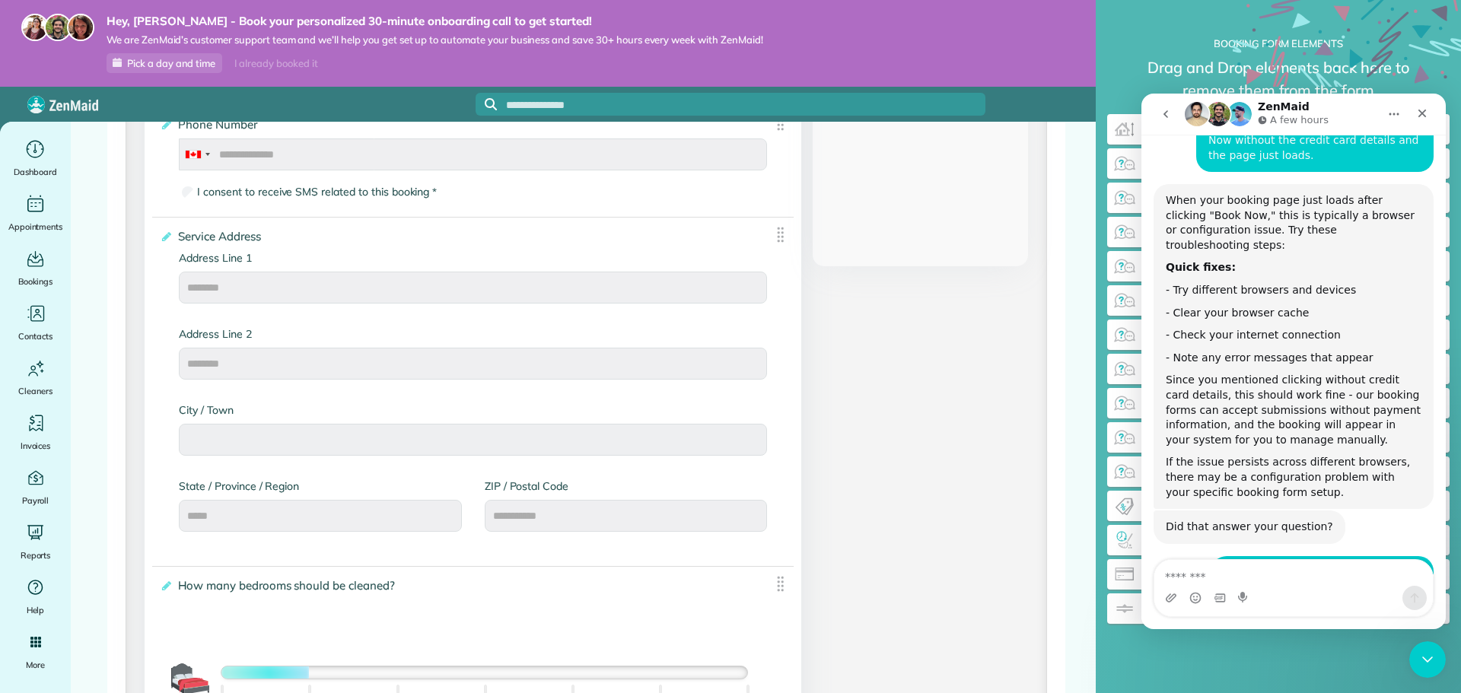
scroll to position [609, 0]
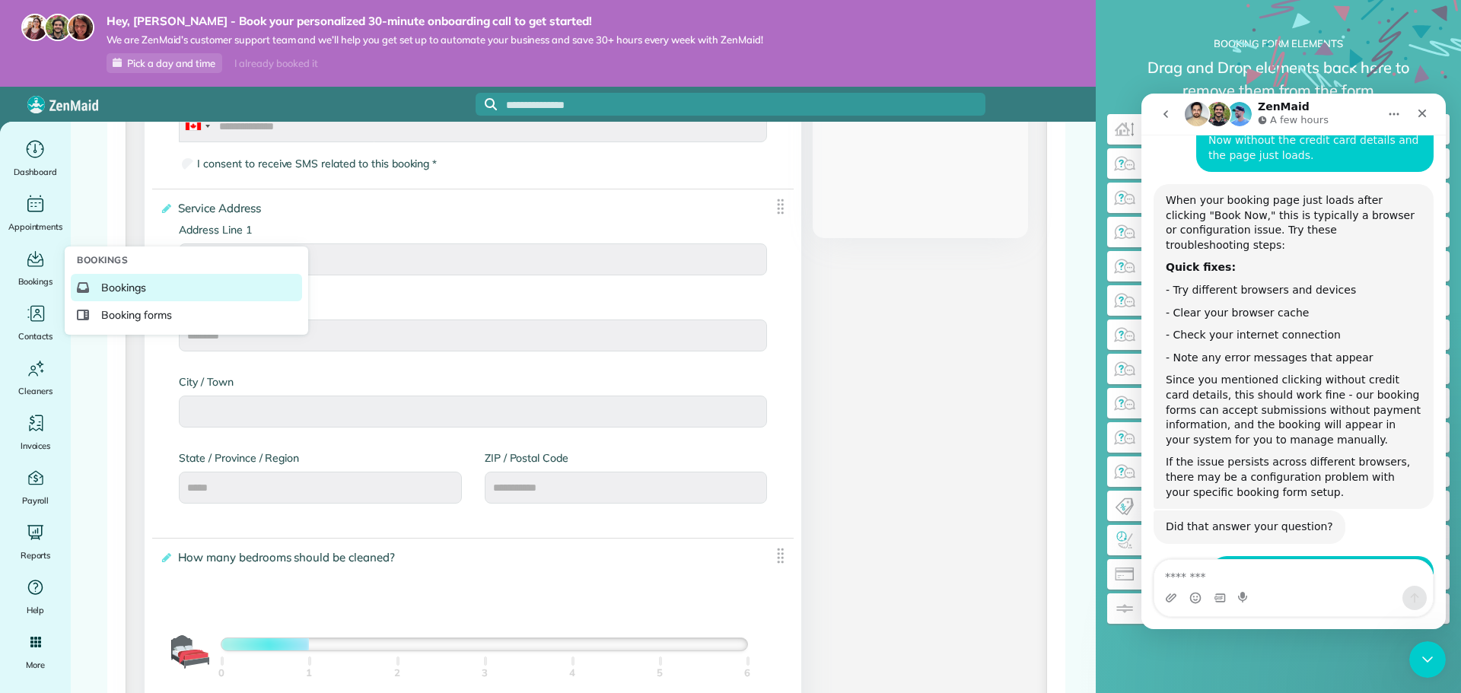
click at [116, 283] on span "Bookings" at bounding box center [123, 287] width 45 height 15
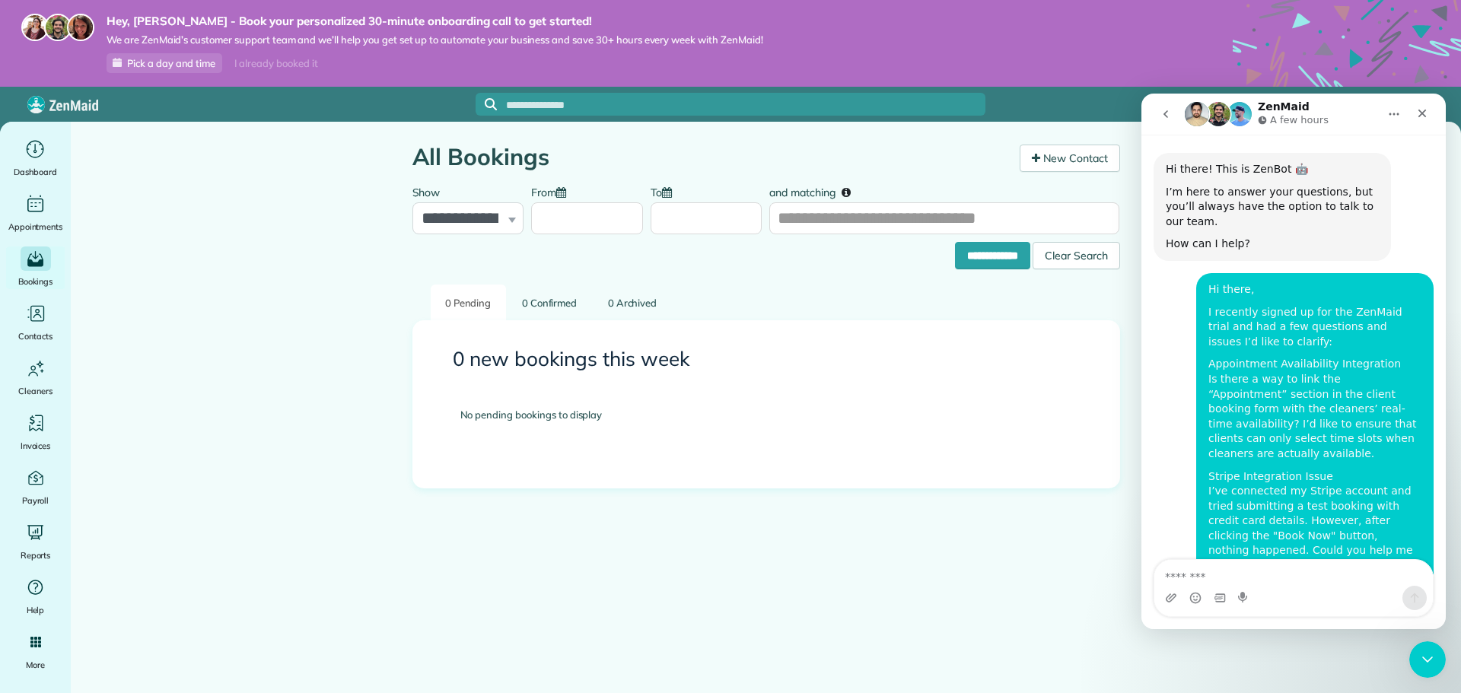
scroll to position [2985, 0]
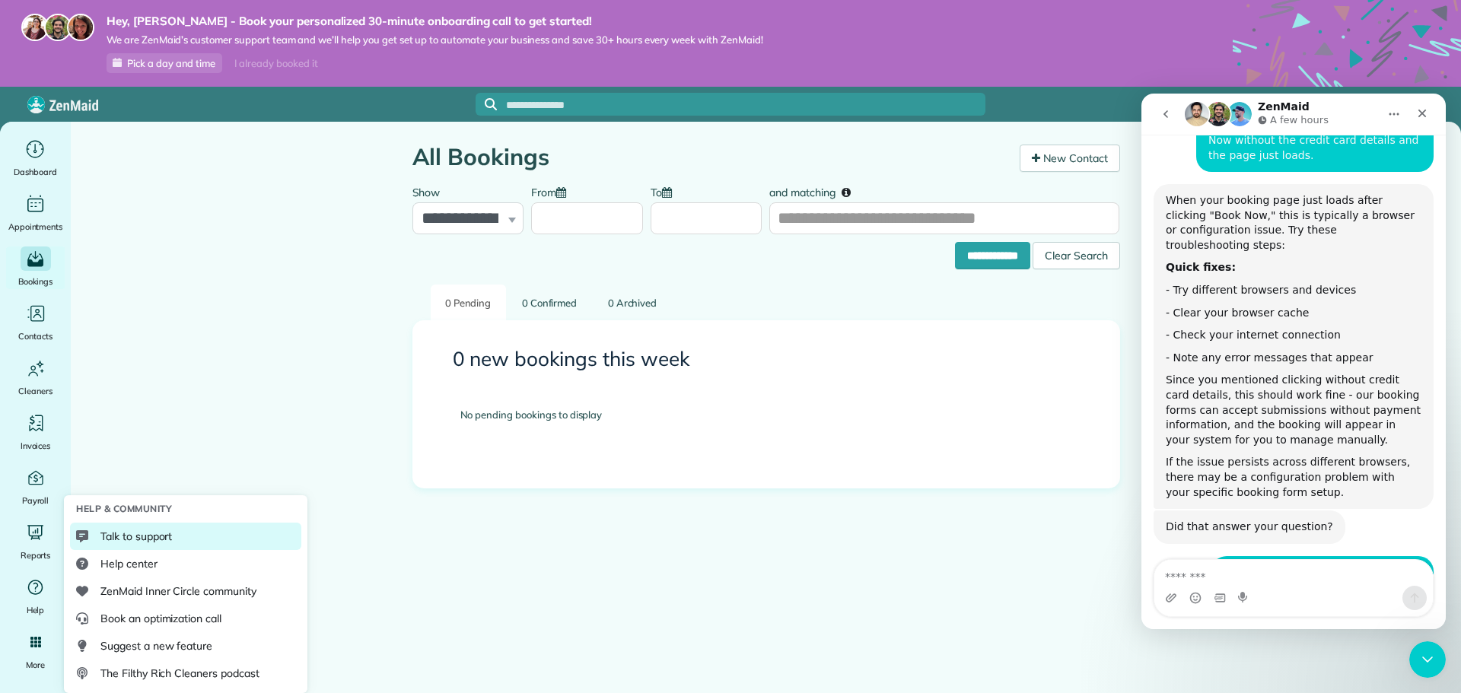
click at [150, 537] on span "Talk to support" at bounding box center [136, 536] width 72 height 15
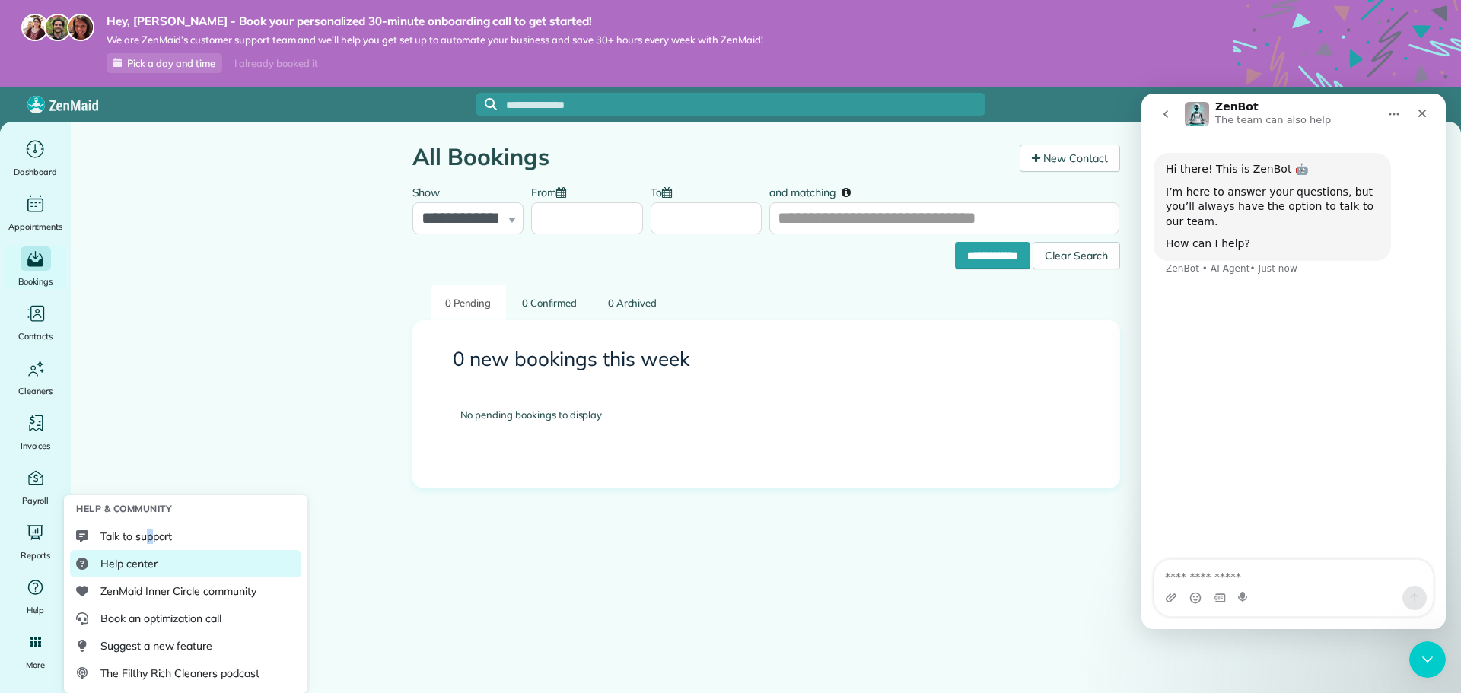
click at [169, 570] on link "Help center" at bounding box center [185, 563] width 231 height 27
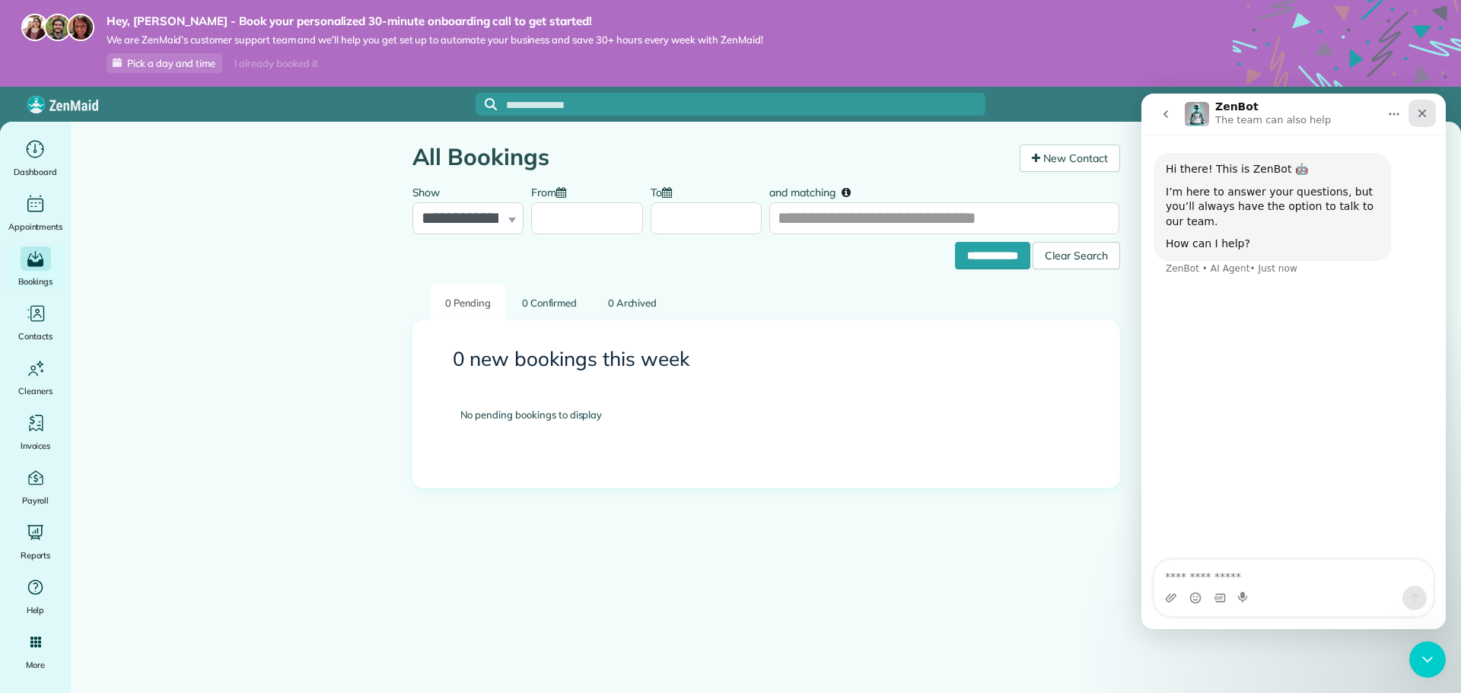
click at [1419, 117] on icon "Close" at bounding box center [1423, 113] width 12 height 12
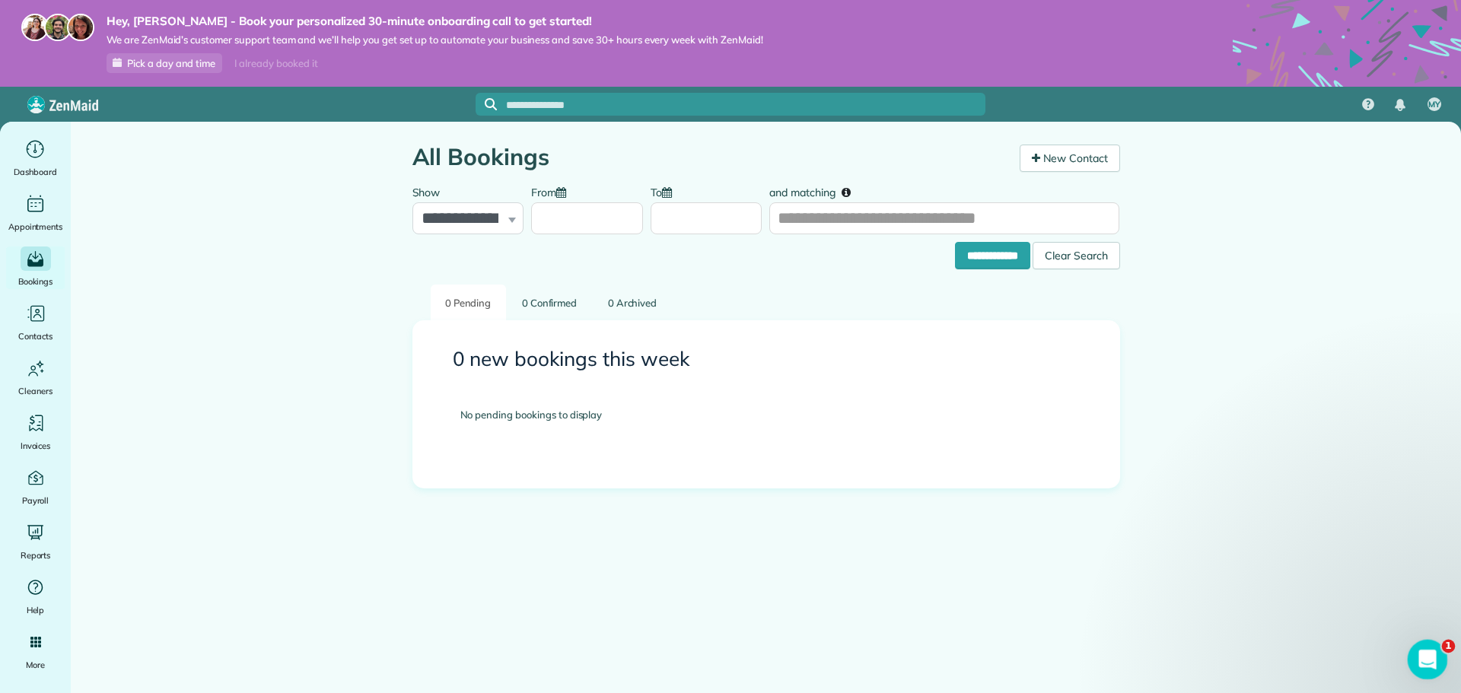
click at [1427, 645] on div "Open Intercom Messenger" at bounding box center [1426, 658] width 50 height 50
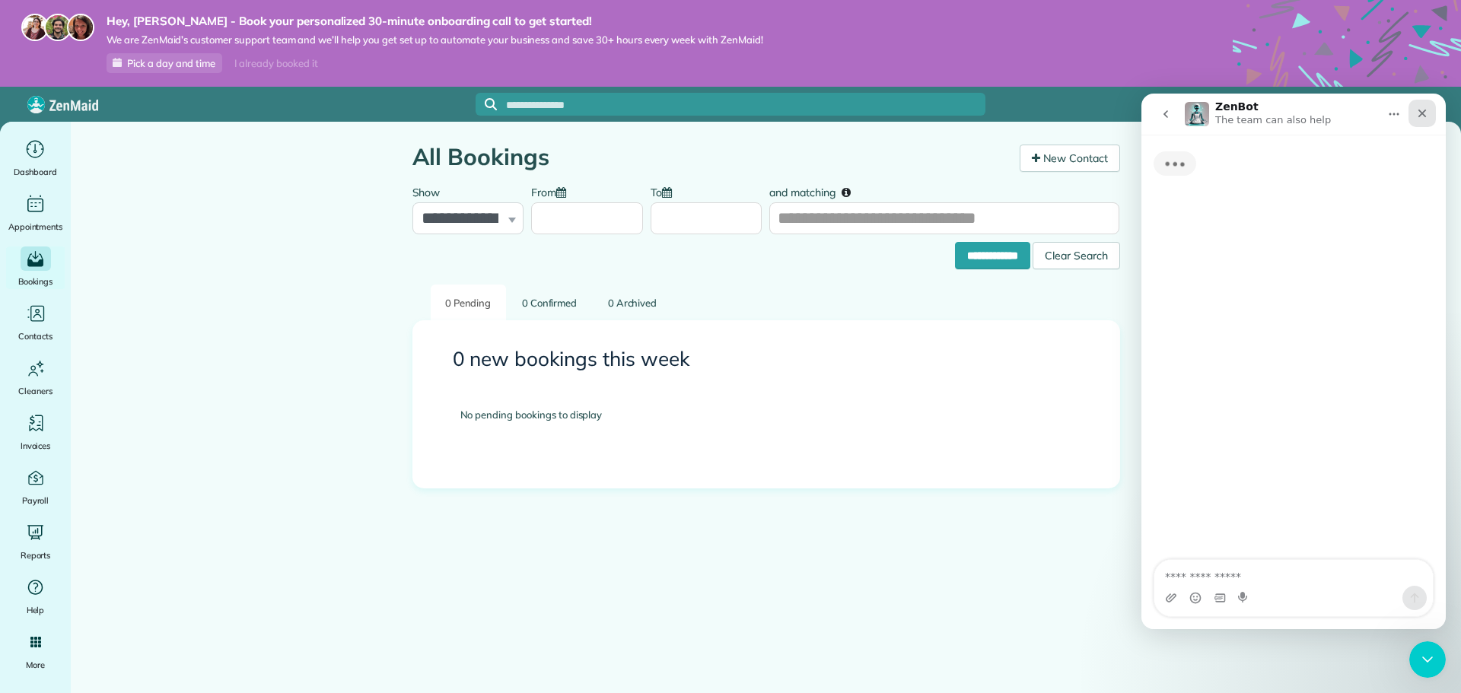
click at [1422, 110] on icon "Close" at bounding box center [1423, 113] width 12 height 12
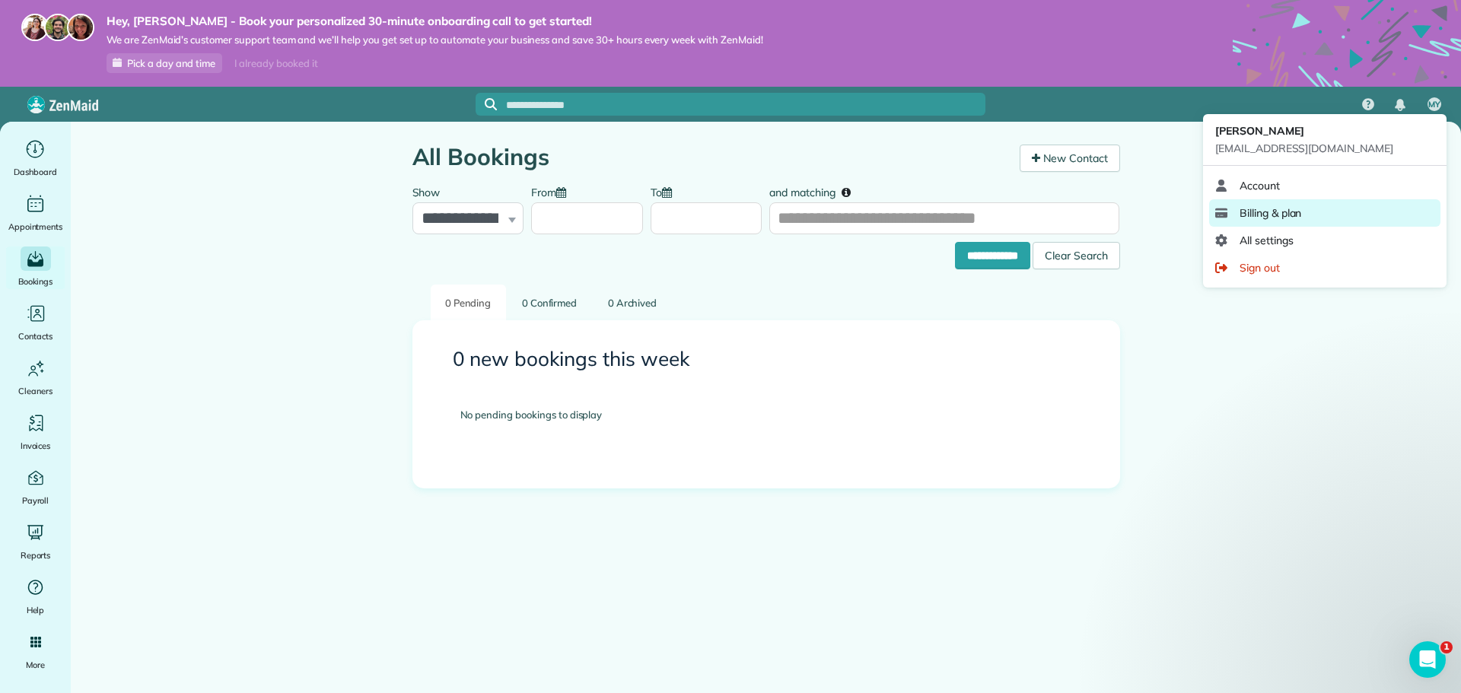
click at [1260, 215] on span "Billing & plan" at bounding box center [1271, 213] width 62 height 15
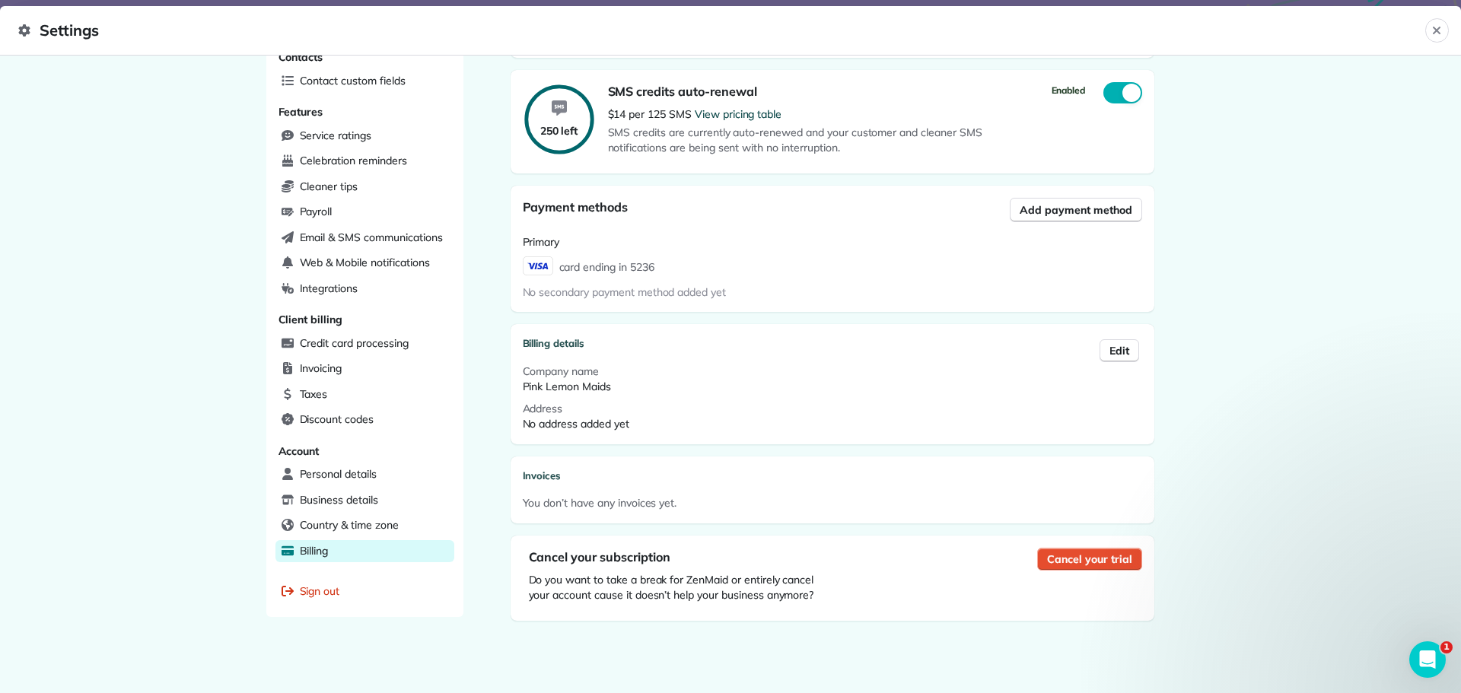
scroll to position [141, 0]
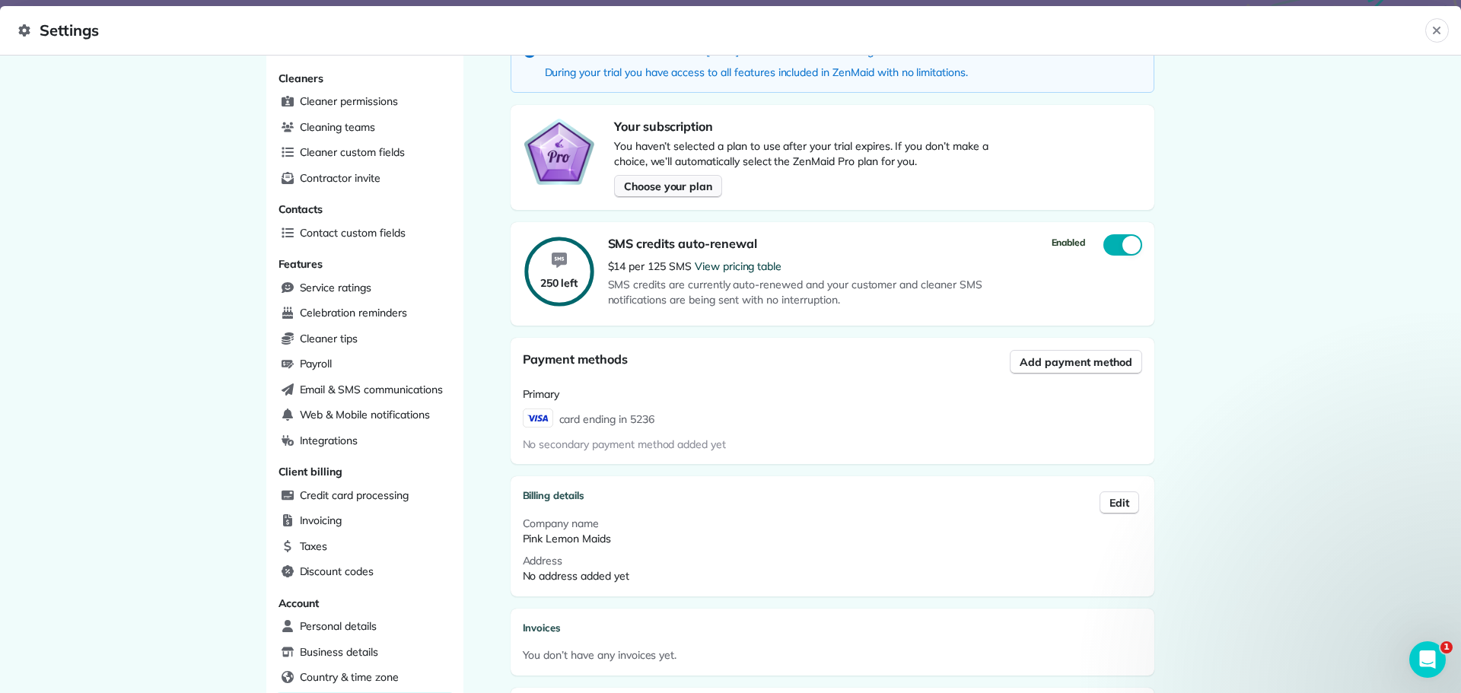
click at [663, 193] on span "Choose your plan" at bounding box center [668, 186] width 88 height 15
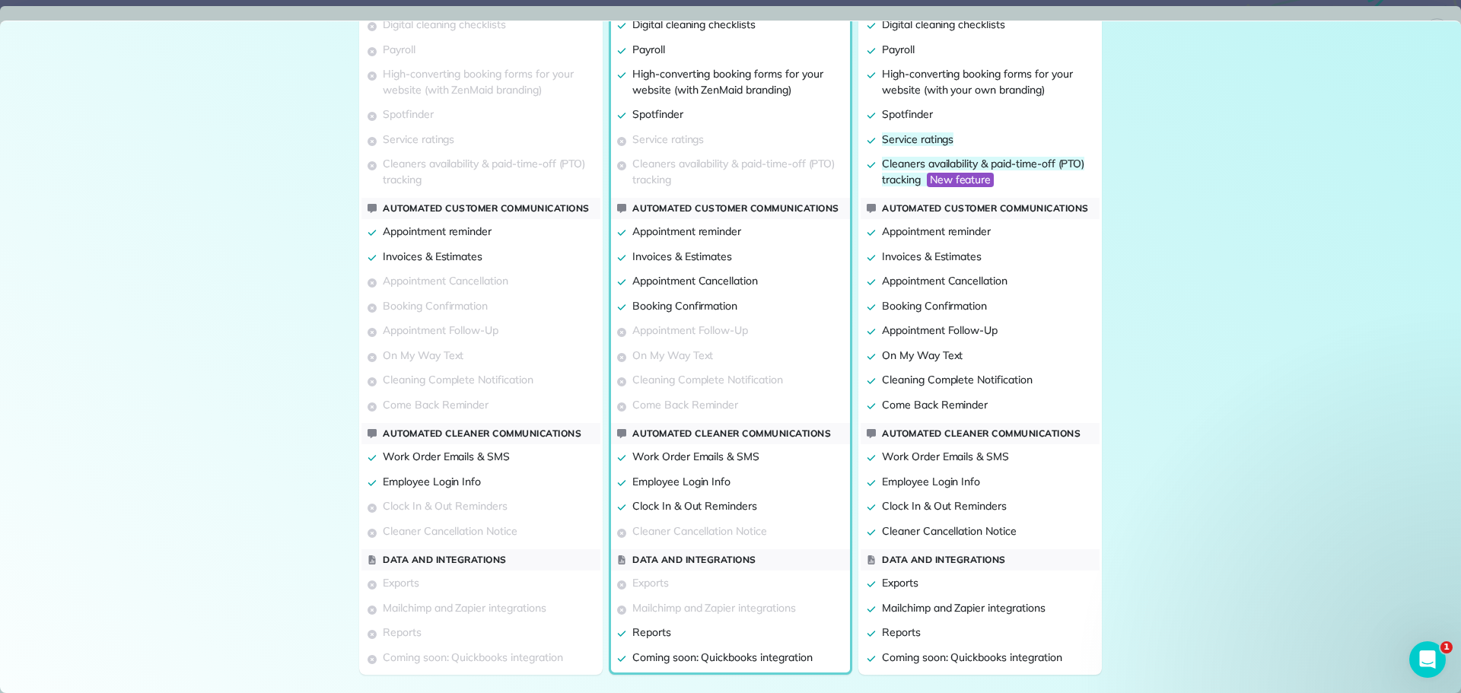
scroll to position [665, 0]
